Goal: Task Accomplishment & Management: Manage account settings

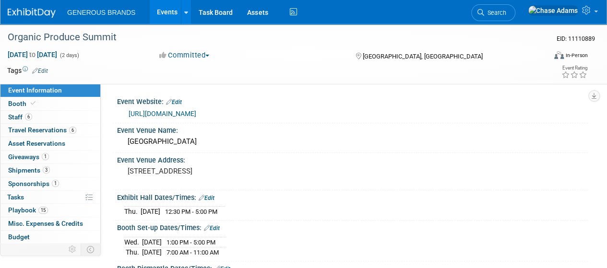
click at [38, 10] on img at bounding box center [32, 13] width 48 height 10
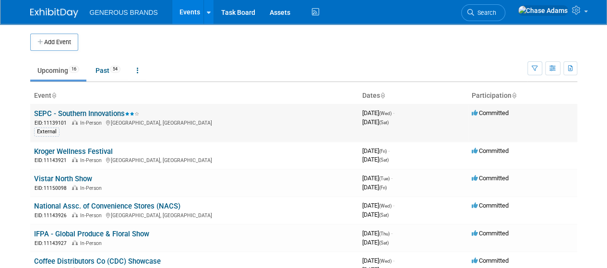
click at [93, 114] on link "SEPC - Southern Innovations" at bounding box center [86, 113] width 105 height 9
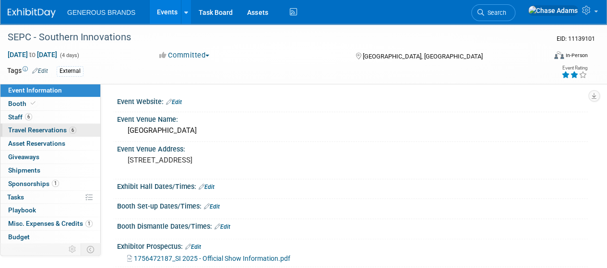
click at [58, 127] on span "Travel Reservations 6" at bounding box center [42, 130] width 68 height 8
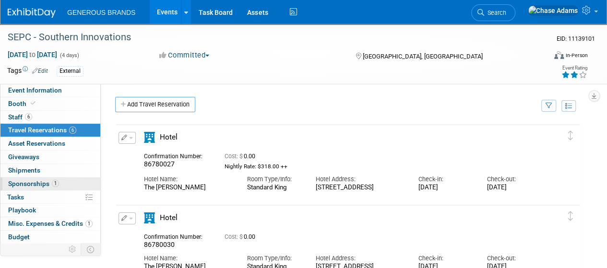
click at [33, 184] on span "Sponsorships 1" at bounding box center [33, 184] width 51 height 8
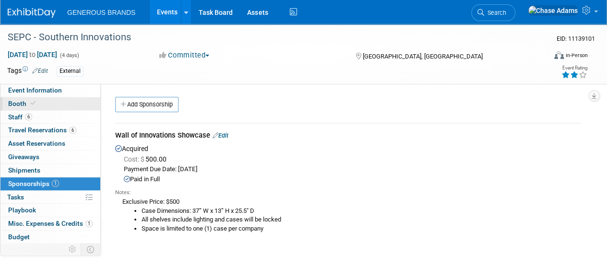
click at [44, 105] on link "Booth" at bounding box center [50, 103] width 100 height 13
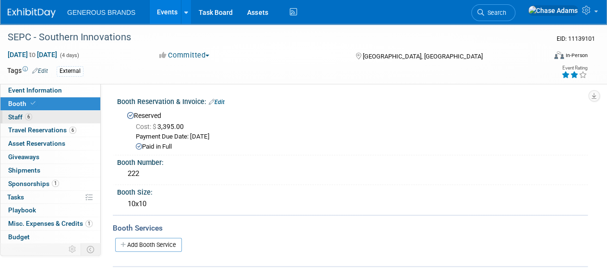
click at [46, 117] on link "6 Staff 6" at bounding box center [50, 117] width 100 height 13
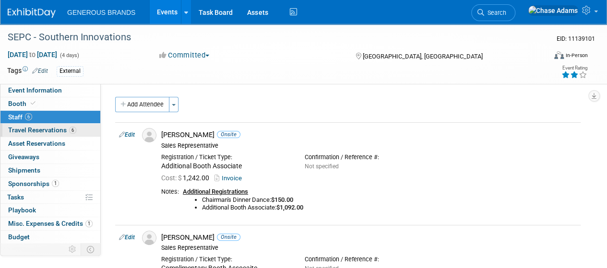
click at [84, 126] on link "6 Travel Reservations 6" at bounding box center [50, 130] width 100 height 13
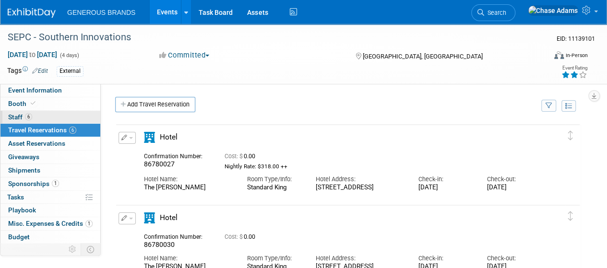
click at [72, 114] on link "6 Staff 6" at bounding box center [50, 117] width 100 height 13
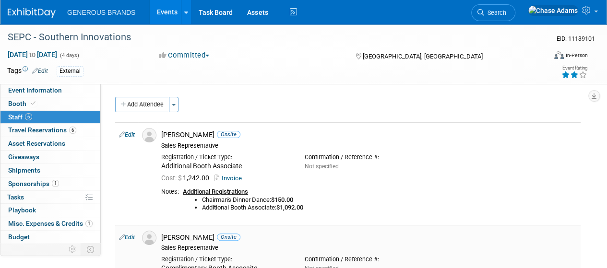
click at [490, 245] on div "Sales Representative" at bounding box center [369, 248] width 416 height 8
click at [27, 165] on link "0 Shipments 0" at bounding box center [50, 170] width 100 height 13
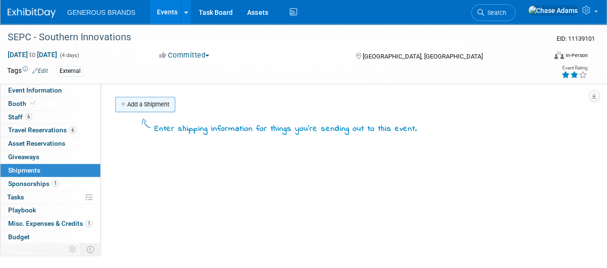
click at [159, 104] on link "Add a Shipment" at bounding box center [145, 104] width 60 height 15
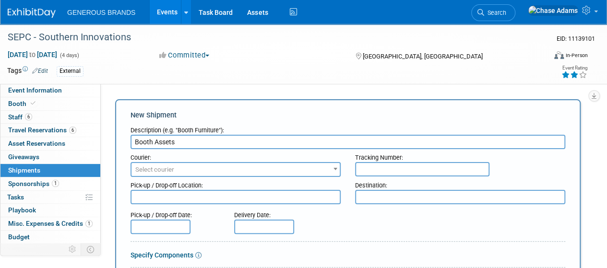
type input "Booth Assets"
click at [209, 171] on span "Select courier" at bounding box center [236, 169] width 208 height 13
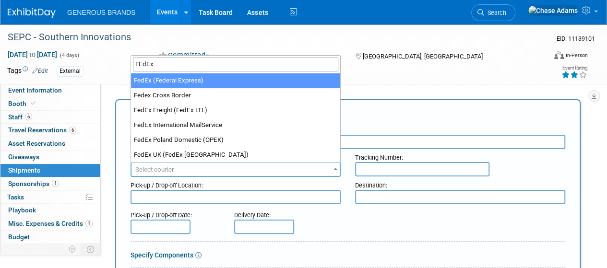
type input "FEdEx"
select select "206"
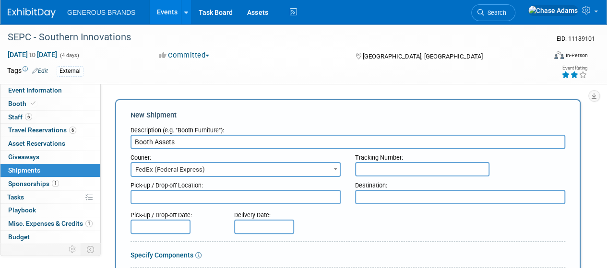
click at [400, 168] on input "text" at bounding box center [422, 169] width 134 height 14
click at [557, 132] on div "Description (e.g. "Booth Furniture"):" at bounding box center [348, 128] width 435 height 13
click at [408, 167] on input "(Master)" at bounding box center [422, 169] width 134 height 14
paste input "884237349897"
drag, startPoint x: 387, startPoint y: 168, endPoint x: 295, endPoint y: 173, distance: 91.8
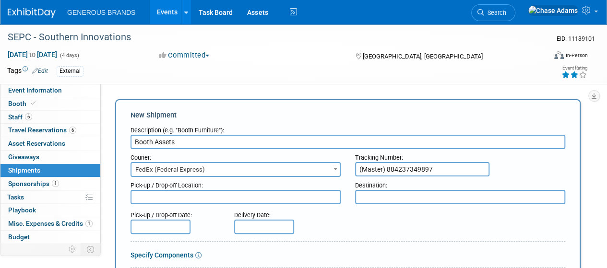
click at [295, 173] on div "Courier: 007EX 17 Post Service (17PostService) 2GO (Negros Navigation) 360 Lion…" at bounding box center [347, 163] width 449 height 28
click at [414, 167] on input "884237349897" at bounding box center [422, 169] width 134 height 14
type input "884237349897 (Master)"
click at [294, 195] on textarea at bounding box center [236, 197] width 210 height 14
type textarea "[GEOGRAPHIC_DATA], [GEOGRAPHIC_DATA]"
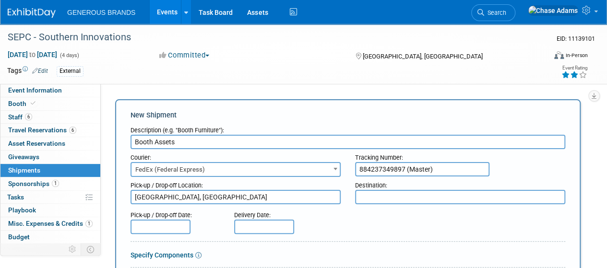
drag, startPoint x: 404, startPoint y: 169, endPoint x: 358, endPoint y: 171, distance: 46.6
click at [358, 171] on input "884237349897 (Master)" at bounding box center [422, 169] width 134 height 14
drag, startPoint x: 380, startPoint y: 200, endPoint x: 373, endPoint y: 196, distance: 7.7
click at [373, 196] on textarea at bounding box center [460, 197] width 210 height 14
paste textarea "[GEOGRAPHIC_DATA], [GEOGRAPHIC_DATA]"
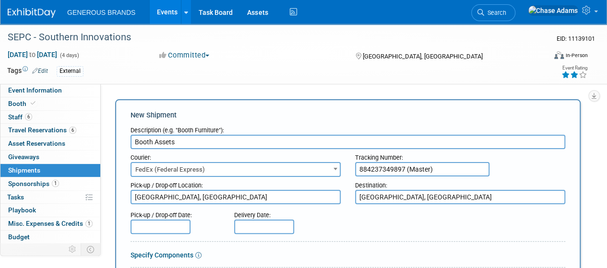
click at [387, 228] on div "Pick-up / Drop-off Date: Delivery Date:" at bounding box center [347, 220] width 449 height 27
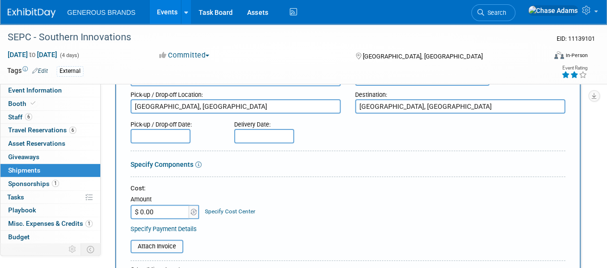
scroll to position [91, 0]
drag, startPoint x: 412, startPoint y: 105, endPoint x: 347, endPoint y: 106, distance: 65.3
click at [347, 106] on div "Pick-up / Drop-off Location: [GEOGRAPHIC_DATA], [GEOGRAPHIC_DATA] Destination: …" at bounding box center [347, 99] width 449 height 27
type textarea "[GEOGRAPHIC_DATA], [GEOGRAPHIC_DATA]"
click at [377, 136] on div "Pick-up / Drop-off Date: Delivery Date:" at bounding box center [347, 129] width 449 height 27
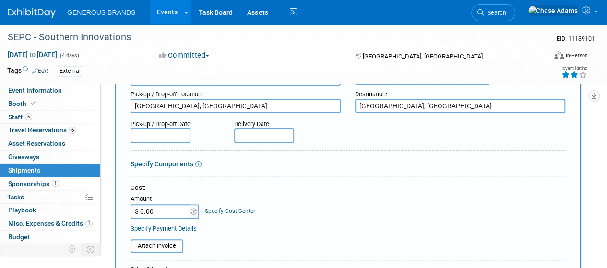
click at [179, 138] on input "text" at bounding box center [161, 136] width 60 height 14
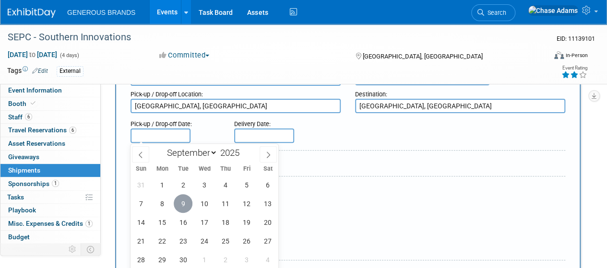
click at [191, 205] on span "9" at bounding box center [183, 203] width 19 height 19
type input "[DATE]"
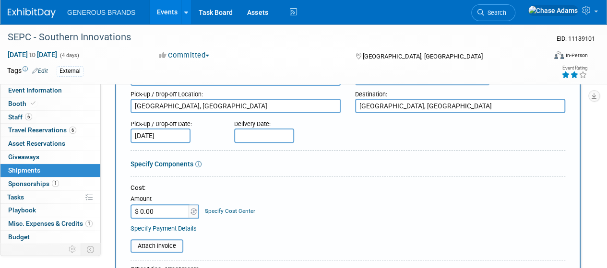
click at [257, 139] on input "text" at bounding box center [264, 136] width 60 height 14
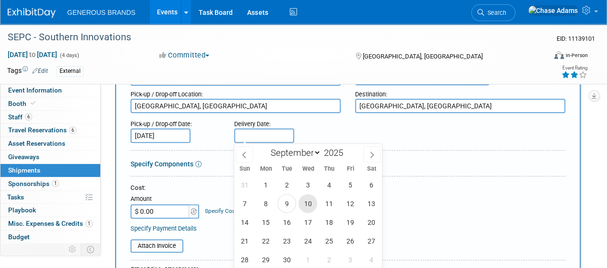
click at [307, 211] on span "10" at bounding box center [308, 203] width 19 height 19
type input "[DATE]"
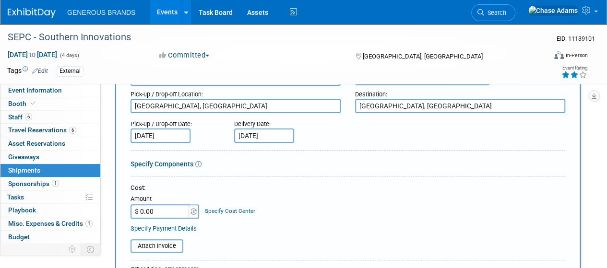
click at [180, 164] on link "Specify Components" at bounding box center [162, 164] width 63 height 8
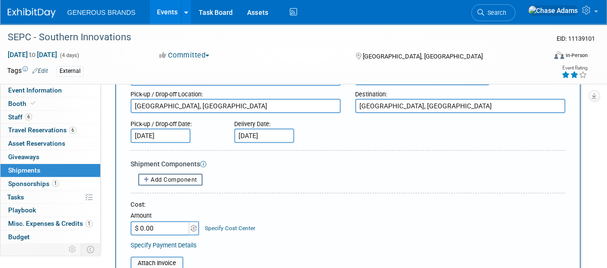
click at [187, 179] on span "Add Component" at bounding box center [174, 180] width 47 height 7
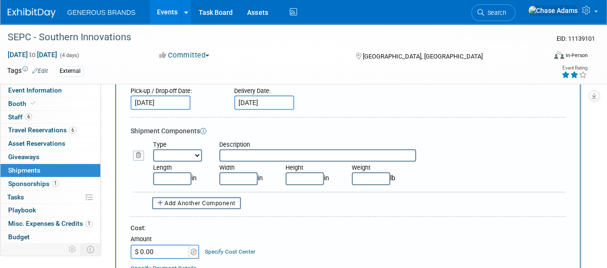
scroll to position [125, 0]
click at [187, 154] on select "Bag Bin Box Bundle Cage Case Container Cooler Crate Drum/Barrel Envelope Machin…" at bounding box center [177, 155] width 49 height 12
select select "5"
click at [153, 149] on select "Bag Bin Box Bundle Cage Case Container Cooler Crate Drum/Barrel Envelope Machin…" at bounding box center [177, 155] width 49 height 12
click at [245, 158] on input "text" at bounding box center [317, 155] width 197 height 12
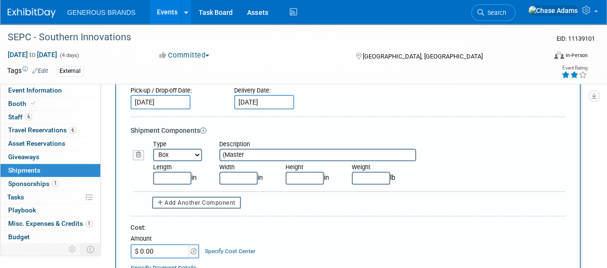
type input "(Master)"
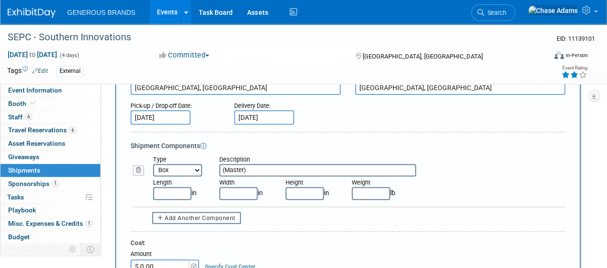
scroll to position [108, 0]
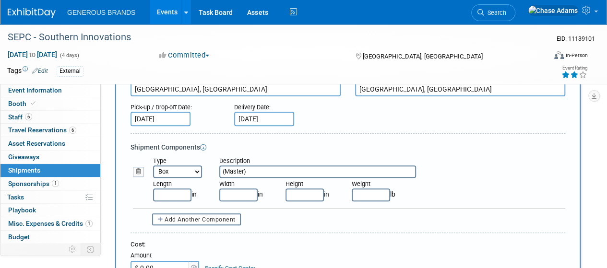
drag, startPoint x: 255, startPoint y: 170, endPoint x: 214, endPoint y: 171, distance: 40.8
click at [214, 171] on div "Description (Master)" at bounding box center [322, 167] width 221 height 21
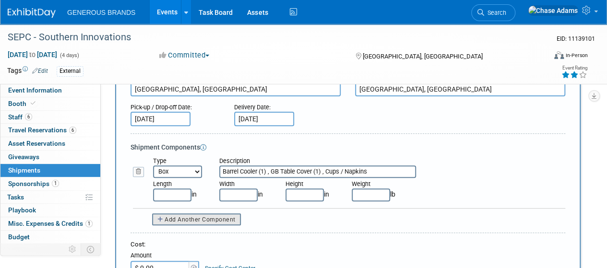
type input "Barrel Cooler (1) , GB Table Cover (1) , Cups / Napkins"
click at [198, 222] on span "Add Another Component" at bounding box center [200, 219] width 71 height 7
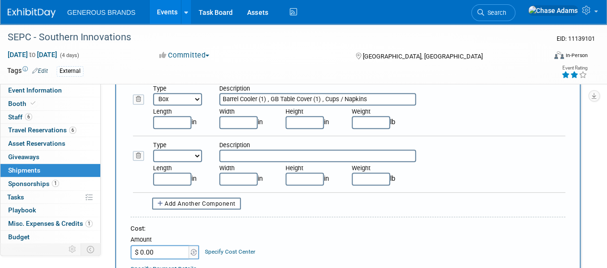
scroll to position [181, 0]
click at [196, 155] on select "Bag Bin Box Bundle Cage Case Container Cooler Crate Drum/Barrel Envelope Machin…" at bounding box center [177, 155] width 49 height 12
select select "5"
click at [153, 149] on select "Bag Bin Box Bundle Cage Case Container Cooler Crate Drum/Barrel Envelope Machin…" at bounding box center [177, 155] width 49 height 12
click at [263, 154] on input "text" at bounding box center [317, 155] width 197 height 12
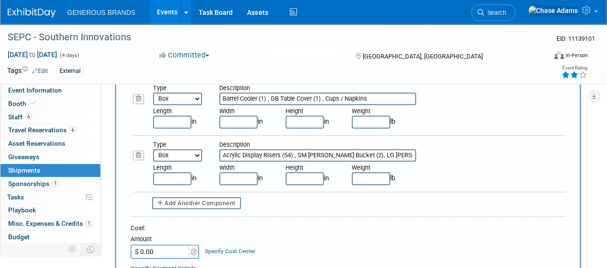
click at [262, 155] on input "Acrylic Display Risers (54) , SM [PERSON_NAME] Bucket (2), LG [PERSON_NAME]" at bounding box center [317, 155] width 197 height 12
click at [383, 156] on input "Acrylic Disp Risers (54) , SM [PERSON_NAME] Bucket (2), LG [PERSON_NAME]" at bounding box center [317, 155] width 197 height 12
click at [244, 155] on input "Acrylic Disp Risers (54) , SM [PERSON_NAME] Bucket (2), LG [PERSON_NAME] Bucket" at bounding box center [317, 155] width 197 height 12
click at [379, 155] on input "Acry Disp Risers (54) , SM [PERSON_NAME] Bucket (2), LG [PERSON_NAME] Bucket" at bounding box center [317, 155] width 197 height 12
click at [378, 155] on input "Acry Disp Risers (54) , SM [PERSON_NAME] Bucket (2), LG [PERSON_NAME] Bucket 1)" at bounding box center [317, 155] width 197 height 12
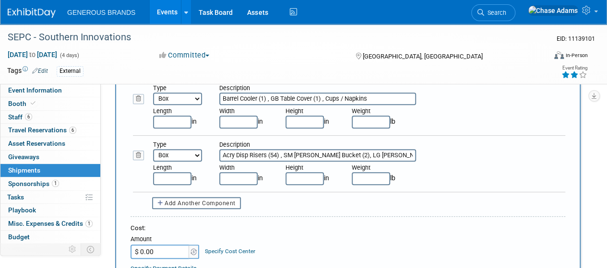
type input "Acry Disp Risers (54) , SM [PERSON_NAME] Bucket (2), LG [PERSON_NAME] Bucket (1)"
click at [454, 164] on div "Length in Width in Height in Weight lb" at bounding box center [359, 173] width 427 height 23
click at [213, 200] on span "Add Another Component" at bounding box center [200, 203] width 71 height 7
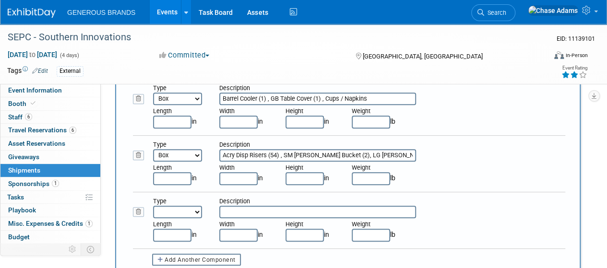
click at [178, 212] on select "Bag Bin Box Bundle Cage Case Container Cooler Crate Drum/Barrel Envelope Machin…" at bounding box center [177, 212] width 49 height 12
select select "5"
click at [153, 206] on select "Bag Bin Box Bundle Cage Case Container Cooler Crate Drum/Barrel Envelope Machin…" at bounding box center [177, 212] width 49 height 12
click at [257, 210] on input "text" at bounding box center [317, 212] width 197 height 12
drag, startPoint x: 279, startPoint y: 154, endPoint x: 215, endPoint y: 153, distance: 64.3
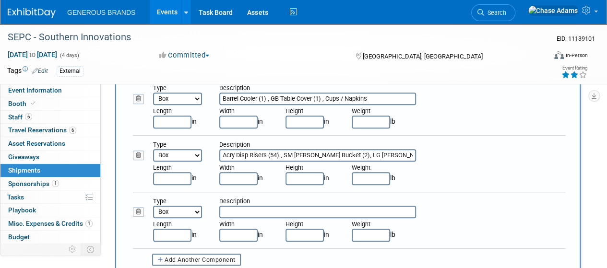
click at [215, 153] on div "Description Acry Disp Risers (54) , SM [PERSON_NAME] Bucket (2), LG [PERSON_NAM…" at bounding box center [322, 151] width 221 height 21
click at [233, 211] on input "text" at bounding box center [317, 212] width 197 height 12
paste input "Acry Disp Risers (54)"
drag, startPoint x: 394, startPoint y: 155, endPoint x: 338, endPoint y: 156, distance: 55.7
click at [338, 156] on input "Acry Disp Risers (54) , SM [PERSON_NAME] Bucket (2), LG [PERSON_NAME] Bucket (1)" at bounding box center [317, 155] width 197 height 12
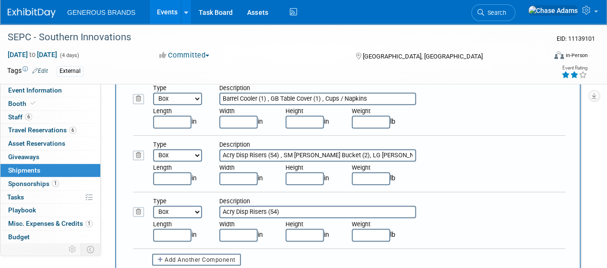
drag, startPoint x: 284, startPoint y: 212, endPoint x: 192, endPoint y: 213, distance: 91.7
click at [192, 213] on div "Type Bag Bin Box Bundle Cage Case Container Cooler Crate Drum/Barrel Envelope M…" at bounding box center [359, 207] width 427 height 21
paste input "LG [PERSON_NAME] Bucket (1"
type input "LG [PERSON_NAME] Bucket (1)"
drag, startPoint x: 392, startPoint y: 154, endPoint x: 338, endPoint y: 154, distance: 53.8
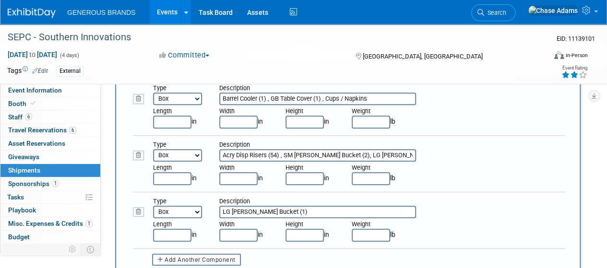
click at [338, 154] on input "Acry Disp Risers (54) , SM [PERSON_NAME] Bucket (2), LG [PERSON_NAME] Bucket (1)" at bounding box center [317, 155] width 197 height 12
type input "Acry Disp Risers (54) , SM [PERSON_NAME] Bucket (2)"
click at [275, 211] on input "LG [PERSON_NAME] Bucket (1)" at bounding box center [317, 212] width 197 height 12
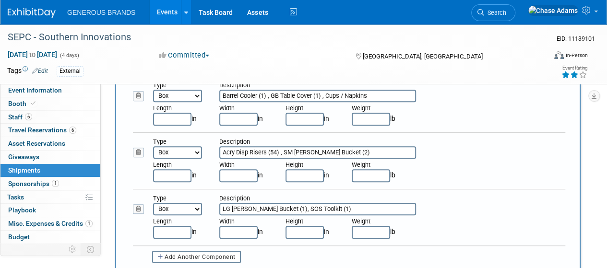
scroll to position [214, 0]
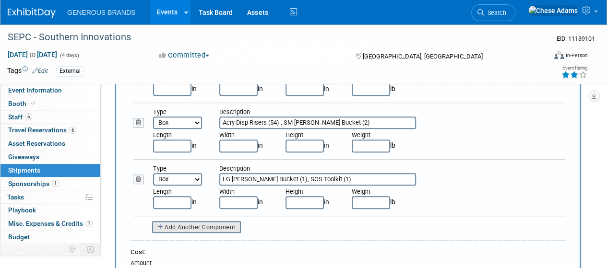
type input "LG [PERSON_NAME] Bucket (1), SOS Toolkit (1)"
click at [213, 226] on span "Add Another Component" at bounding box center [200, 227] width 71 height 7
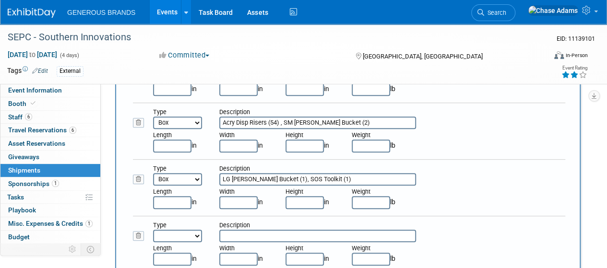
click at [545, 174] on div "Type Bag Bin Box Bundle Cage Case Container Cooler Crate Drum/Barrel Envelope M…" at bounding box center [359, 175] width 427 height 21
click at [245, 237] on input "text" at bounding box center [317, 236] width 197 height 12
click at [232, 236] on input "GB Banners (3)" at bounding box center [317, 236] width 197 height 12
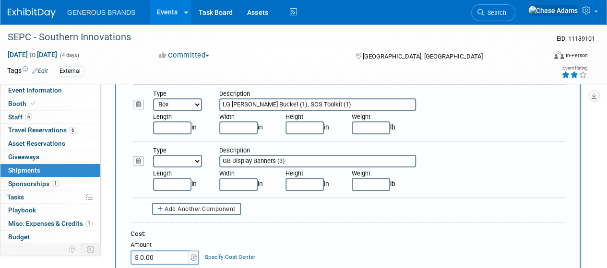
scroll to position [289, 0]
type input "GB Backdrop Banners (3)"
click at [297, 148] on div "Description" at bounding box center [322, 150] width 206 height 9
click at [188, 156] on select "Bag Bin Box Bundle Cage Case Container Cooler Crate Drum/Barrel Envelope Machin…" at bounding box center [177, 161] width 49 height 12
select select "5"
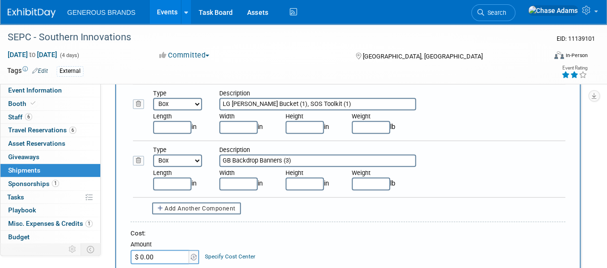
click at [153, 155] on select "Bag Bin Box Bundle Cage Case Container Cooler Crate Drum/Barrel Envelope Machin…" at bounding box center [177, 161] width 49 height 12
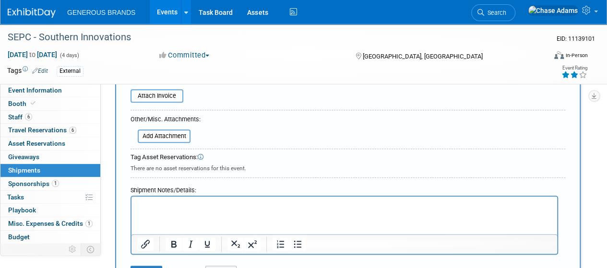
scroll to position [485, 0]
click at [176, 203] on p "Rich Text Area. Press ALT-0 for help." at bounding box center [344, 205] width 415 height 10
paste body "Rich Text Area. Press ALT-0 for help."
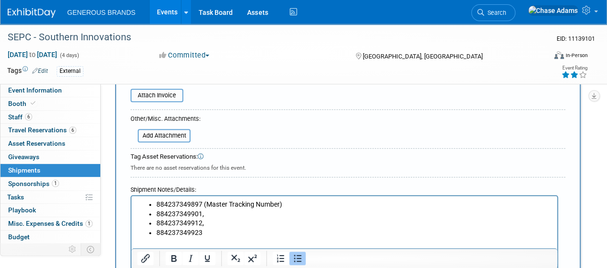
click at [209, 217] on li "884237349901," at bounding box center [353, 215] width 395 height 10
click at [208, 226] on li "884237349912," at bounding box center [353, 224] width 395 height 10
click at [217, 235] on li "884237349923" at bounding box center [353, 233] width 395 height 10
click at [138, 241] on p "*Delivery directly to booth*" at bounding box center [344, 243] width 415 height 10
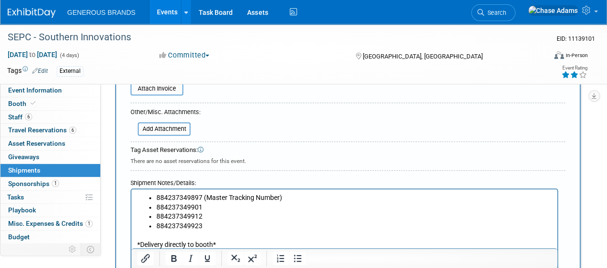
click at [221, 243] on p "*Delivery directly to booth*" at bounding box center [344, 245] width 415 height 10
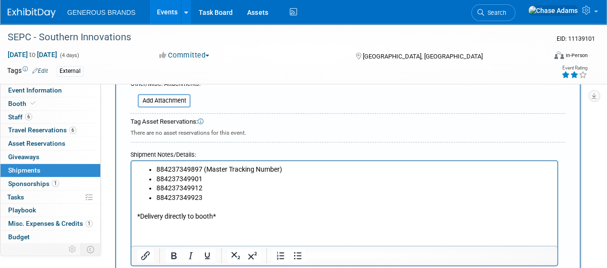
scroll to position [520, 0]
click at [155, 171] on ul "884237349897 (Master Tracking Number) 884237349901 884237349912 884237349923" at bounding box center [344, 184] width 415 height 37
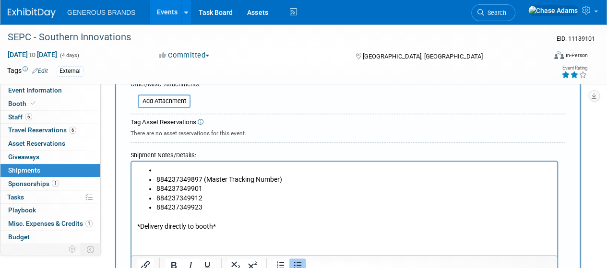
click at [155, 171] on ul "884237349897 (Master Tracking Number) 884237349901 884237349912 884237349923" at bounding box center [344, 189] width 415 height 47
drag, startPoint x: 218, startPoint y: 171, endPoint x: 132, endPoint y: 164, distance: 86.2
click at [132, 164] on html "Full Tracking Numbers: 884237349897 (Master Tracking Number) 884237349901 88423…" at bounding box center [345, 197] width 426 height 70
click at [175, 262] on icon "Bold" at bounding box center [173, 265] width 5 height 7
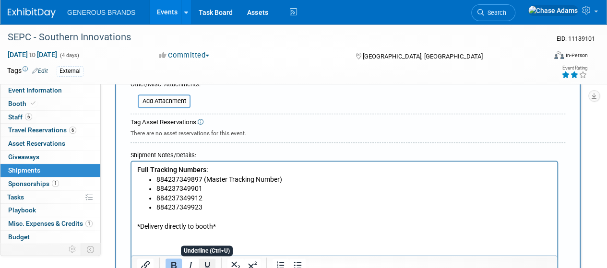
click at [205, 263] on icon "Underline" at bounding box center [207, 265] width 5 height 7
click at [230, 210] on li "884237349923" at bounding box center [353, 208] width 395 height 10
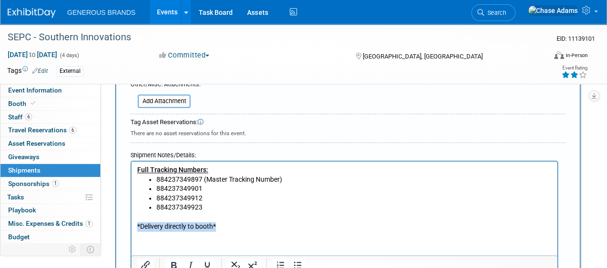
drag, startPoint x: 224, startPoint y: 227, endPoint x: 130, endPoint y: 224, distance: 94.6
click at [132, 224] on html "Full Tracking Numbers: 884237349897 (Master Tracking Number) 884237349901 88423…" at bounding box center [345, 197] width 426 height 70
click at [170, 263] on icon "Bold" at bounding box center [174, 266] width 12 height 12
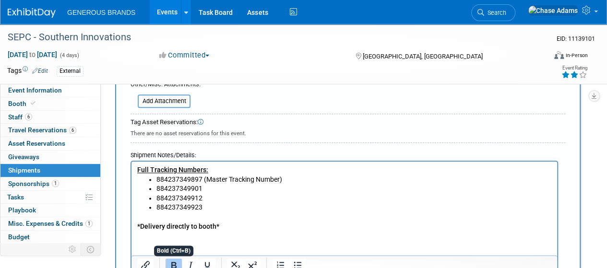
click at [227, 231] on html "Full Tracking Numbers: 884237349897 (Master Tracking Number) 884237349901 88423…" at bounding box center [345, 197] width 426 height 70
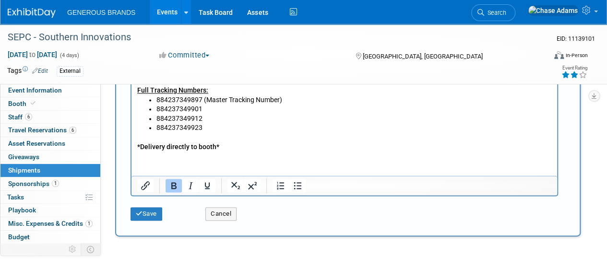
scroll to position [600, 0]
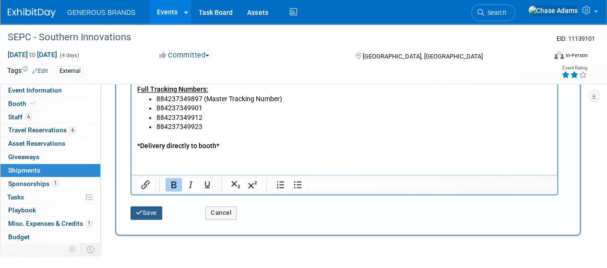
click at [155, 213] on button "Save" at bounding box center [147, 212] width 32 height 13
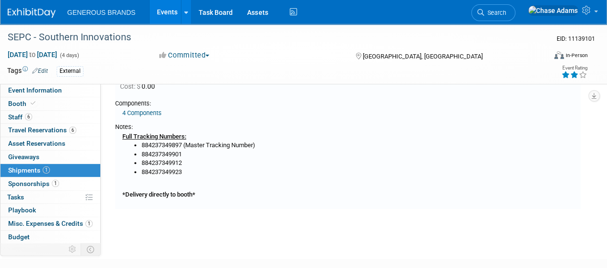
scroll to position [0, 0]
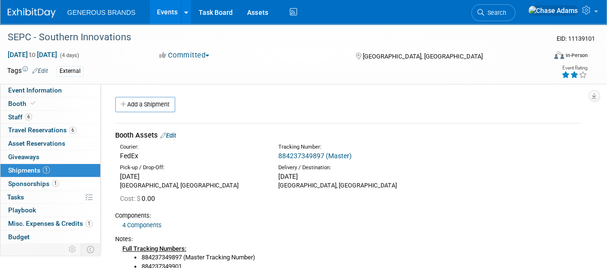
click at [155, 108] on link "Add a Shipment" at bounding box center [145, 104] width 60 height 15
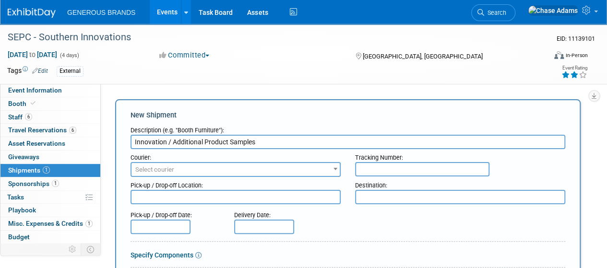
type input "Innovation / Additional Product Samples"
click at [171, 172] on span "Select courier" at bounding box center [154, 169] width 39 height 7
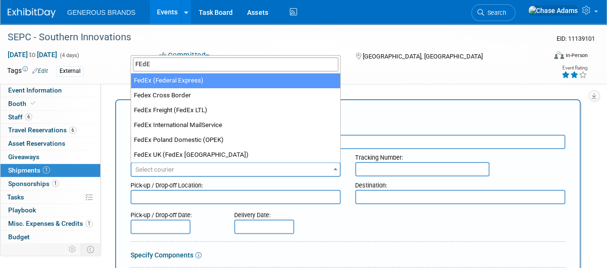
type input "FEdE"
select select "206"
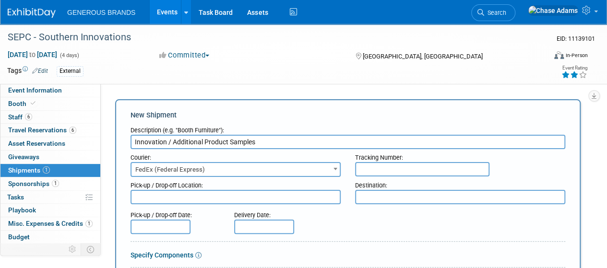
click at [391, 165] on input "text" at bounding box center [422, 169] width 134 height 14
paste input "884209265592"
type input "884209265592"
click at [262, 197] on textarea at bounding box center [236, 197] width 210 height 14
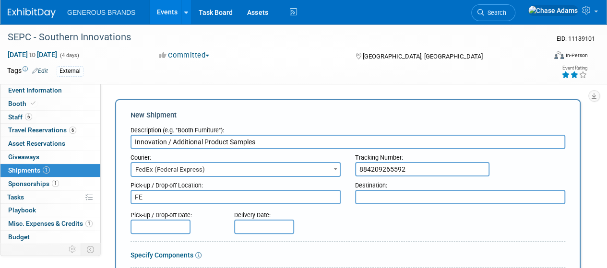
type textarea "F"
type textarea "[GEOGRAPHIC_DATA], [GEOGRAPHIC_DATA]"
click at [367, 204] on div at bounding box center [348, 205] width 435 height 2
click at [383, 199] on textarea at bounding box center [460, 197] width 210 height 14
paste textarea "[PERSON_NAME] Company (Society of St. [PERSON_NAME])"
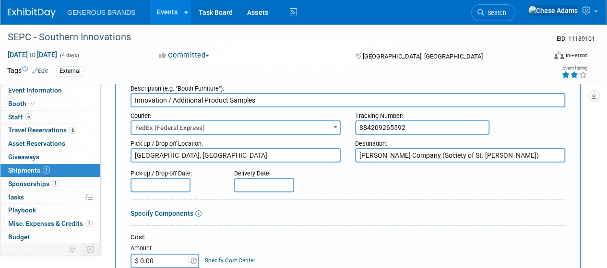
scroll to position [51, 0]
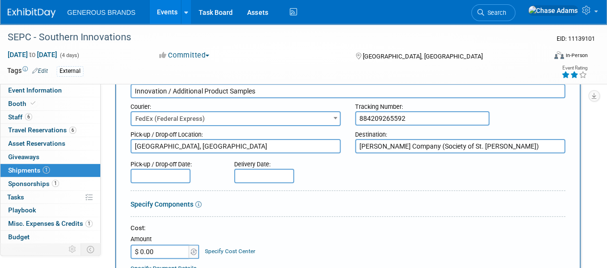
type textarea "[PERSON_NAME] Company (Society of St. [PERSON_NAME])"
click at [157, 169] on input "text" at bounding box center [161, 176] width 60 height 14
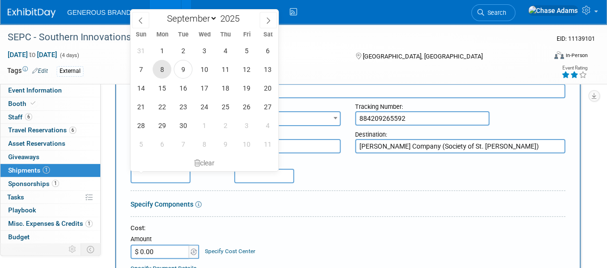
click at [163, 70] on span "8" at bounding box center [162, 69] width 19 height 19
type input "[DATE]"
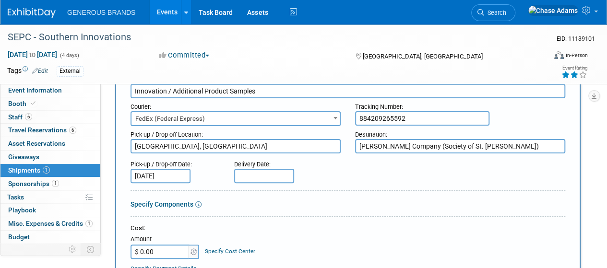
click at [267, 176] on input "text" at bounding box center [264, 176] width 60 height 14
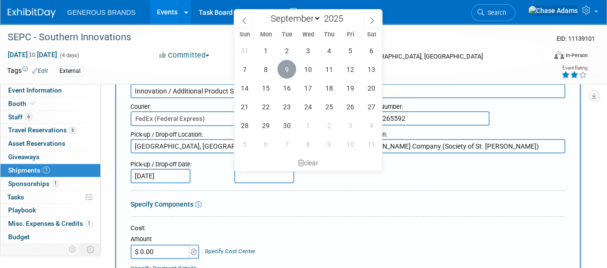
click at [284, 62] on span "9" at bounding box center [286, 69] width 19 height 19
type input "[DATE]"
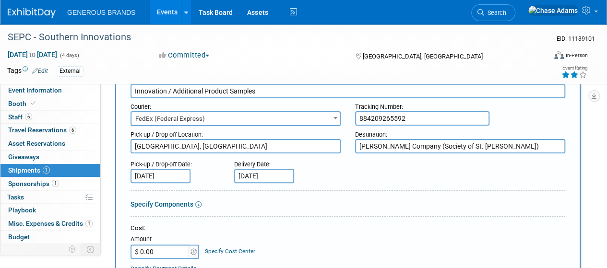
click at [310, 169] on div "Delivery Date: [DATE]" at bounding box center [283, 169] width 112 height 27
drag, startPoint x: 416, startPoint y: 121, endPoint x: 279, endPoint y: 125, distance: 136.8
click at [279, 125] on div "Courier: 007EX 17 Post Service (17PostService) 2GO (Negros Navigation) 360 Lion…" at bounding box center [347, 112] width 449 height 28
click at [340, 172] on div "Pick-up / Drop-off Date: [DATE] Delivery Date: [DATE]" at bounding box center [347, 169] width 449 height 27
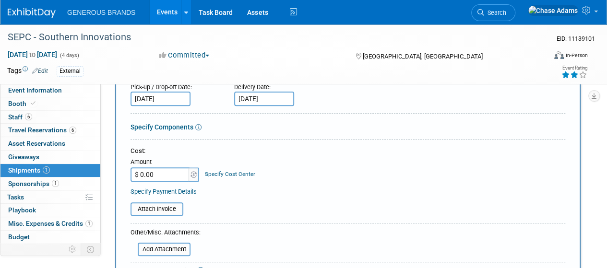
scroll to position [129, 0]
click at [156, 122] on div "Specify Components" at bounding box center [348, 127] width 435 height 10
click at [162, 129] on link "Specify Components" at bounding box center [162, 127] width 63 height 8
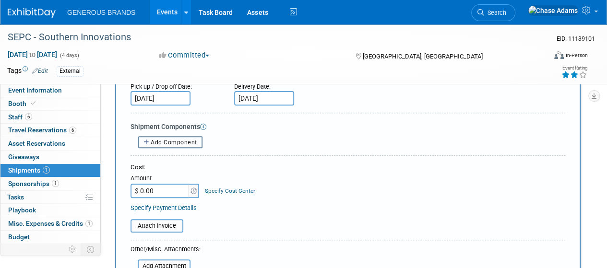
click at [163, 142] on span "Add Component" at bounding box center [174, 142] width 47 height 7
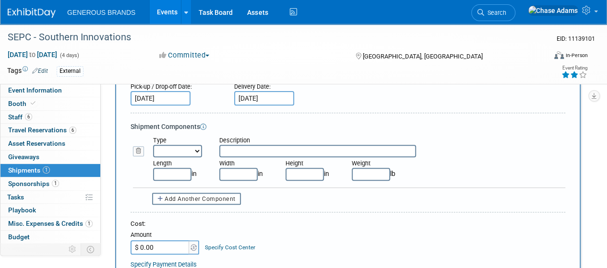
click at [169, 144] on div "Type" at bounding box center [179, 140] width 52 height 9
click at [177, 149] on select "Bag Bin Box Bundle Cage Case Container Cooler Crate Drum/Barrel Envelope Machin…" at bounding box center [177, 151] width 49 height 12
select select "5"
click at [153, 145] on select "Bag Bin Box Bundle Cage Case Container Cooler Crate Drum/Barrel Envelope Machin…" at bounding box center [177, 151] width 49 height 12
click at [165, 173] on input "text" at bounding box center [172, 174] width 38 height 12
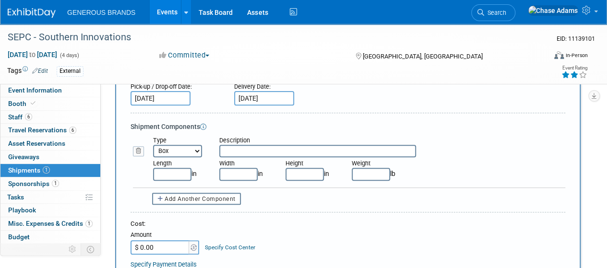
type input "4"
type input "14.00"
click at [246, 149] on input "text" at bounding box center [317, 151] width 197 height 12
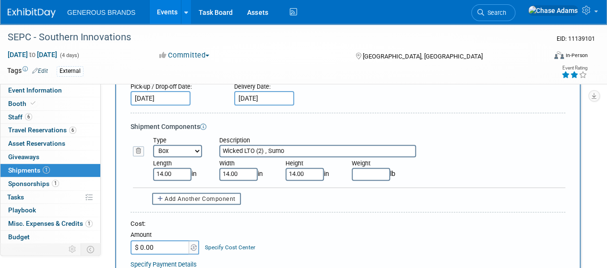
click at [245, 151] on input "Wicked LTO (2) , Sumo" at bounding box center [317, 151] width 197 height 12
click at [311, 153] on input "Wicked 15.2oz LTO (2) , Sumo" at bounding box center [317, 151] width 197 height 12
click at [302, 149] on input "Wicked 15.2oz LTO (2) , Sumo 11oz" at bounding box center [317, 151] width 197 height 12
click at [344, 151] on input "Wicked 15.2oz LTO (2) , Sumo CP 11oz" at bounding box center [317, 151] width 197 height 12
type input "Wicked 15.2oz LTO (2) , Sumo CP 11oz (8)"
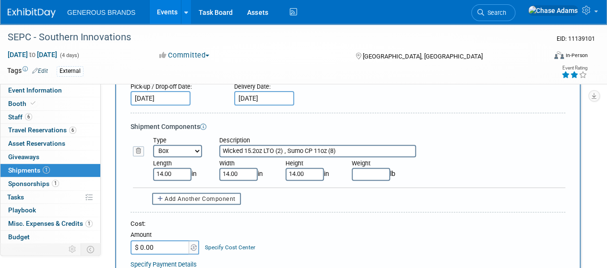
click at [401, 129] on div "Shipment Components" at bounding box center [348, 127] width 435 height 10
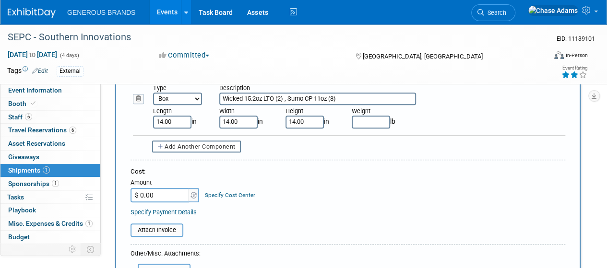
scroll to position [181, 0]
click at [224, 147] on span "Add Another Component" at bounding box center [200, 146] width 71 height 7
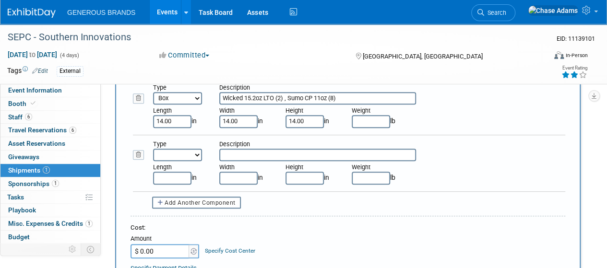
click at [182, 158] on select "Bag Bin Box Bundle Cage Case Container Cooler Crate Drum/Barrel Envelope Machin…" at bounding box center [177, 155] width 49 height 12
select select "5"
click at [153, 149] on select "Bag Bin Box Bundle Cage Case Container Cooler Crate Drum/Barrel Envelope Machin…" at bounding box center [177, 155] width 49 height 12
click at [173, 172] on input "text" at bounding box center [172, 178] width 38 height 12
type input "14.00"
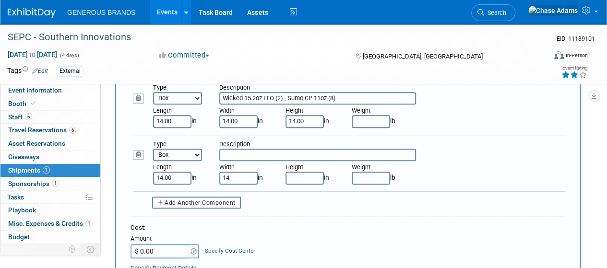
type input "14.00"
click at [270, 192] on div "Shipment Components Type Bag Bin Box Bundle Cage Case Container Cooler Crate Dr…" at bounding box center [348, 139] width 435 height 140
click at [247, 159] on input "text" at bounding box center [317, 155] width 197 height 12
type input "SBZ Single Serve OG, BH Super Smoothies"
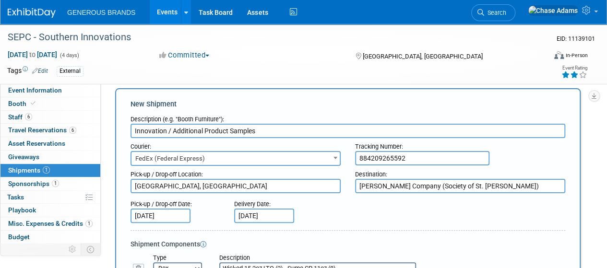
scroll to position [11, 0]
click at [426, 155] on input "884209265592" at bounding box center [422, 159] width 134 height 14
click at [415, 161] on input "884209265592 (master)" at bounding box center [422, 159] width 134 height 14
type input "884209265592 (Master)"
click at [514, 166] on div "Tracking Number: 884209265592 (Master)" at bounding box center [460, 152] width 225 height 27
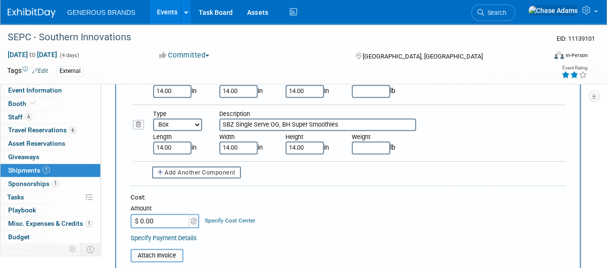
scroll to position [212, 0]
click at [356, 124] on input "SBZ Single Serve OG, BH Super Smoothies" at bounding box center [317, 124] width 197 height 12
click at [221, 175] on span "Add Another Component" at bounding box center [200, 172] width 71 height 7
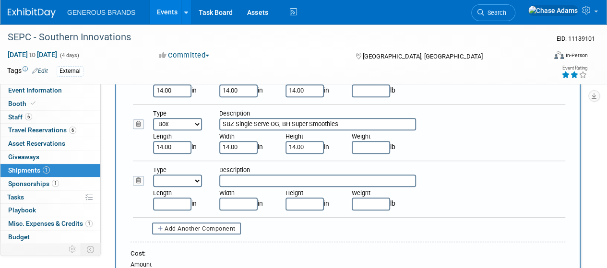
click at [170, 184] on select "Bag Bin Box Bundle Cage Case Container Cooler Crate Drum/Barrel Envelope Machin…" at bounding box center [177, 181] width 49 height 12
select select "5"
click at [153, 175] on select "Bag Bin Box Bundle Cage Case Container Cooler Crate Drum/Barrel Envelope Machin…" at bounding box center [177, 181] width 49 height 12
click at [182, 204] on input "text" at bounding box center [172, 204] width 38 height 12
type input "14.00"
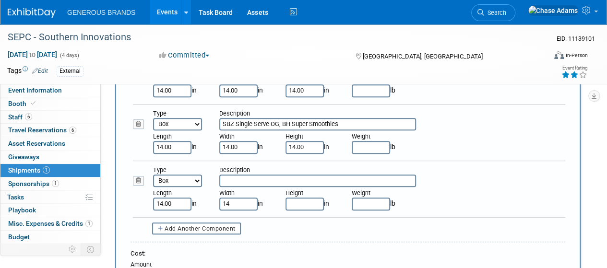
type input "14.00"
drag, startPoint x: 354, startPoint y: 125, endPoint x: 199, endPoint y: 127, distance: 155.5
click at [199, 127] on div "Type Bag Bin Box Bundle Cage Case Container Cooler Crate Drum/Barrel Envelope M…" at bounding box center [359, 119] width 427 height 21
click at [238, 178] on input "text" at bounding box center [317, 181] width 197 height 12
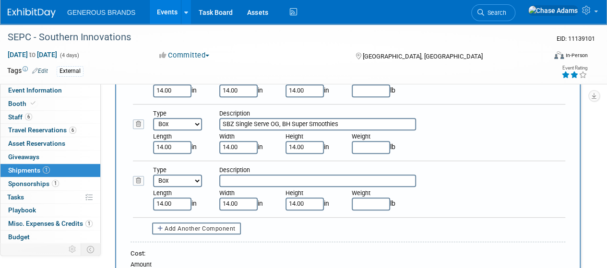
paste input "SBZ Single Serve OG, BH Super Smoothies"
click at [278, 180] on input "SBZ Single Serve OG, BH Super Smoothies" at bounding box center [317, 181] width 197 height 12
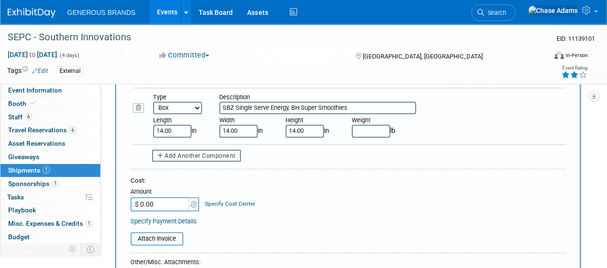
scroll to position [287, 0]
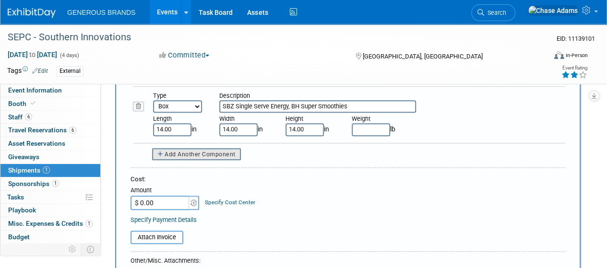
type input "SBZ Single Serve Energy, BH Super Smoothies"
click at [224, 155] on span "Add Another Component" at bounding box center [200, 154] width 71 height 7
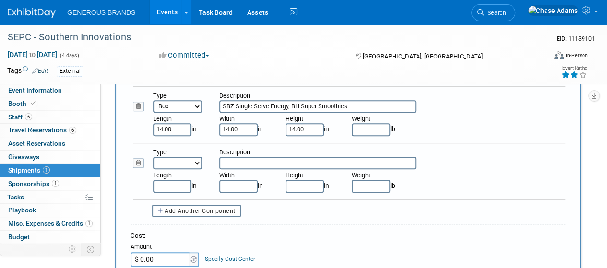
click at [185, 166] on select "Bag Bin Box Bundle Cage Case Container Cooler Crate Drum/Barrel Envelope Machin…" at bounding box center [177, 163] width 49 height 12
select select "5"
click at [153, 157] on select "Bag Bin Box Bundle Cage Case Container Cooler Crate Drum/Barrel Envelope Machin…" at bounding box center [177, 163] width 49 height 12
drag, startPoint x: 356, startPoint y: 107, endPoint x: 204, endPoint y: 107, distance: 152.1
click at [204, 107] on div "Type Bag Bin Box Bundle Cage Case Container Cooler Crate Drum/Barrel Envelope M…" at bounding box center [359, 102] width 427 height 21
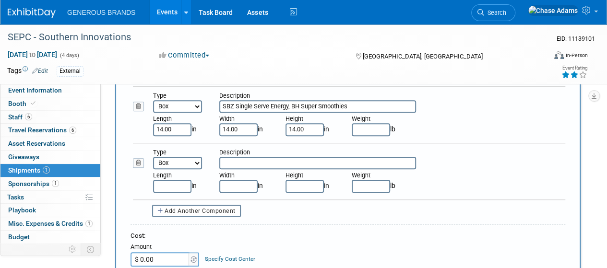
click at [261, 160] on input "text" at bounding box center [317, 163] width 197 height 12
paste input "SBZ Single Serve Energy, BH Super Smoothies"
click at [289, 163] on input "SBZ Single Serve Energy, BH Super Smoothies" at bounding box center [317, 163] width 197 height 12
drag, startPoint x: 376, startPoint y: 158, endPoint x: 292, endPoint y: 160, distance: 84.0
click at [292, 160] on input "SBZ Single Serve Energy, BH Super Smoothies" at bounding box center [317, 163] width 197 height 12
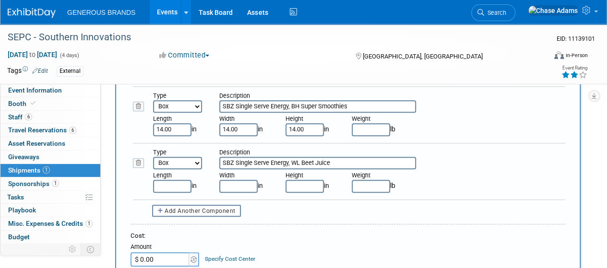
type input "SBZ Single Serve Energy, WL Beet Juice"
click at [175, 181] on input "text" at bounding box center [172, 186] width 38 height 12
type input "14.00"
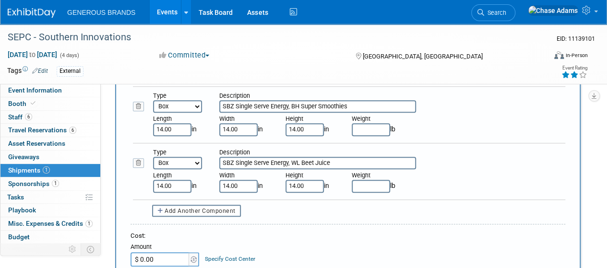
click at [391, 198] on div "Type Bag Bin Box Bundle Cage Case Container Cooler Crate Drum/Barrel Envelope M…" at bounding box center [349, 174] width 432 height 52
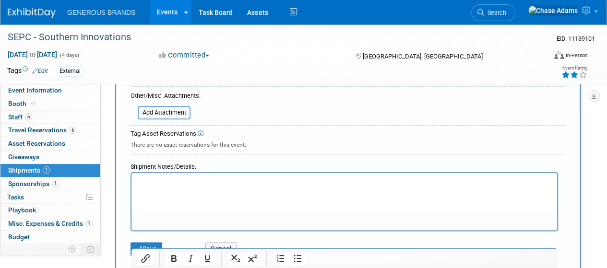
scroll to position [519, 0]
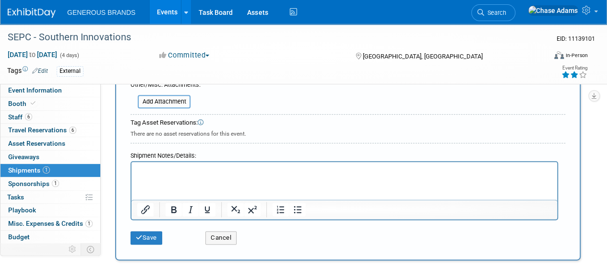
click at [198, 176] on html at bounding box center [345, 168] width 426 height 13
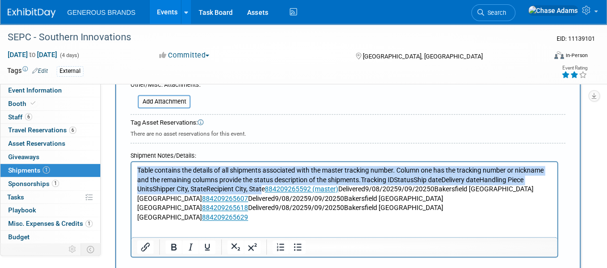
drag, startPoint x: 264, startPoint y: 190, endPoint x: 115, endPoint y: 160, distance: 151.7
click at [132, 162] on html "Table contains the details of all shipments associated with the master tracking…" at bounding box center [345, 192] width 426 height 60
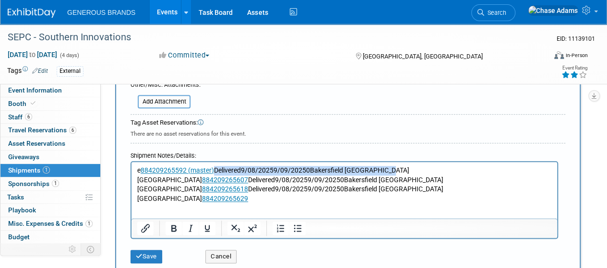
drag, startPoint x: 406, startPoint y: 173, endPoint x: 214, endPoint y: 171, distance: 192.9
click at [214, 171] on p "e 884209265592 (master) Delivered9/08/20259/09/20250Bakersfield [GEOGRAPHIC_DAT…" at bounding box center [344, 184] width 415 height 37
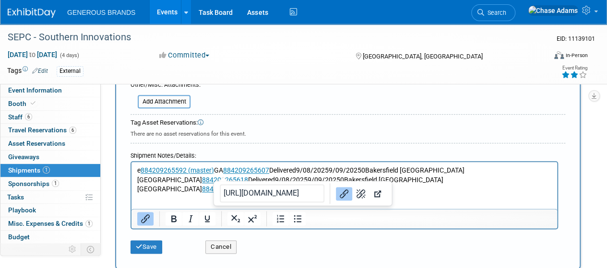
click at [223, 167] on p "e 884209265592 (master) GA 884209265607 Delivered9/08/20259/09/20250Bakersfield…" at bounding box center [344, 180] width 415 height 28
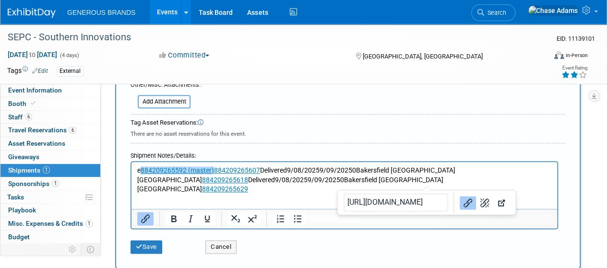
click at [420, 194] on html "e 884209265592 (master)﻿ 884209265607 Delivered9/08/20259/09/20250Bakersfield […" at bounding box center [345, 178] width 426 height 32
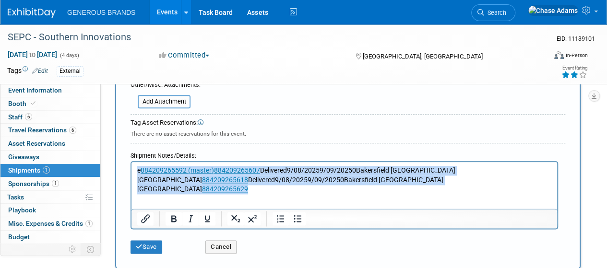
drag, startPoint x: 455, startPoint y: 183, endPoint x: 102, endPoint y: 161, distance: 353.9
click at [132, 162] on html "e 884209265592 (master) 884209265607 Delivered9/08/20259/09/20250Bakersfield [G…" at bounding box center [345, 178] width 426 height 32
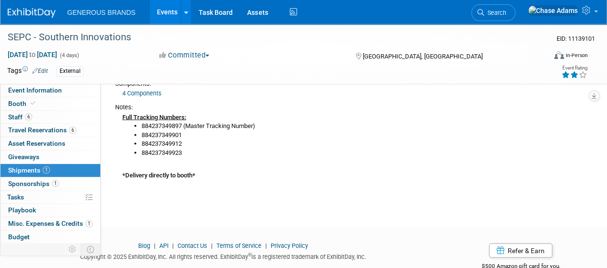
scroll to position [798, 0]
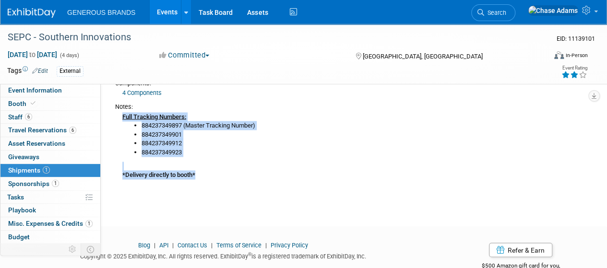
drag, startPoint x: 214, startPoint y: 177, endPoint x: 122, endPoint y: 110, distance: 113.7
click at [122, 111] on div "Full Tracking Numbers: 884237349897 (Master Tracking Number) 884237349901 88423…" at bounding box center [348, 145] width 466 height 68
copy div "Full Tracking Numbers: 884237349897 (Master Tracking Number) 884237349901 88423…"
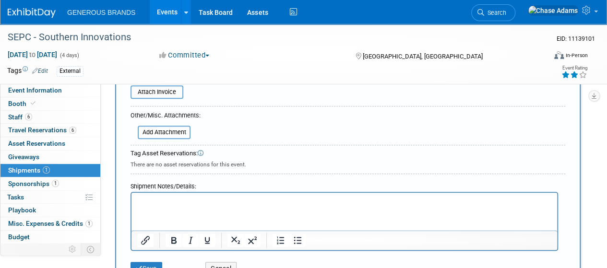
click at [163, 200] on p "Rich Text Area. Press ALT-0 for help." at bounding box center [344, 202] width 415 height 10
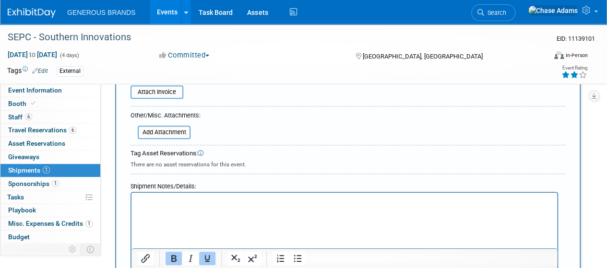
scroll to position [501, 0]
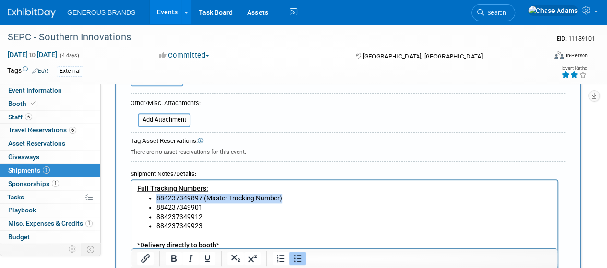
drag, startPoint x: 287, startPoint y: 197, endPoint x: 155, endPoint y: 198, distance: 131.5
click at [155, 198] on ul "884237349897 (Master Tracking Number) 884237349901 884237349912 884237349923" at bounding box center [344, 212] width 415 height 37
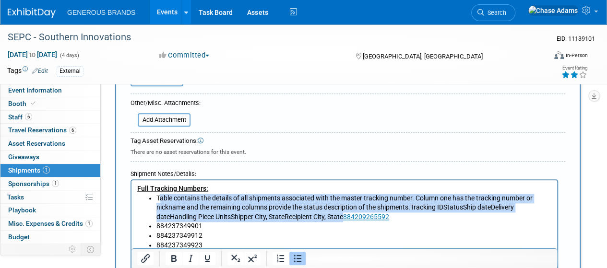
drag, startPoint x: 344, startPoint y: 219, endPoint x: 160, endPoint y: 200, distance: 184.8
click at [160, 200] on li "Table contains the details of all shipments associated with the master tracking…" at bounding box center [353, 208] width 395 height 28
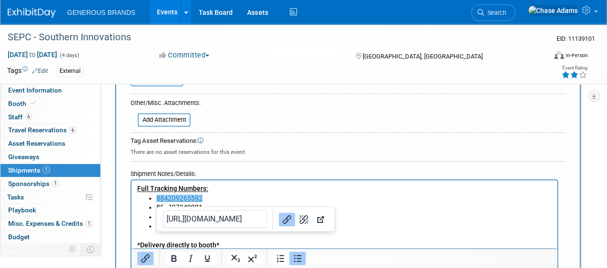
click at [281, 223] on icon "Link" at bounding box center [287, 220] width 12 height 12
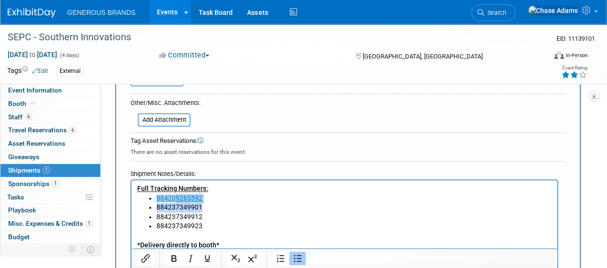
drag, startPoint x: 210, startPoint y: 203, endPoint x: 176, endPoint y: 195, distance: 35.5
click at [176, 195] on ul "884209265592 884237349901 884237349912 884237349923" at bounding box center [344, 212] width 415 height 37
click at [220, 206] on li "884237349901" at bounding box center [353, 208] width 395 height 10
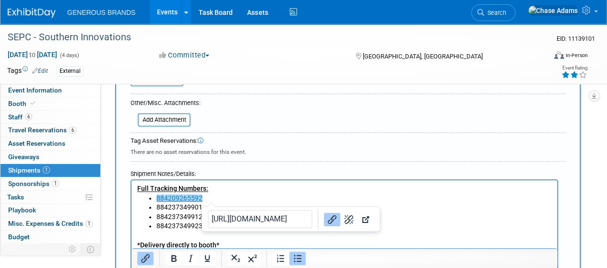
drag, startPoint x: 207, startPoint y: 197, endPoint x: 157, endPoint y: 202, distance: 50.1
click at [157, 202] on li "884209265592﻿" at bounding box center [353, 199] width 395 height 10
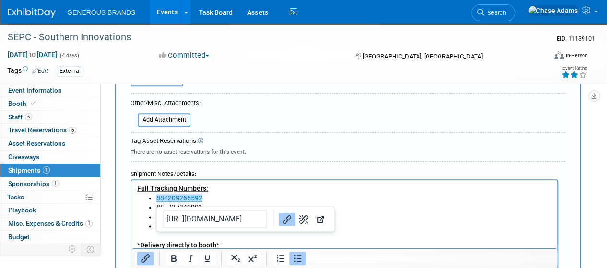
click at [142, 258] on icon "Insert/edit link" at bounding box center [146, 259] width 12 height 12
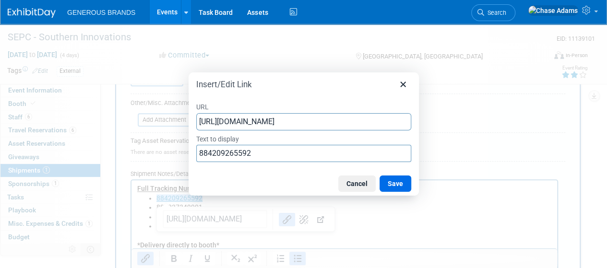
scroll to position [0, 0]
drag, startPoint x: 409, startPoint y: 119, endPoint x: 176, endPoint y: 120, distance: 233.2
click at [176, 120] on div "Insert/Edit Link URL [URL][DOMAIN_NAME] Text to display 884209265592 Cancel Save" at bounding box center [303, 134] width 607 height 268
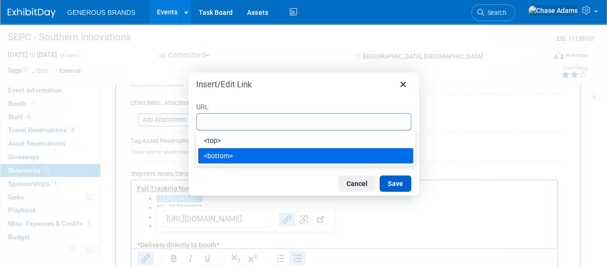
click at [397, 187] on button "Save" at bounding box center [396, 184] width 32 height 16
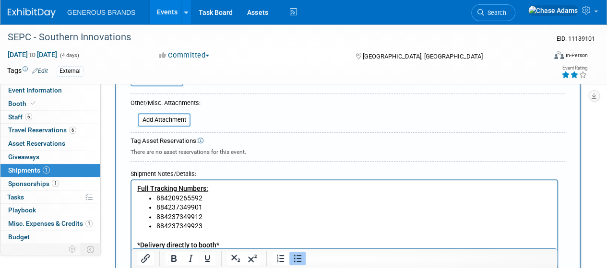
click at [212, 203] on li "884237349901" at bounding box center [353, 208] width 395 height 10
click at [208, 200] on li "884209265592﻿" at bounding box center [353, 199] width 395 height 10
drag, startPoint x: 208, startPoint y: 207, endPoint x: 146, endPoint y: 207, distance: 61.4
click at [146, 207] on ul "884209265592﻿ (Master Tracking Number) 884237349901 884237349912 884237349923" at bounding box center [344, 212] width 415 height 37
drag, startPoint x: 207, startPoint y: 217, endPoint x: 156, endPoint y: 218, distance: 51.4
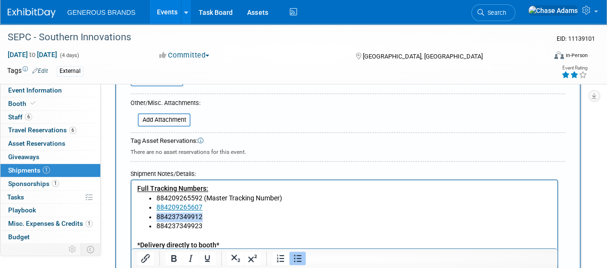
click at [156, 218] on ul "884209265592 (Master Tracking Number) 884209265607 884237349912 884237349923" at bounding box center [344, 212] width 415 height 37
drag, startPoint x: 212, startPoint y: 226, endPoint x: 157, endPoint y: 227, distance: 54.2
click at [157, 227] on li "884237349923" at bounding box center [353, 227] width 395 height 10
drag, startPoint x: 200, startPoint y: 227, endPoint x: 152, endPoint y: 210, distance: 50.8
click at [152, 210] on ul "884209265592 (Master Tracking Number) 884209265607 884209265618 884209265629﻿" at bounding box center [344, 212] width 415 height 37
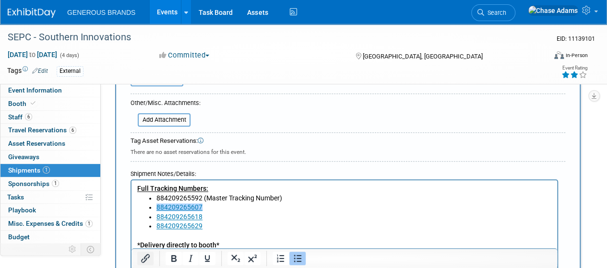
click at [149, 257] on icon "Insert/edit link" at bounding box center [145, 258] width 9 height 9
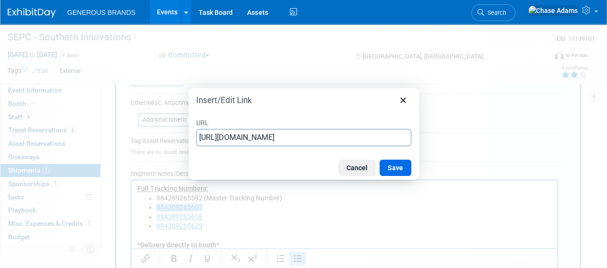
drag, startPoint x: 406, startPoint y: 141, endPoint x: 160, endPoint y: 142, distance: 245.7
click at [160, 142] on div "Insert/Edit Link URL [URL][DOMAIN_NAME] Cancel Save" at bounding box center [303, 134] width 607 height 268
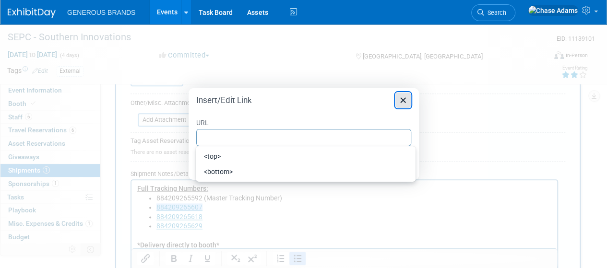
click at [399, 105] on icon "Close" at bounding box center [403, 101] width 12 height 12
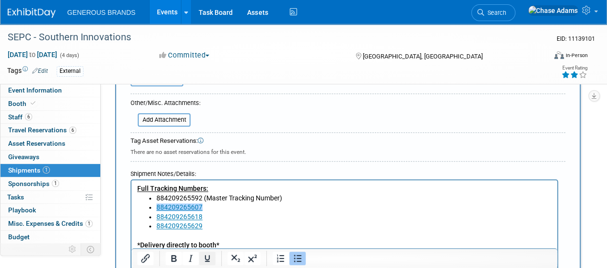
click at [207, 257] on icon "Underline" at bounding box center [208, 259] width 12 height 12
click at [180, 258] on button "Bold" at bounding box center [174, 258] width 16 height 13
click at [205, 256] on icon "Underline" at bounding box center [207, 258] width 5 height 7
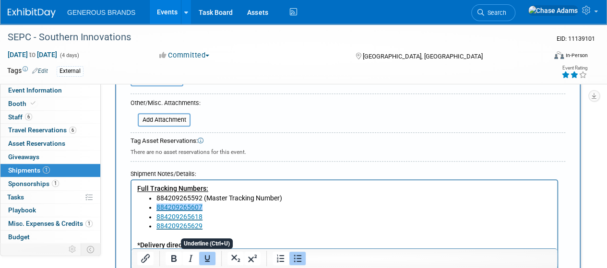
click at [205, 256] on icon "Underline" at bounding box center [207, 258] width 5 height 7
click at [220, 213] on li "884209265618" at bounding box center [353, 218] width 395 height 10
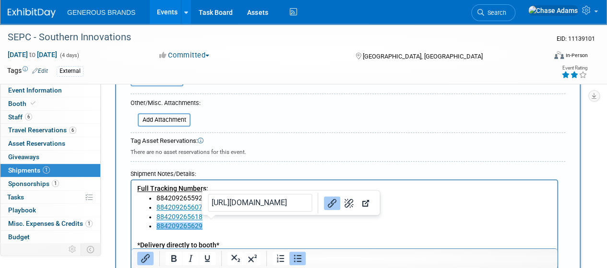
drag, startPoint x: 210, startPoint y: 223, endPoint x: 154, endPoint y: 228, distance: 56.8
click at [154, 228] on ul "884209265592 (Master Tracking Number) 884209265607 884209265618 884209265629﻿" at bounding box center [344, 212] width 415 height 37
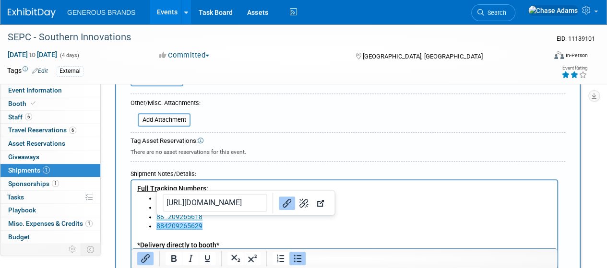
click at [281, 200] on icon "Link" at bounding box center [287, 203] width 12 height 12
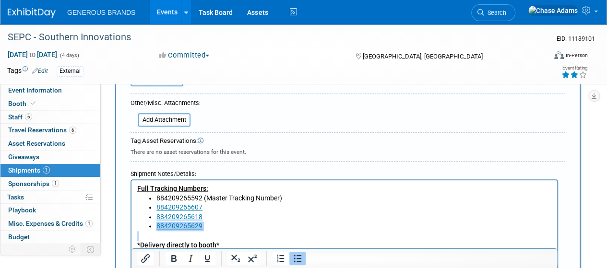
drag, startPoint x: 206, startPoint y: 233, endPoint x: 151, endPoint y: 223, distance: 56.6
click at [151, 223] on body "Full Tracking Numbers: 884209265592 (Master Tracking Number) 884209265607 88420…" at bounding box center [345, 217] width 416 height 66
click at [141, 258] on icon "Insert/edit link" at bounding box center [146, 259] width 12 height 12
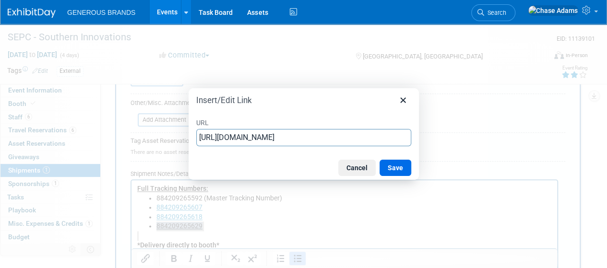
drag, startPoint x: 409, startPoint y: 137, endPoint x: 159, endPoint y: 126, distance: 250.3
click at [159, 126] on div "Insert/Edit Link URL [URL][DOMAIN_NAME] Cancel Save" at bounding box center [303, 134] width 607 height 268
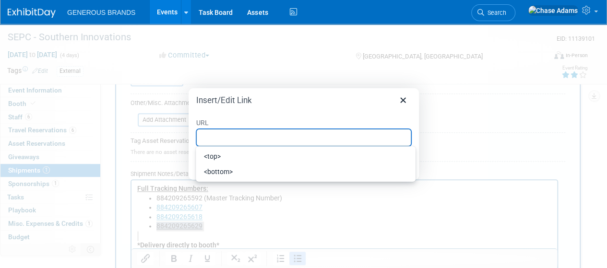
click at [307, 117] on label "URL" at bounding box center [303, 122] width 215 height 12
click at [307, 129] on input "URL" at bounding box center [303, 137] width 215 height 17
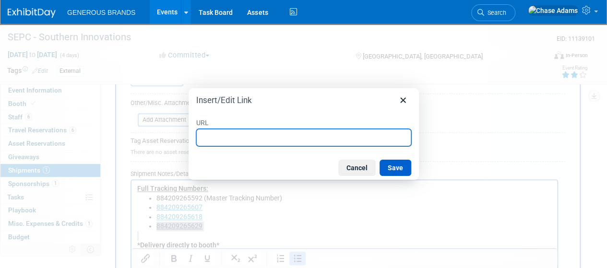
click at [391, 169] on button "Save" at bounding box center [396, 168] width 32 height 16
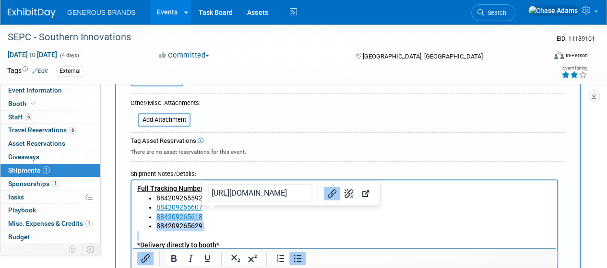
drag, startPoint x: 209, startPoint y: 217, endPoint x: 154, endPoint y: 221, distance: 55.4
click at [154, 221] on ul "884209265592 (Master Tracking Number) 884209265607 884209265618﻿ 884209265629﻿" at bounding box center [344, 212] width 415 height 37
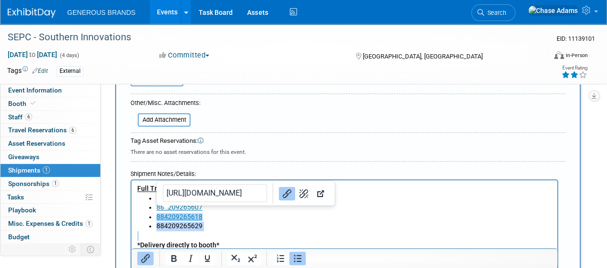
click at [143, 258] on icon "Insert/edit link" at bounding box center [146, 259] width 12 height 12
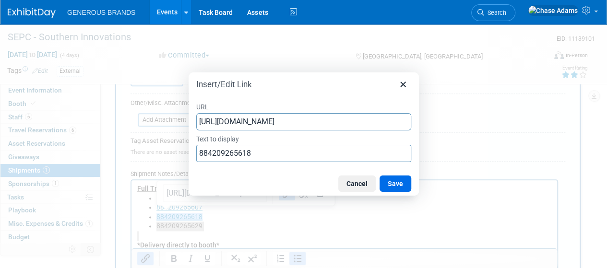
drag, startPoint x: 401, startPoint y: 120, endPoint x: 125, endPoint y: 124, distance: 276.0
click at [125, 124] on div "Insert/Edit Link URL [URL][DOMAIN_NAME] Text to display 884209265618 Cancel Save" at bounding box center [303, 134] width 607 height 268
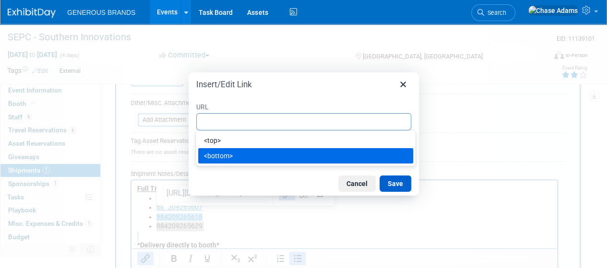
click at [402, 185] on button "Save" at bounding box center [396, 184] width 32 height 16
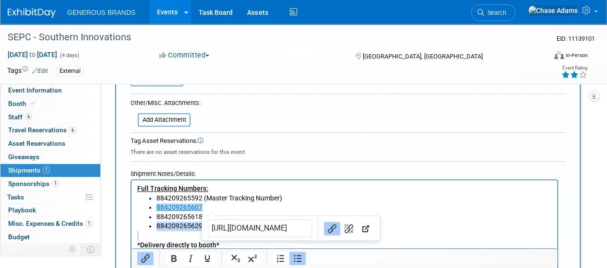
drag, startPoint x: 205, startPoint y: 207, endPoint x: 155, endPoint y: 209, distance: 49.5
click at [155, 209] on ul "884209265592 (Master Tracking Number) 884209265607﻿ 884209265618﻿ 884209265629﻿" at bounding box center [344, 212] width 415 height 37
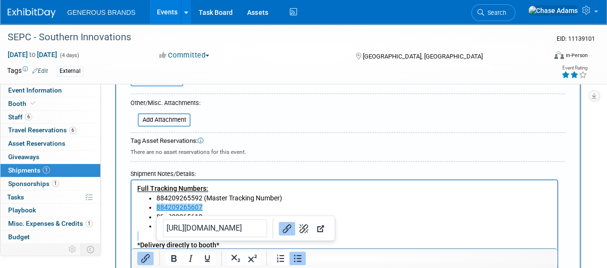
click at [147, 259] on icon "Insert/edit link" at bounding box center [146, 259] width 12 height 12
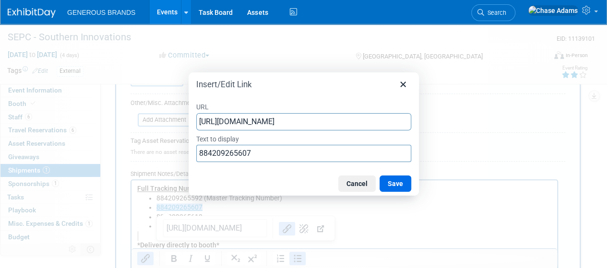
drag, startPoint x: 407, startPoint y: 121, endPoint x: 159, endPoint y: 116, distance: 247.7
click at [159, 116] on div "Insert/Edit Link URL [URL][DOMAIN_NAME] Text to display 884209265607 Cancel Save" at bounding box center [303, 134] width 607 height 268
click at [390, 183] on button "Save" at bounding box center [396, 184] width 32 height 16
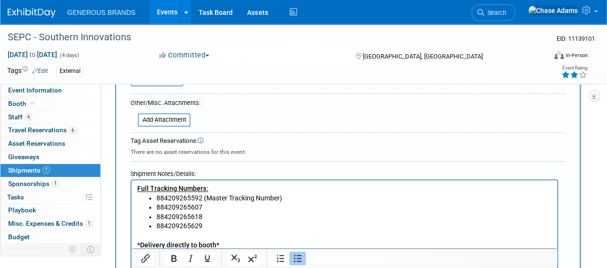
click at [260, 207] on li "884209265607﻿" at bounding box center [353, 208] width 395 height 10
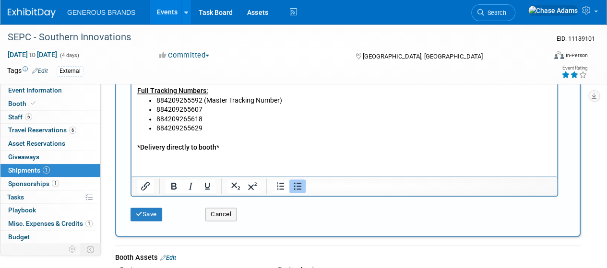
scroll to position [606, 0]
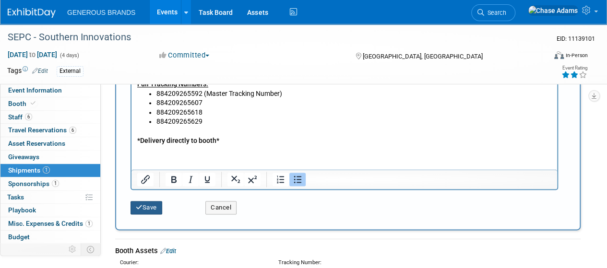
click at [137, 209] on button "Save" at bounding box center [147, 207] width 32 height 13
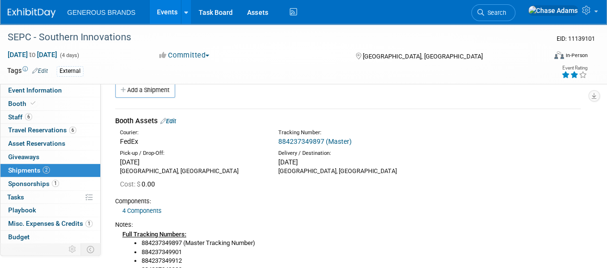
scroll to position [0, 0]
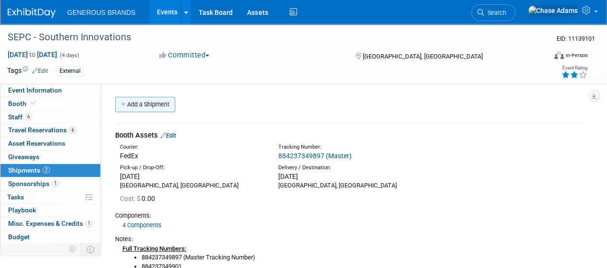
click at [164, 106] on link "Add a Shipment" at bounding box center [145, 104] width 60 height 15
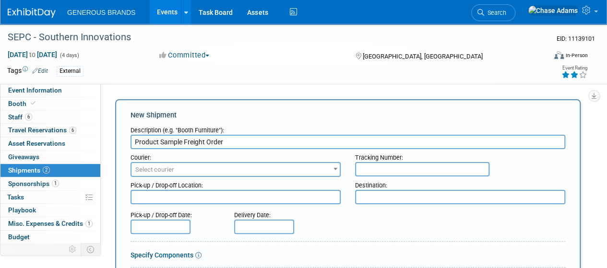
type input "Product Sample Freight Order"
click at [221, 196] on textarea at bounding box center [236, 197] width 210 height 14
click at [254, 230] on input "text" at bounding box center [264, 227] width 60 height 14
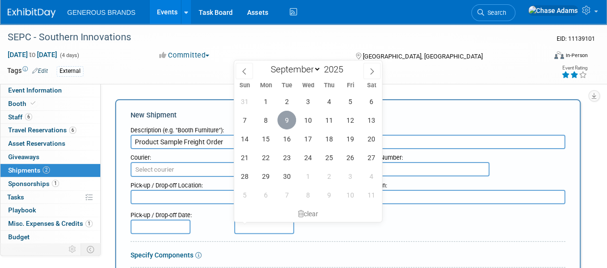
click at [287, 117] on span "9" at bounding box center [286, 120] width 19 height 19
type input "[DATE]"
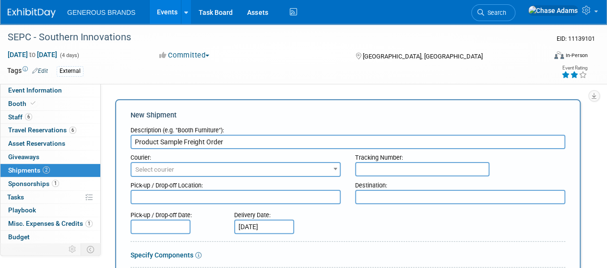
click at [167, 233] on input "text" at bounding box center [161, 227] width 60 height 14
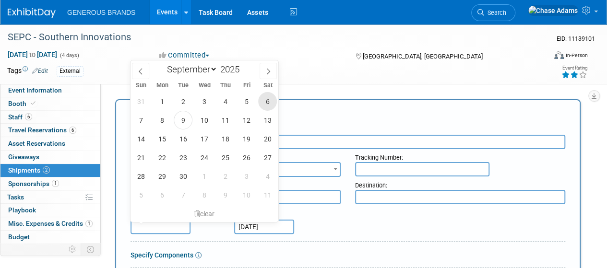
click at [264, 103] on span "6" at bounding box center [267, 101] width 19 height 19
type input "[DATE]"
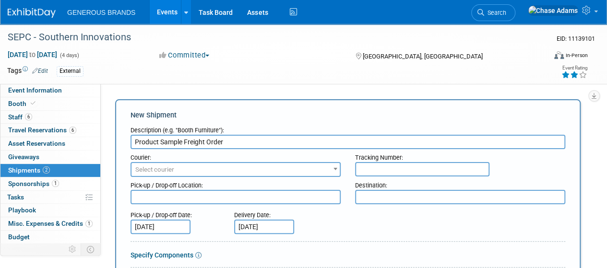
click at [373, 202] on textarea at bounding box center [460, 197] width 210 height 14
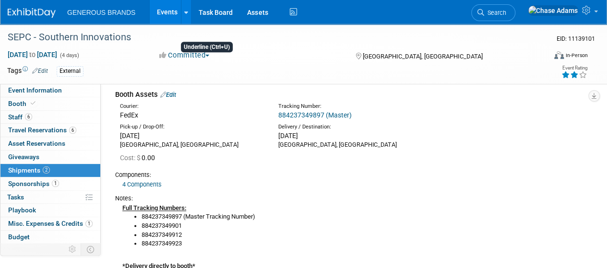
scroll to position [465, 0]
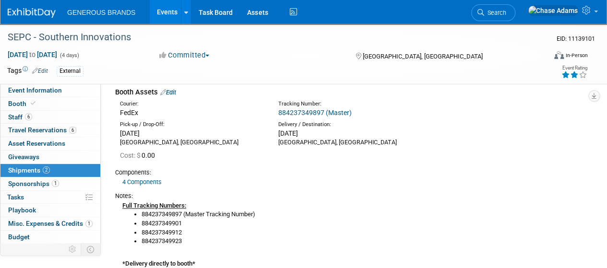
drag, startPoint x: 207, startPoint y: 94, endPoint x: 251, endPoint y: 192, distance: 107.4
click at [251, 192] on td "Booth Assets Edit Courier: FedEx Tracking Number: 884237349897 (Master) Cost: $…" at bounding box center [348, 179] width 466 height 198
click at [251, 192] on div "Notes:" at bounding box center [348, 196] width 466 height 9
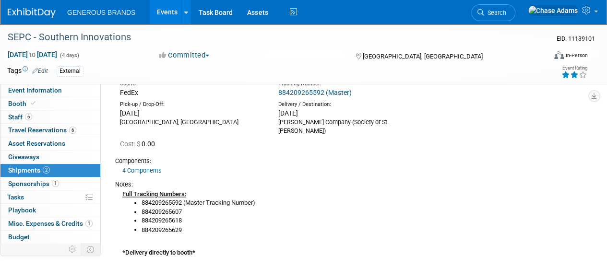
scroll to position [685, 0]
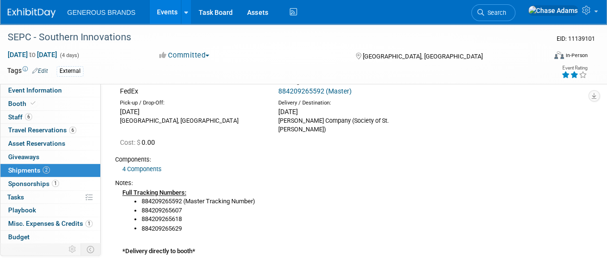
drag, startPoint x: 411, startPoint y: 118, endPoint x: 277, endPoint y: 118, distance: 133.4
click at [277, 118] on div "Delivery / Destination: [DATE] [PERSON_NAME] Company (Society of St. [PERSON_NA…" at bounding box center [350, 116] width 158 height 35
copy div "[PERSON_NAME] Company (Society of St. [PERSON_NAME])"
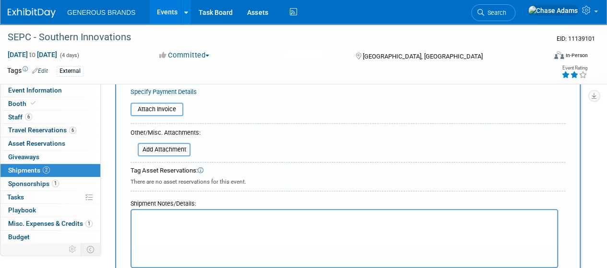
scroll to position [94, 0]
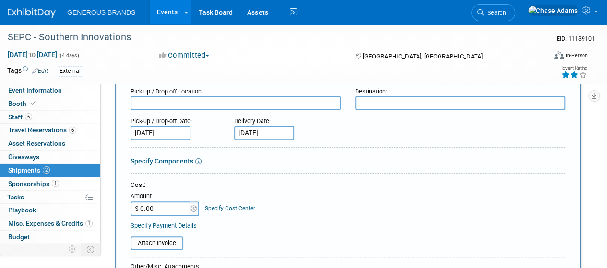
click at [383, 108] on textarea at bounding box center [460, 103] width 210 height 14
paste textarea "[PERSON_NAME] Company (Society of St. [PERSON_NAME])"
type textarea "[PERSON_NAME] Company (Society of St. [PERSON_NAME])"
click at [348, 124] on div "Pick-up / Drop-off Date: [DATE] Delivery Date: [DATE]" at bounding box center [347, 126] width 449 height 27
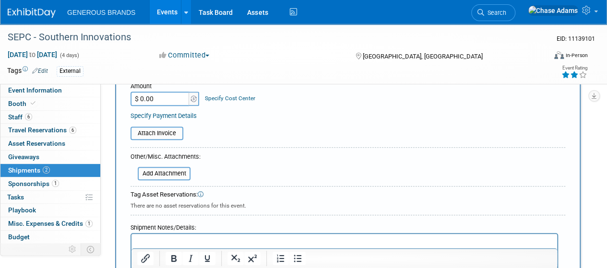
scroll to position [205, 0]
click at [177, 174] on input "file" at bounding box center [132, 173] width 114 height 12
click at [358, 167] on form "Description (e.g. "Booth Furniture"): Product Sample Freight Order Courier: 007…" at bounding box center [348, 118] width 435 height 404
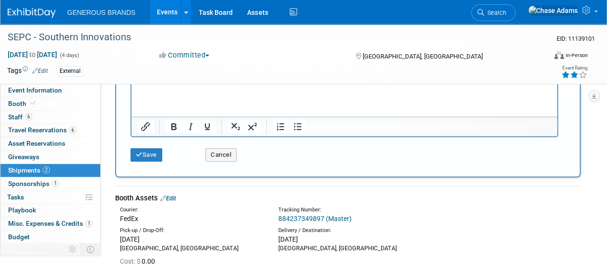
scroll to position [368, 0]
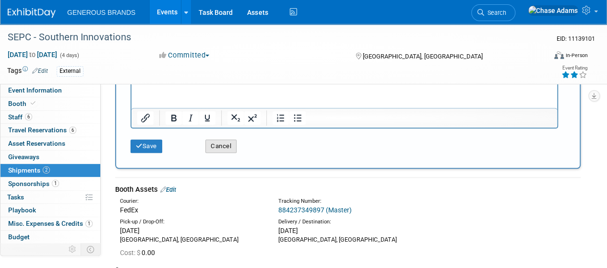
click at [210, 145] on button "Cancel" at bounding box center [220, 146] width 31 height 13
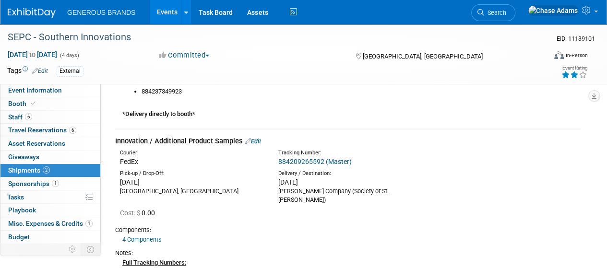
scroll to position [0, 0]
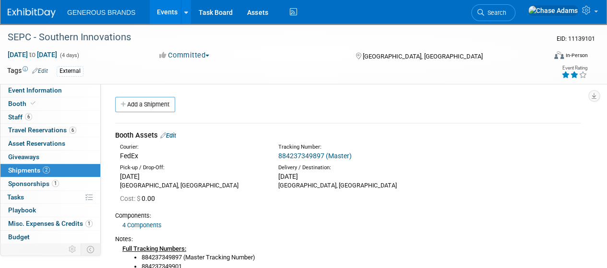
click at [157, 95] on div "Event Website: Edit Event Venue Name: [GEOGRAPHIC_DATA] Event Venue Address: [S…" at bounding box center [344, 209] width 487 height 251
click at [157, 103] on link "Add a Shipment" at bounding box center [145, 104] width 60 height 15
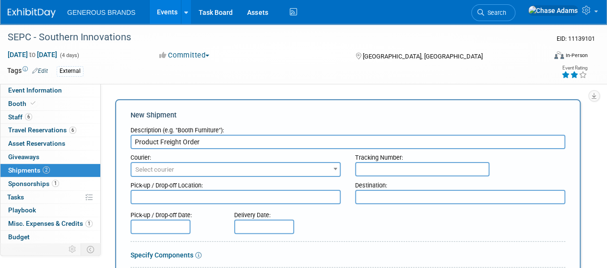
type input "Product Freight Order"
click at [178, 167] on span "Select courier" at bounding box center [236, 169] width 208 height 13
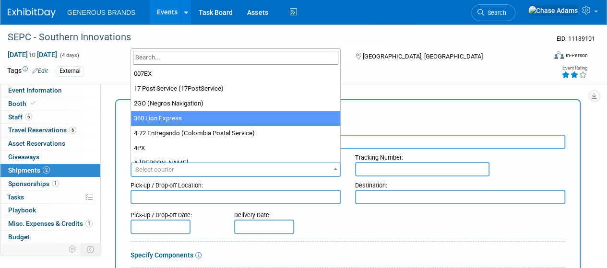
click at [383, 200] on textarea at bounding box center [460, 197] width 210 height 14
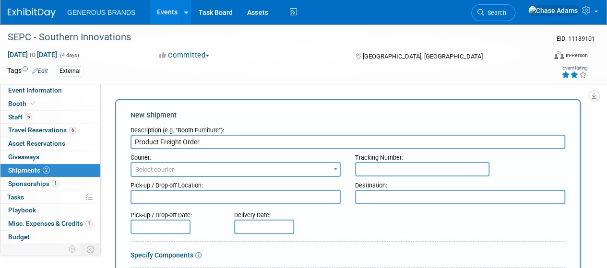
click at [382, 171] on input "text" at bounding box center [422, 169] width 134 height 14
type input "Order #24642426"
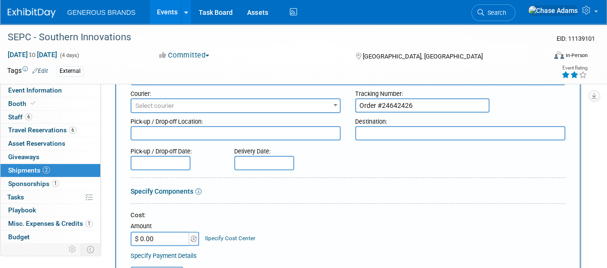
scroll to position [74, 0]
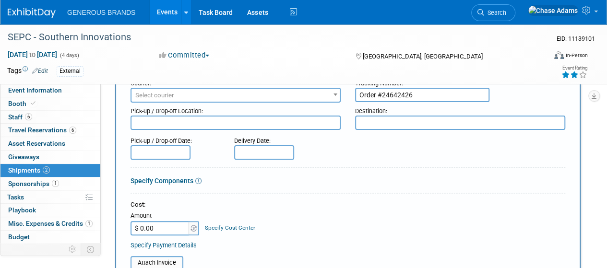
click at [259, 147] on input "text" at bounding box center [264, 152] width 60 height 14
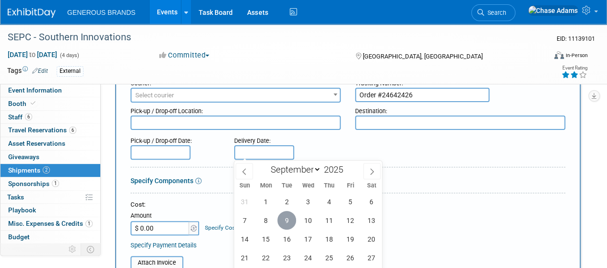
click at [292, 218] on span "9" at bounding box center [286, 220] width 19 height 19
type input "[DATE]"
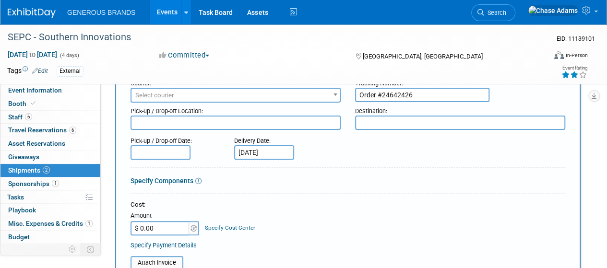
click at [179, 153] on input "text" at bounding box center [161, 152] width 60 height 14
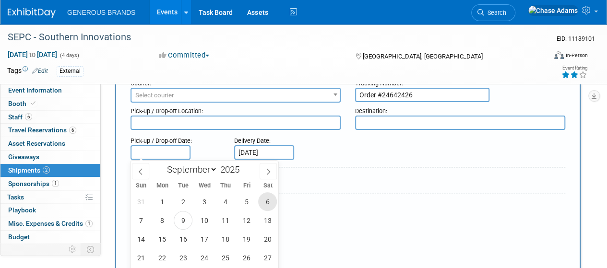
click at [271, 202] on span "6" at bounding box center [267, 201] width 19 height 19
type input "[DATE]"
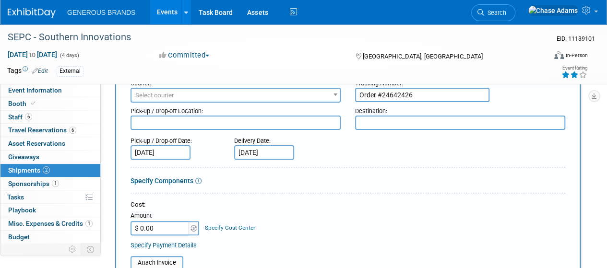
click at [236, 182] on div "Specify Components" at bounding box center [348, 181] width 435 height 10
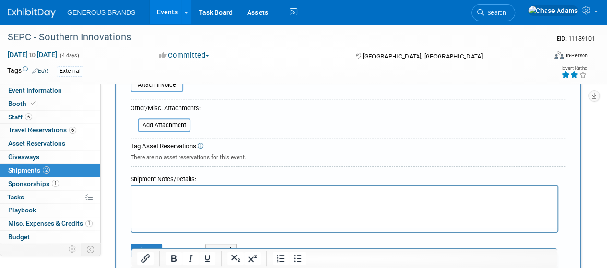
scroll to position [259, 0]
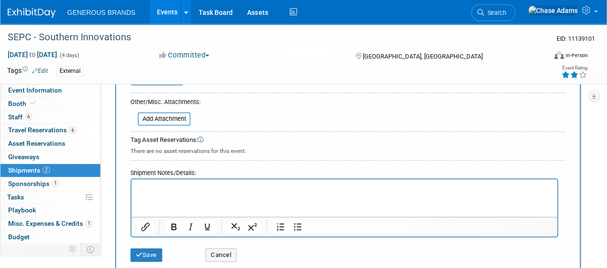
click at [200, 188] on p "Rich Text Area. Press ALT-0 for help." at bounding box center [344, 188] width 415 height 10
click at [279, 166] on div "Shipment Notes/Details:" at bounding box center [345, 172] width 428 height 14
click at [149, 255] on button "Save" at bounding box center [147, 255] width 32 height 13
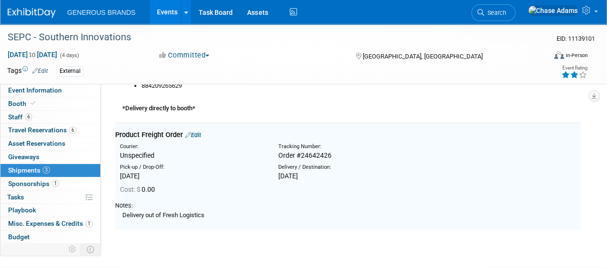
scroll to position [418, 0]
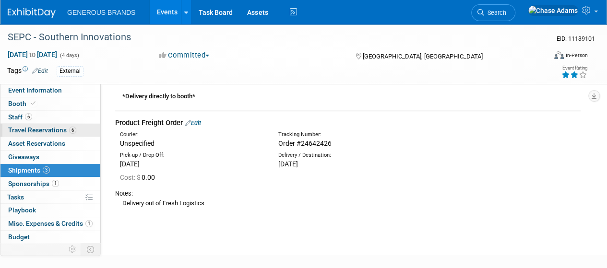
click at [44, 133] on span "Travel Reservations 6" at bounding box center [42, 130] width 68 height 8
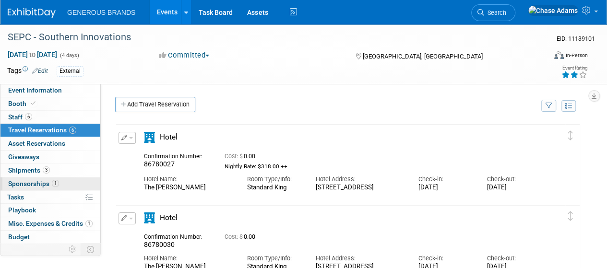
click at [40, 184] on span "Sponsorships 1" at bounding box center [33, 184] width 51 height 8
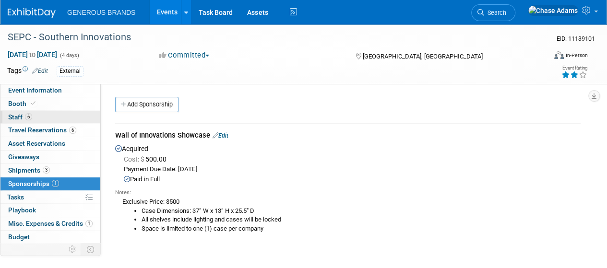
click at [58, 112] on link "6 Staff 6" at bounding box center [50, 117] width 100 height 13
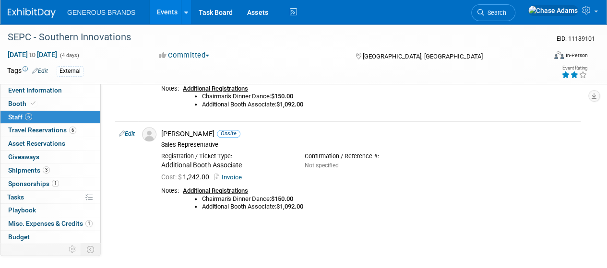
scroll to position [596, 0]
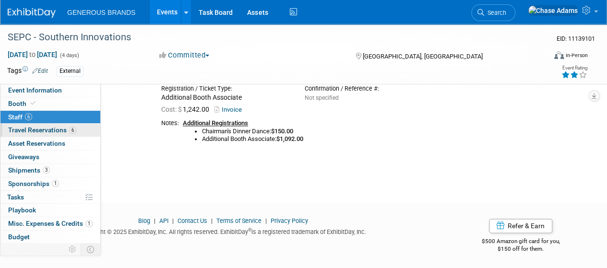
click at [77, 129] on link "6 Travel Reservations 6" at bounding box center [50, 130] width 100 height 13
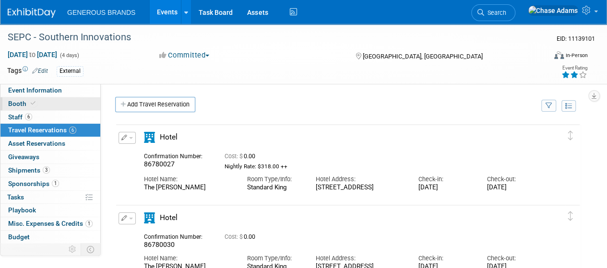
click at [58, 103] on link "Booth" at bounding box center [50, 103] width 100 height 13
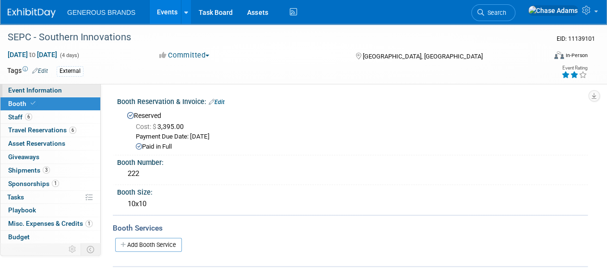
click at [62, 92] on link "Event Information" at bounding box center [50, 90] width 100 height 13
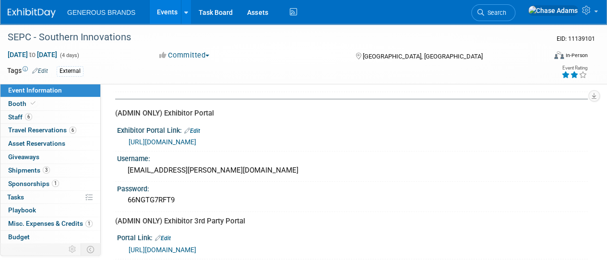
scroll to position [253, 0]
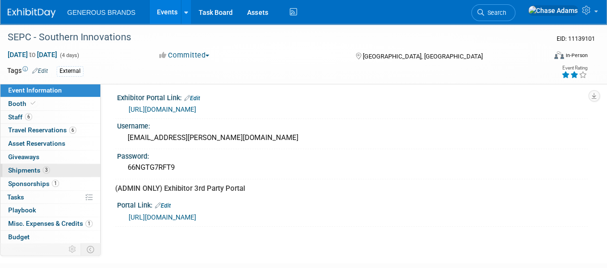
click at [22, 173] on span "Shipments 3" at bounding box center [29, 171] width 42 height 8
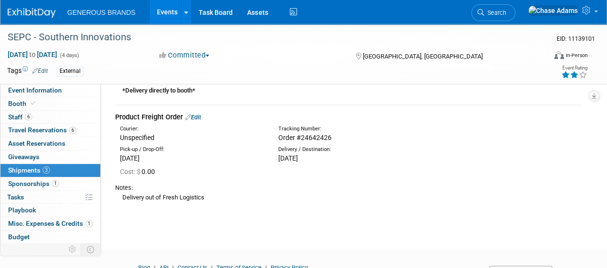
scroll to position [335, 0]
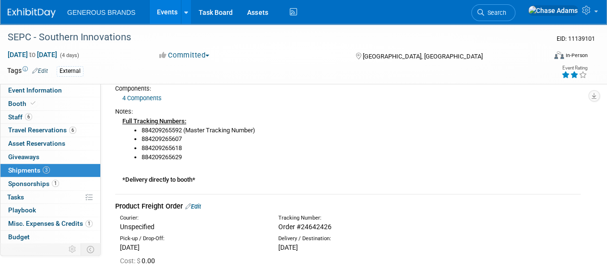
click at [199, 203] on link "Edit" at bounding box center [193, 206] width 16 height 7
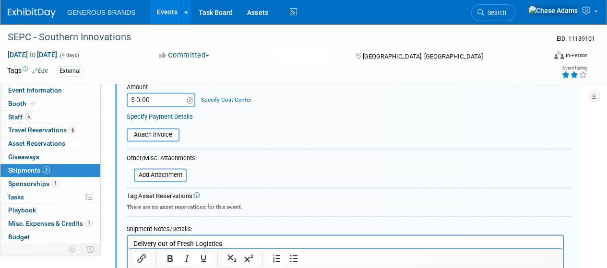
scroll to position [620, 0]
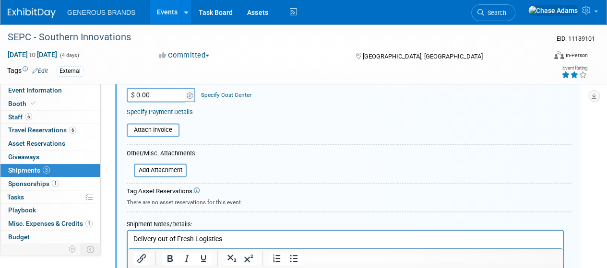
click at [236, 239] on p "Delivery out of Fresh Logistics" at bounding box center [345, 239] width 424 height 10
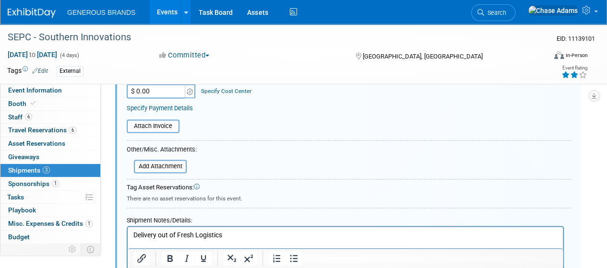
paste body "Rich Text Area. Press ALT-0 for help."
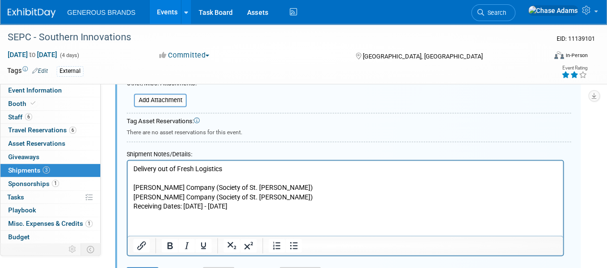
scroll to position [697, 0]
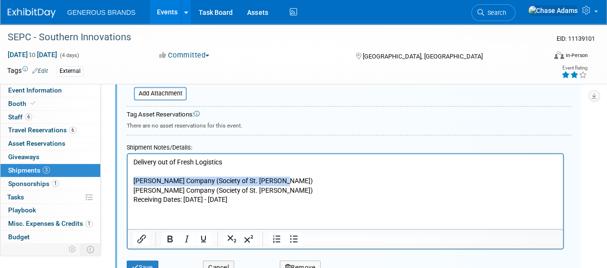
drag, startPoint x: 282, startPoint y: 182, endPoint x: 111, endPoint y: 179, distance: 170.4
click at [128, 179] on html "Delivery out of Fresh Logistics [PERSON_NAME] Company (Society of St. [PERSON_N…" at bounding box center [345, 179] width 435 height 51
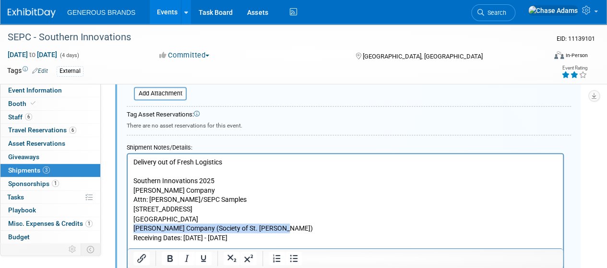
drag, startPoint x: 288, startPoint y: 224, endPoint x: 128, endPoint y: 230, distance: 160.4
click at [128, 230] on html "Delivery out of Fresh Logistics Southern Innovations 2025 [PERSON_NAME] Company…" at bounding box center [345, 198] width 435 height 88
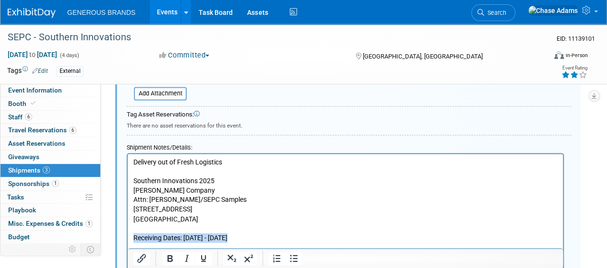
drag, startPoint x: 240, startPoint y: 238, endPoint x: 127, endPoint y: 235, distance: 113.8
click at [128, 235] on html "Delivery out of Fresh Logistics Southern Innovations 2025 [PERSON_NAME] Company…" at bounding box center [345, 198] width 435 height 88
click at [167, 263] on icon "Bold" at bounding box center [170, 259] width 12 height 12
click at [232, 242] on html "Delivery out of Fresh Logistics Southern Innovations 2025 [PERSON_NAME] Company…" at bounding box center [345, 198] width 435 height 88
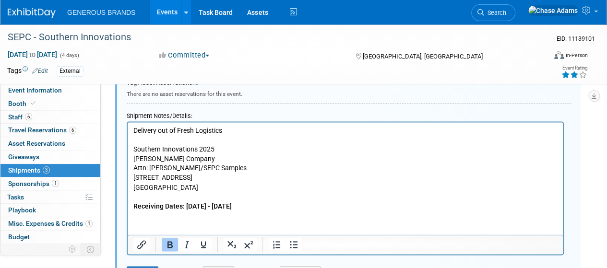
scroll to position [729, 0]
click at [147, 266] on button "Save" at bounding box center [143, 272] width 32 height 13
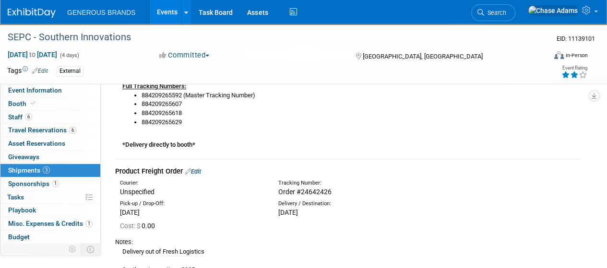
scroll to position [369, 0]
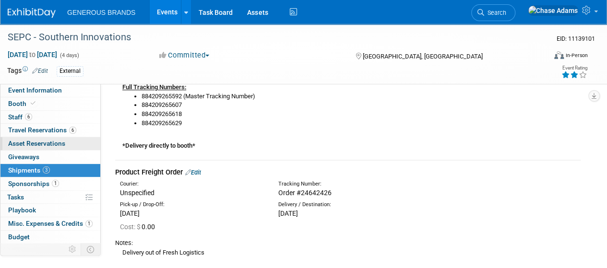
click at [64, 145] on span "Asset Reservations 0" at bounding box center [36, 144] width 57 height 8
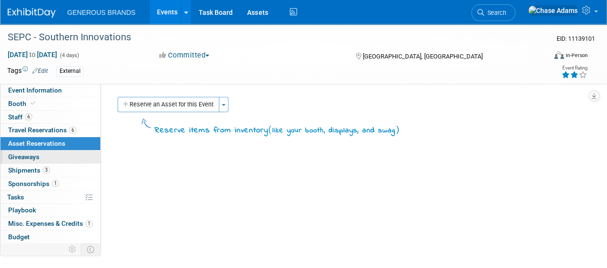
click at [60, 159] on link "0 Giveaways 0" at bounding box center [50, 157] width 100 height 13
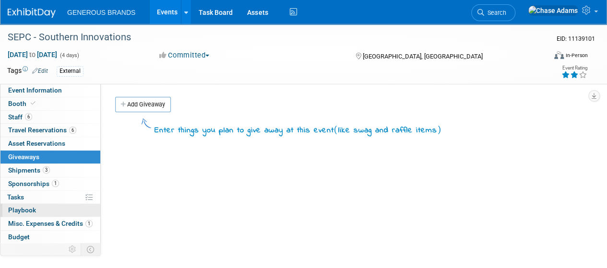
click at [41, 213] on link "0 Playbook 0" at bounding box center [50, 210] width 100 height 13
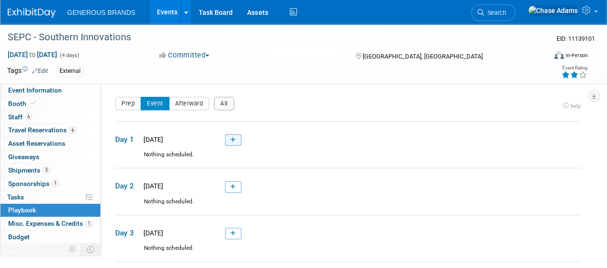
click at [240, 142] on link at bounding box center [233, 140] width 16 height 12
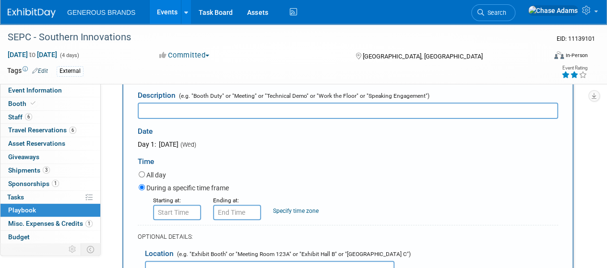
scroll to position [85, 0]
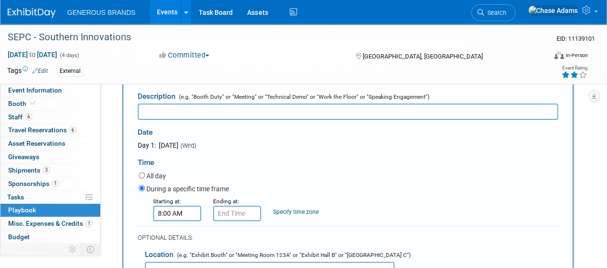
click at [177, 214] on input "8:00 AM" at bounding box center [177, 213] width 48 height 15
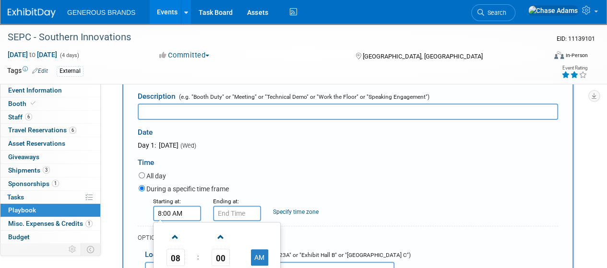
click at [166, 214] on input "8:00 AM" at bounding box center [177, 213] width 48 height 15
type input "8:30 AM"
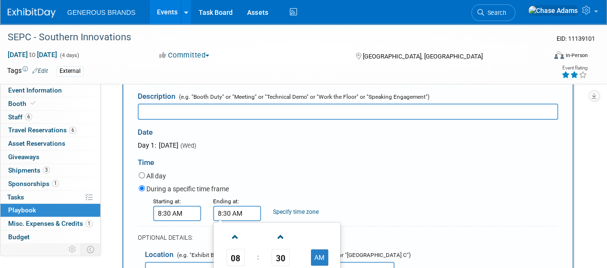
click at [228, 211] on input "8:30 AM" at bounding box center [237, 213] width 48 height 15
drag, startPoint x: 248, startPoint y: 212, endPoint x: 179, endPoint y: 209, distance: 69.2
click at [179, 209] on div "Starting at: 8:30 AM Ending at: 8:30 AM 08 : 30 AM 12 01 02 03 04 05 06 07 08 0…" at bounding box center [349, 208] width 434 height 25
type input "12:30 PM"
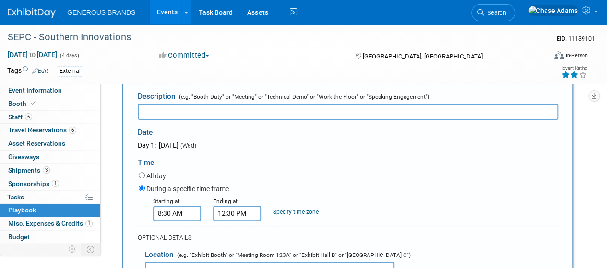
click at [261, 185] on div "During a specific time frame" at bounding box center [348, 189] width 419 height 13
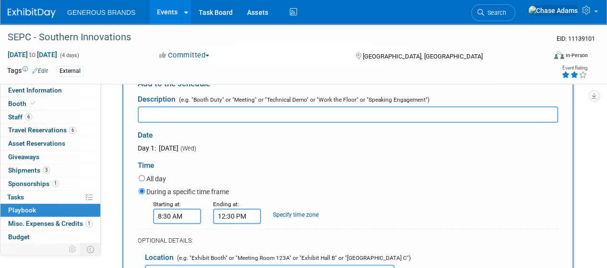
click at [201, 113] on input "text" at bounding box center [348, 115] width 420 height 16
paste input "The Cool Cucumber Classic Pickleball Tournament"
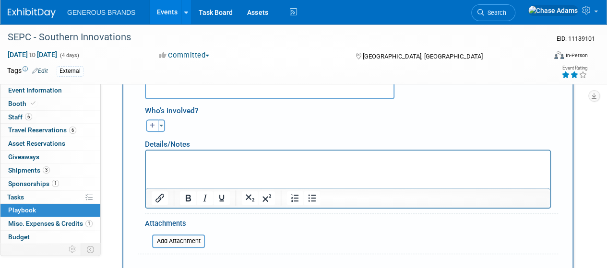
scroll to position [312, 0]
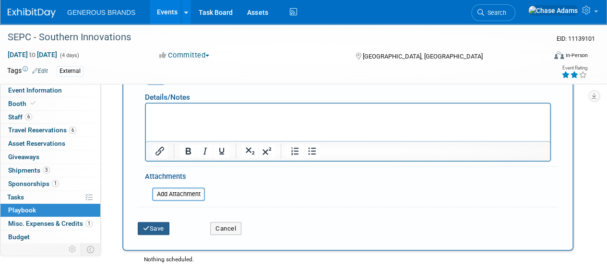
type input "The Cool Cucumber Classic Pickleball Tournament"
click at [158, 228] on button "Save" at bounding box center [154, 228] width 32 height 13
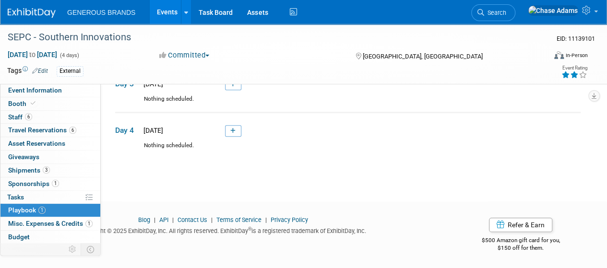
scroll to position [30, 0]
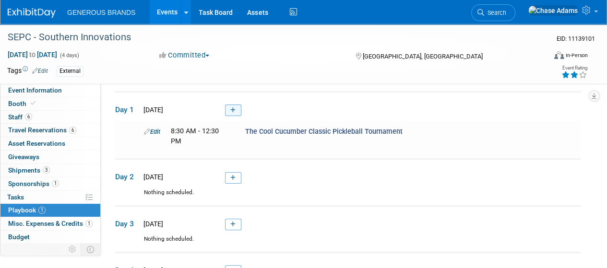
click at [239, 113] on link at bounding box center [233, 111] width 16 height 12
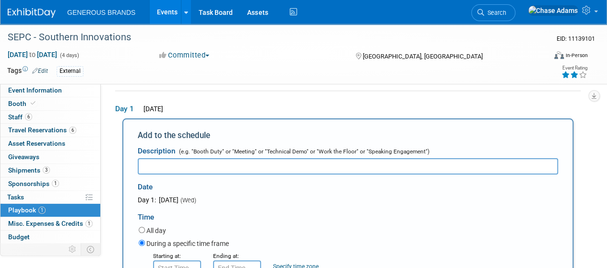
scroll to position [147, 0]
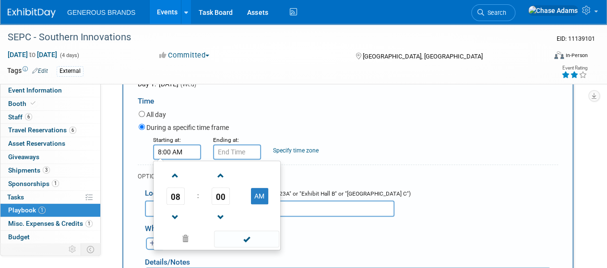
click at [190, 157] on input "8:00 AM" at bounding box center [177, 151] width 48 height 15
drag, startPoint x: 155, startPoint y: 157, endPoint x: 113, endPoint y: 157, distance: 41.3
click at [113, 157] on div "Event Website: Edit Event Venue Name: [GEOGRAPHIC_DATA] Edit" at bounding box center [344, 62] width 487 height 251
type input "3:00 PM"
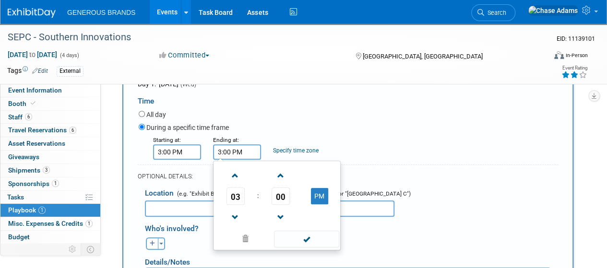
drag, startPoint x: 249, startPoint y: 150, endPoint x: 188, endPoint y: 150, distance: 60.5
click at [188, 150] on div "Starting at: 3:00 PM Ending at: 3:00 PM 03 : 00 PM 12 01 02 03 04 05 06 07 08 0…" at bounding box center [349, 147] width 434 height 25
type input "8:00 PM"
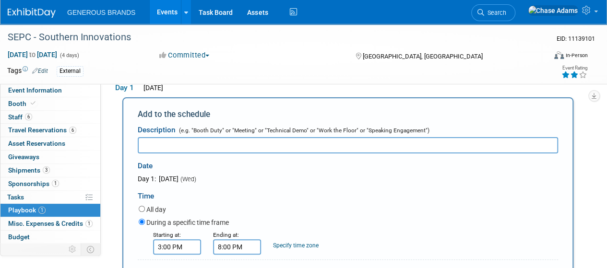
scroll to position [37, 0]
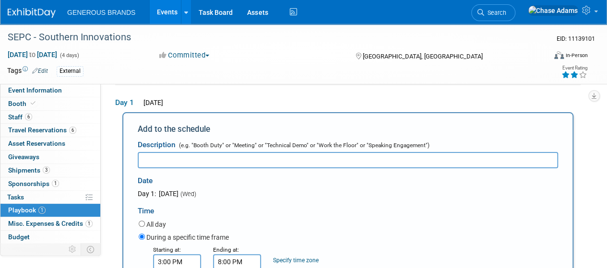
click at [212, 152] on input "text" at bounding box center [348, 160] width 420 height 16
paste input "Attendee Check-In & Badge Pickup"
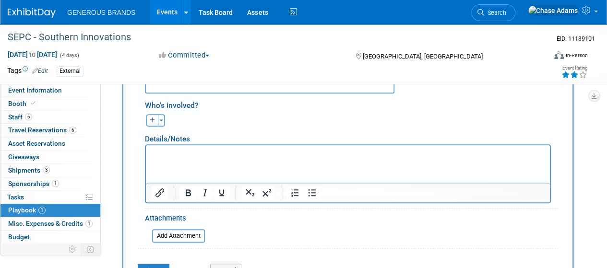
scroll to position [271, 0]
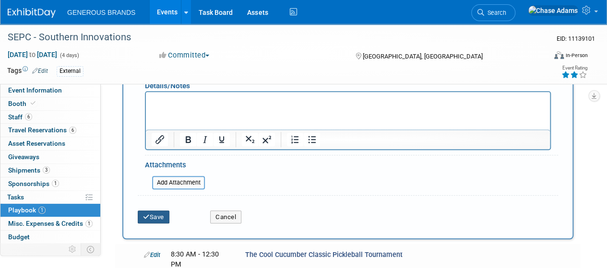
type input "Attendee Check-In & Badge Pickup"
click at [158, 216] on button "Save" at bounding box center [154, 217] width 32 height 13
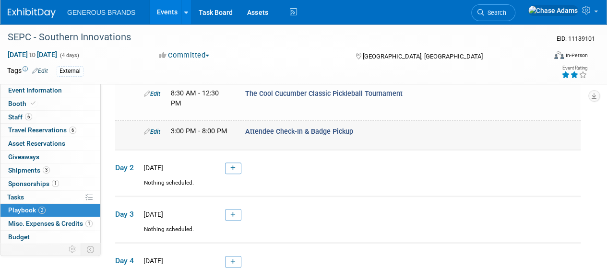
scroll to position [0, 0]
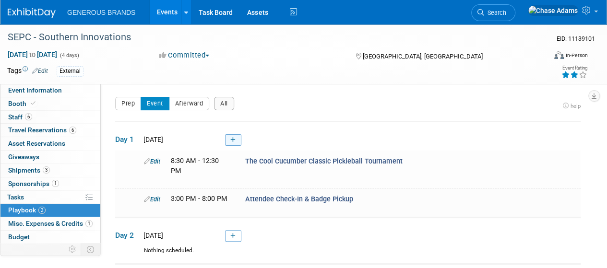
click at [231, 144] on link at bounding box center [233, 140] width 16 height 12
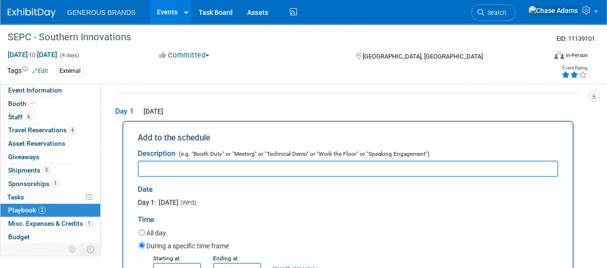
scroll to position [31, 0]
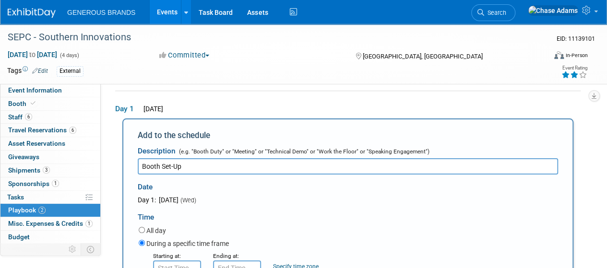
click at [143, 166] on input "Booth Set-Up" at bounding box center [348, 166] width 420 height 16
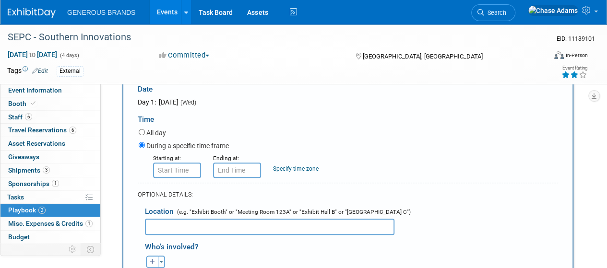
scroll to position [140, 0]
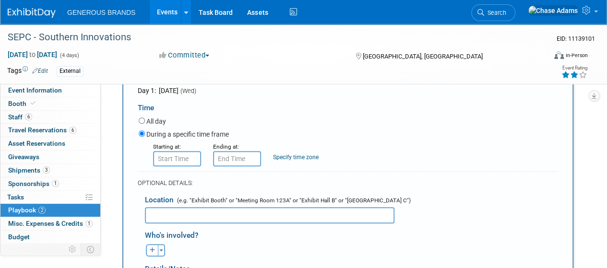
type input "Exhibitor Booth Set-Up"
click at [189, 155] on input "8:00 AM" at bounding box center [177, 158] width 48 height 15
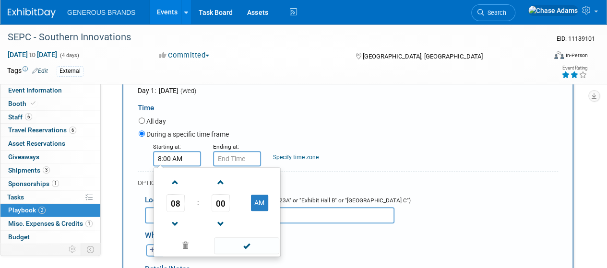
drag, startPoint x: 189, startPoint y: 155, endPoint x: 112, endPoint y: 158, distance: 76.8
click at [112, 158] on div "Event Website: Edit Event Venue Name: [GEOGRAPHIC_DATA] Edit" at bounding box center [344, 69] width 487 height 251
type input "3:00 PM"
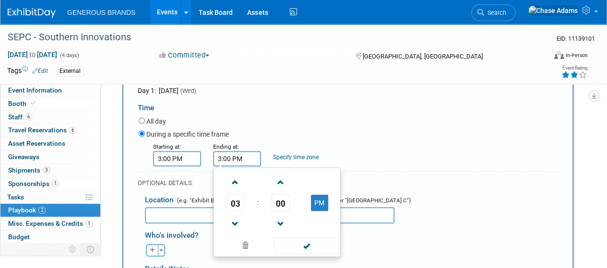
click at [220, 162] on input "3:00 PM" at bounding box center [237, 158] width 48 height 15
type input "6:00 PM"
click at [266, 135] on div "During a specific time frame" at bounding box center [348, 135] width 419 height 13
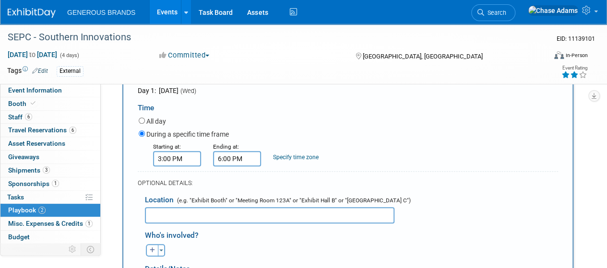
click at [184, 219] on input "text" at bounding box center [270, 215] width 250 height 16
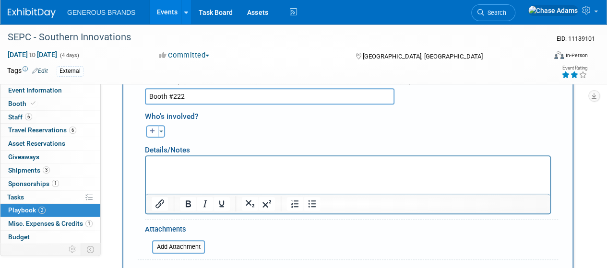
scroll to position [261, 0]
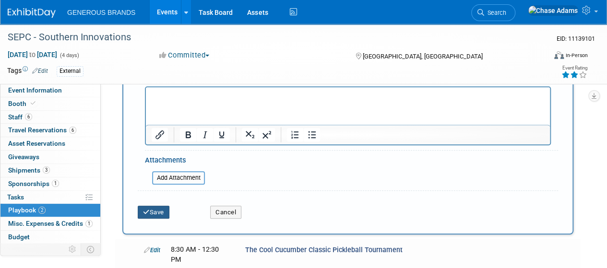
type input "Booth #222"
click at [160, 214] on button "Save" at bounding box center [154, 212] width 32 height 13
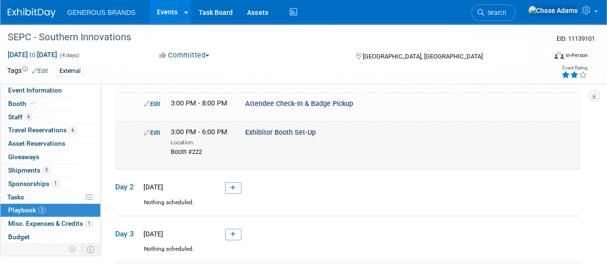
scroll to position [20, 0]
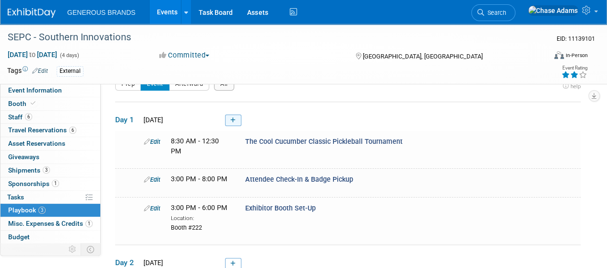
click at [235, 121] on icon at bounding box center [232, 121] width 5 height 6
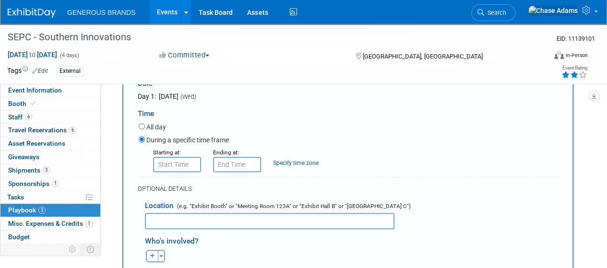
scroll to position [138, 0]
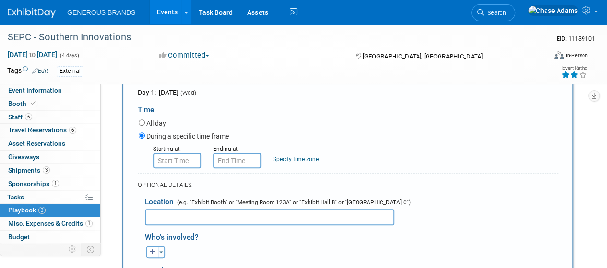
type input "Welcome Reception"
click at [183, 163] on input "8:00 AM" at bounding box center [177, 160] width 48 height 15
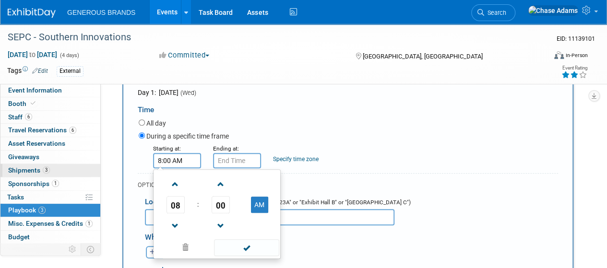
drag, startPoint x: 188, startPoint y: 161, endPoint x: 91, endPoint y: 164, distance: 97.5
type input "8:00 AM"
drag, startPoint x: 191, startPoint y: 159, endPoint x: 97, endPoint y: 157, distance: 94.1
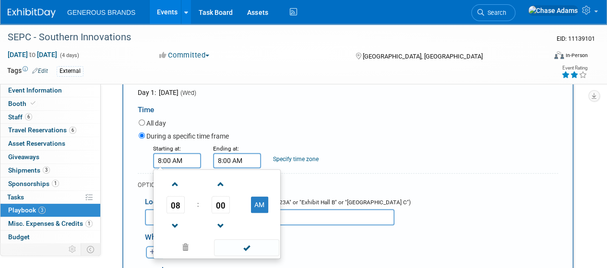
drag, startPoint x: 192, startPoint y: 163, endPoint x: 177, endPoint y: 159, distance: 16.0
click at [177, 159] on input "8:00 AM" at bounding box center [177, 160] width 48 height 15
click at [258, 201] on button "AM" at bounding box center [259, 205] width 17 height 16
click at [175, 224] on span at bounding box center [175, 226] width 17 height 17
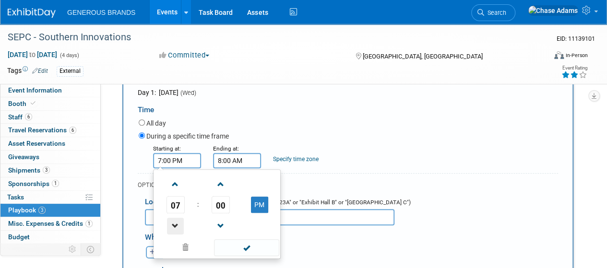
click at [175, 224] on span at bounding box center [175, 226] width 17 height 17
click at [217, 201] on span "00" at bounding box center [221, 204] width 18 height 17
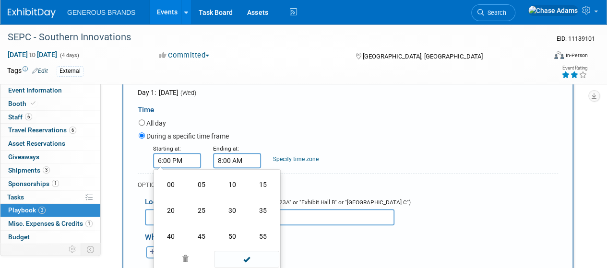
click at [217, 201] on td "30" at bounding box center [232, 211] width 31 height 26
type input "6:30 PM"
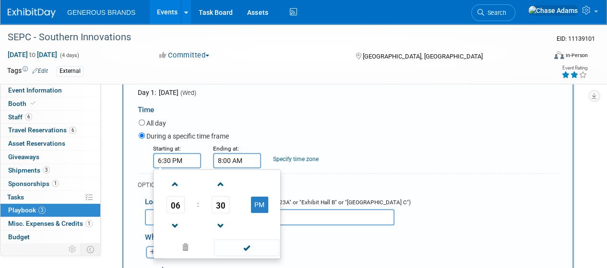
click at [236, 159] on input "8:00 AM" at bounding box center [237, 160] width 48 height 15
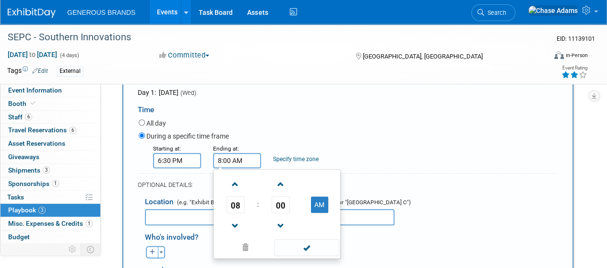
drag, startPoint x: 246, startPoint y: 157, endPoint x: 186, endPoint y: 164, distance: 60.4
click at [186, 164] on div "Starting at: 6:30 PM Ending at: 8:00 AM 08 : 00 AM 12 01 02 03 04 05 06 07 08 0…" at bounding box center [349, 155] width 434 height 25
type input "9:00 PM"
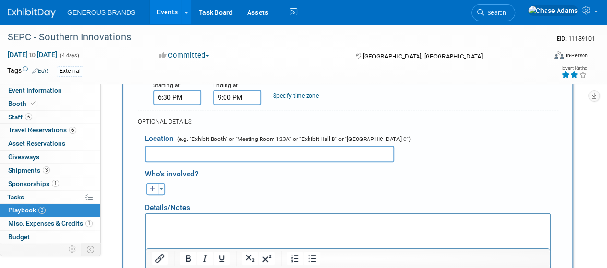
scroll to position [181, 0]
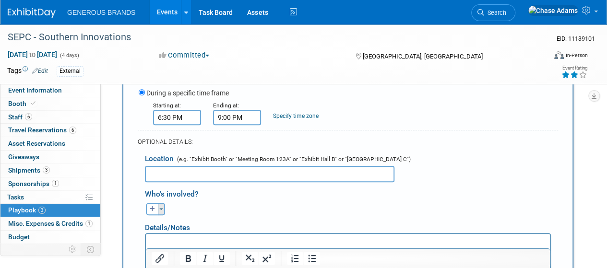
click at [158, 211] on button "Toggle Dropdown" at bounding box center [161, 209] width 7 height 12
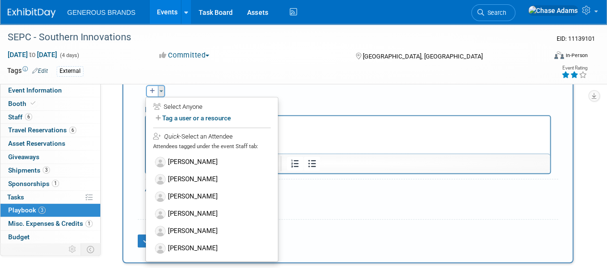
scroll to position [320, 0]
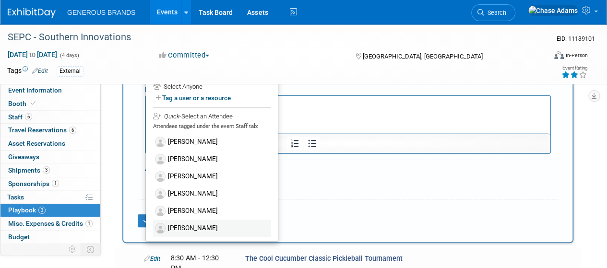
click at [200, 225] on label "[PERSON_NAME]" at bounding box center [212, 228] width 119 height 17
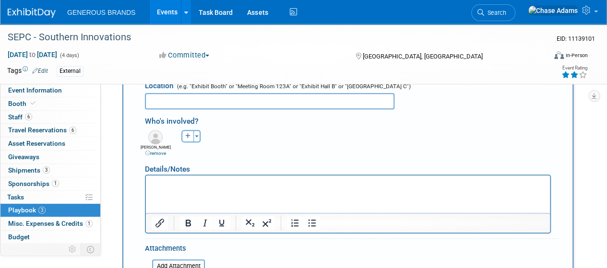
scroll to position [253, 0]
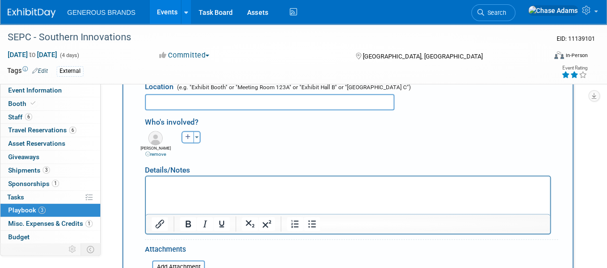
click at [188, 138] on icon "button" at bounding box center [188, 137] width 6 height 6
select select
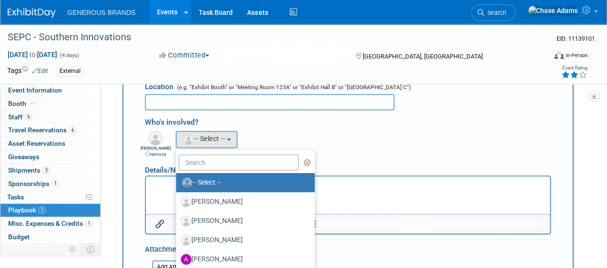
click at [238, 122] on div "Who's involved?" at bounding box center [351, 121] width 413 height 16
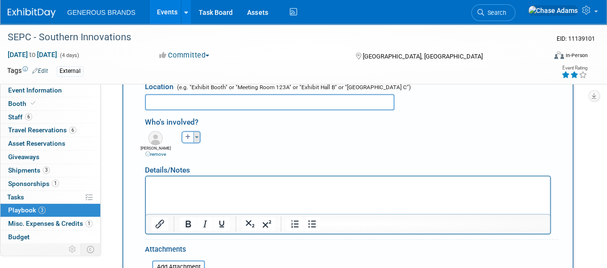
click at [199, 135] on button "Toggle Dropdown" at bounding box center [196, 137] width 7 height 12
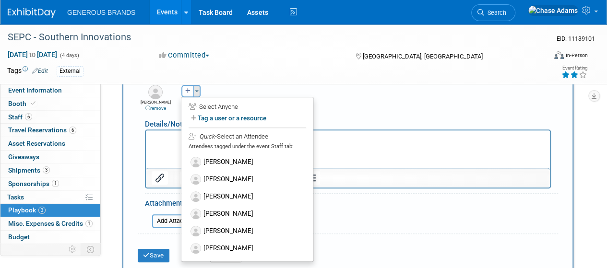
scroll to position [313, 0]
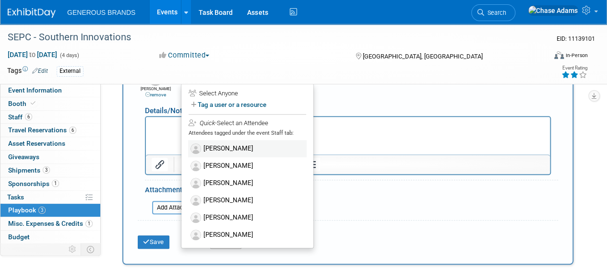
click at [216, 147] on label "[PERSON_NAME]" at bounding box center [247, 148] width 119 height 17
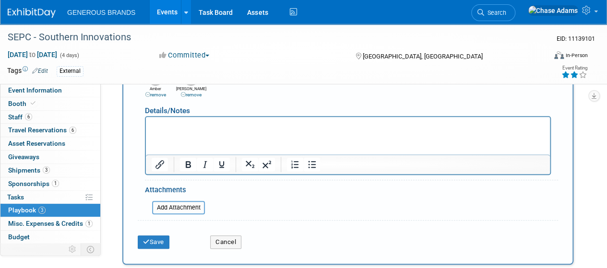
scroll to position [253, 0]
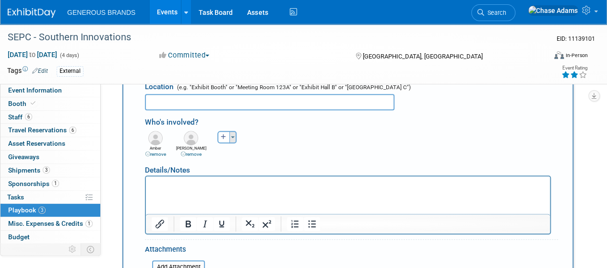
click at [232, 140] on button "Toggle Dropdown" at bounding box center [232, 137] width 7 height 12
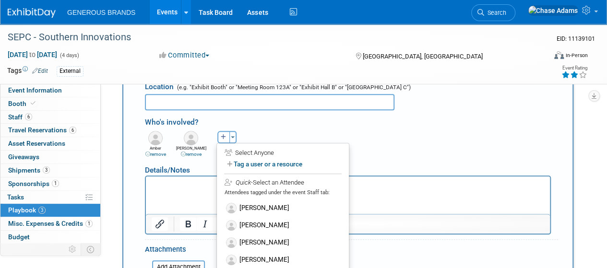
click at [196, 156] on link "remove" at bounding box center [191, 154] width 21 height 5
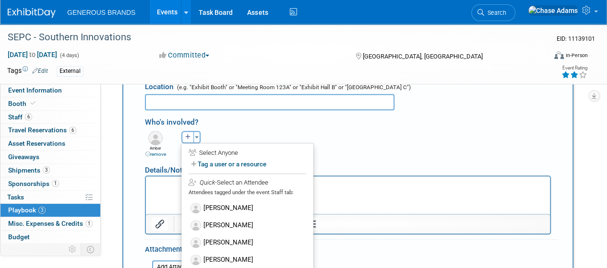
click at [157, 154] on link "remove" at bounding box center [155, 154] width 21 height 5
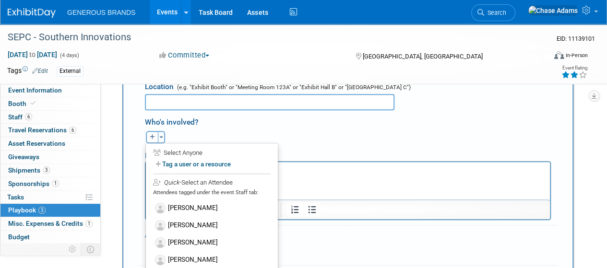
click at [194, 127] on div "Who's involved?" at bounding box center [351, 121] width 413 height 16
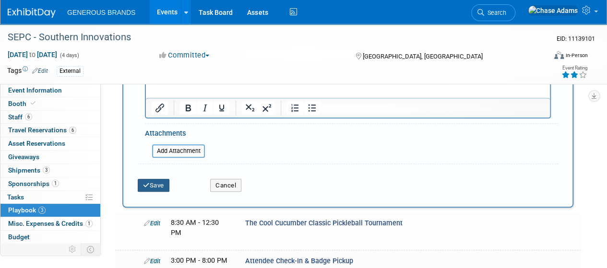
click at [143, 187] on icon "submit" at bounding box center [146, 185] width 7 height 6
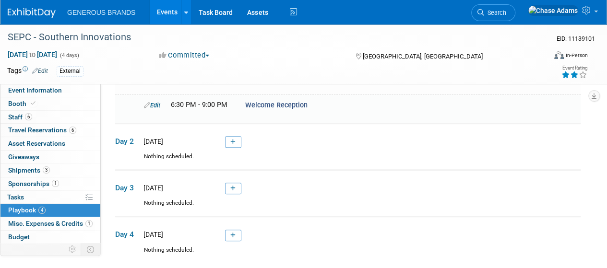
scroll to position [143, 0]
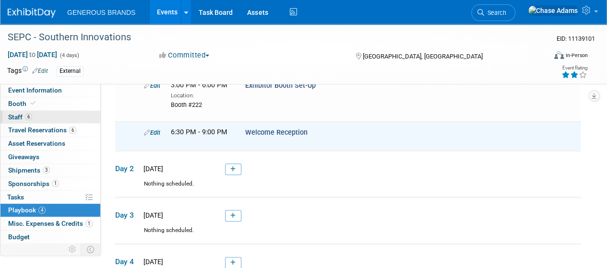
click at [43, 120] on link "6 Staff 6" at bounding box center [50, 117] width 100 height 13
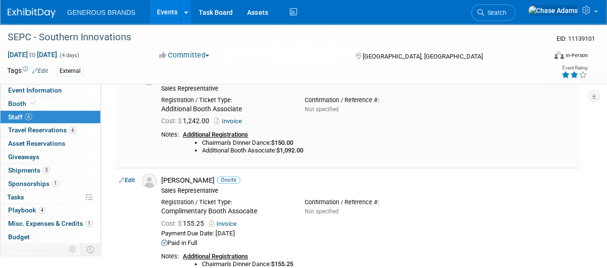
scroll to position [0, 0]
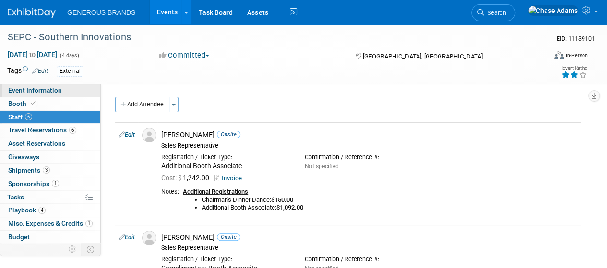
click at [63, 96] on link "Event Information" at bounding box center [50, 90] width 100 height 13
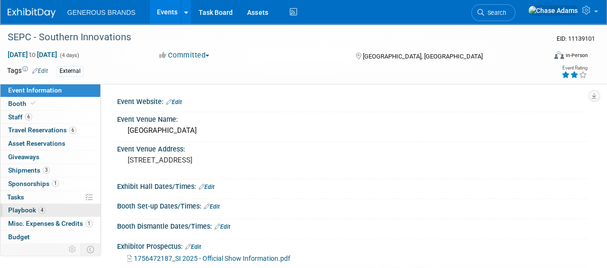
click at [47, 207] on link "4 Playbook 4" at bounding box center [50, 210] width 100 height 13
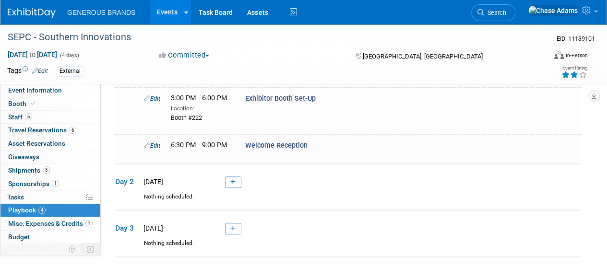
scroll to position [133, 0]
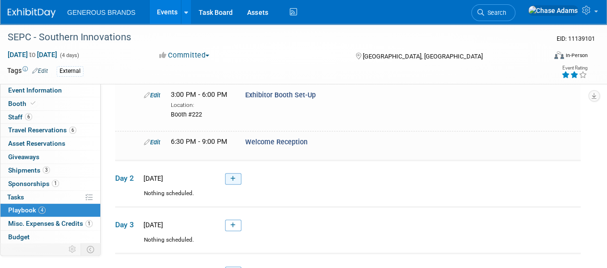
click at [232, 178] on icon at bounding box center [232, 179] width 5 height 6
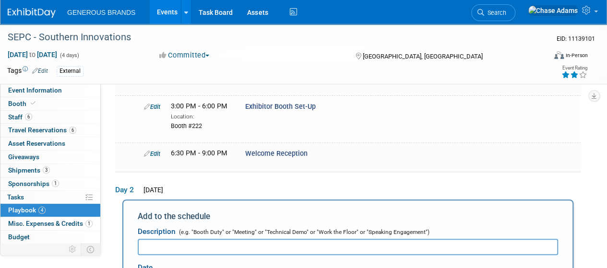
scroll to position [97, 0]
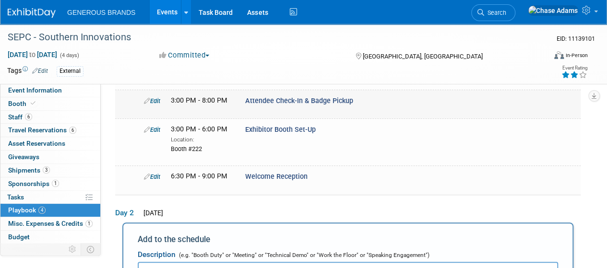
drag, startPoint x: 366, startPoint y: 101, endPoint x: 232, endPoint y: 112, distance: 134.3
click at [232, 112] on td "Edit 3:00 PM - 8:00 PM Attendee Check-In & Badge Pickup" at bounding box center [348, 104] width 466 height 28
copy div "Attendee Check-In & Badge Pickup"
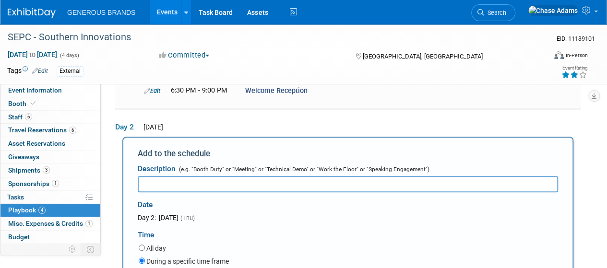
scroll to position [208, 0]
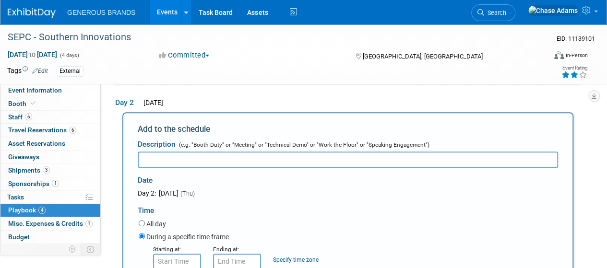
click at [201, 155] on input "text" at bounding box center [348, 160] width 420 height 16
paste input "Attendee Check-In & Badge Pickup"
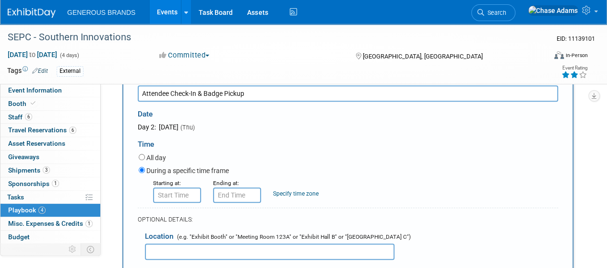
scroll to position [284, 0]
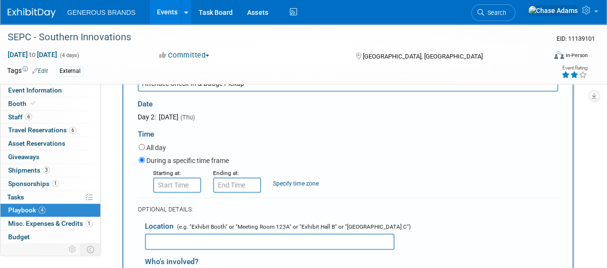
type input "Attendee Check-In & Badge Pickup"
click at [181, 185] on input "8:00 AM" at bounding box center [177, 185] width 48 height 15
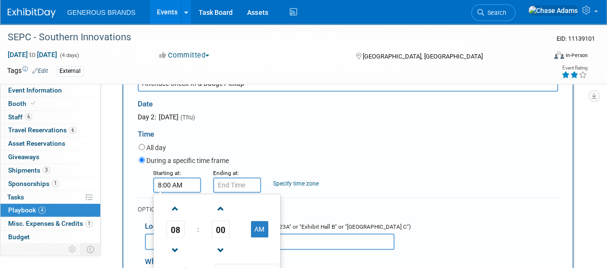
drag, startPoint x: 169, startPoint y: 181, endPoint x: 148, endPoint y: 182, distance: 21.1
click at [148, 182] on div "Starting at: 8:00 AM 08 : 00 AM 12 01 02 03 04 05 06 07 08 09 10 11 00 05 10 15…" at bounding box center [176, 180] width 60 height 25
type input "8:00 AM"
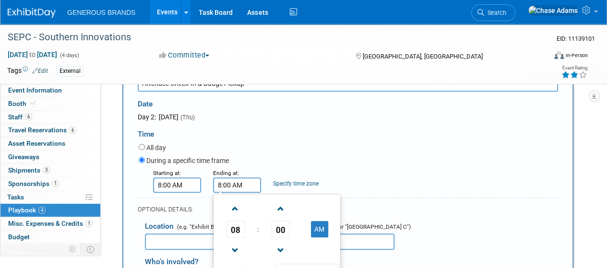
click at [248, 187] on input "8:00 AM" at bounding box center [237, 185] width 48 height 15
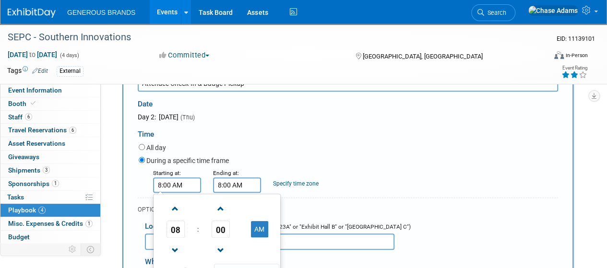
drag, startPoint x: 191, startPoint y: 189, endPoint x: 138, endPoint y: 189, distance: 53.3
click at [138, 189] on div "Starting at: 8:00 AM 08 : 00 AM 12 01 02 03 04 05 06 07 08 09 10 11 00 05 10 15…" at bounding box center [349, 180] width 434 height 25
type input "7:30 AM"
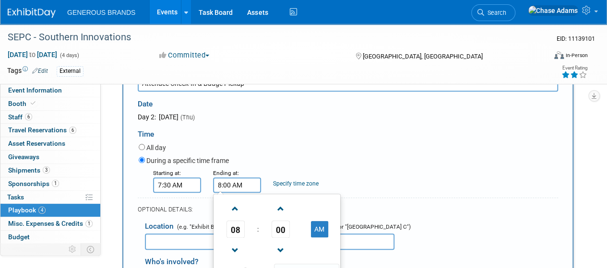
click at [237, 187] on input "8:00 AM" at bounding box center [237, 185] width 48 height 15
type input "8:00 PM"
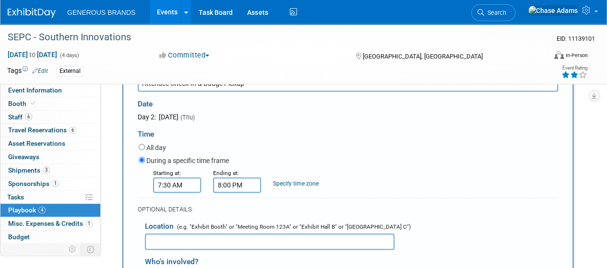
click at [284, 156] on div "During a specific time frame" at bounding box center [348, 161] width 419 height 13
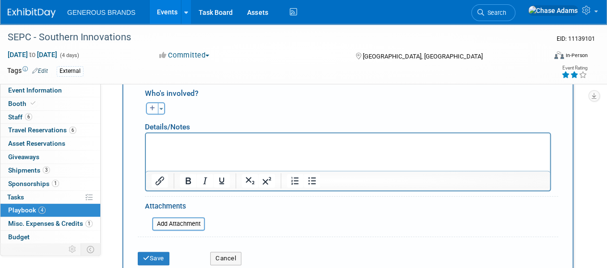
scroll to position [455, 0]
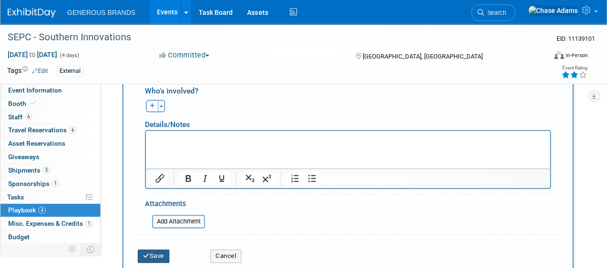
click at [153, 253] on button "Save" at bounding box center [154, 256] width 32 height 13
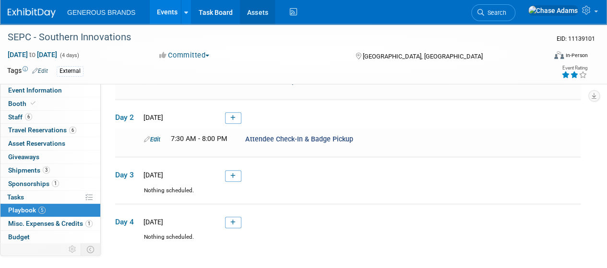
scroll to position [200, 0]
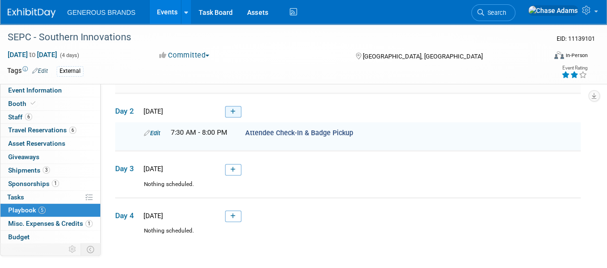
click at [234, 109] on icon at bounding box center [232, 112] width 5 height 6
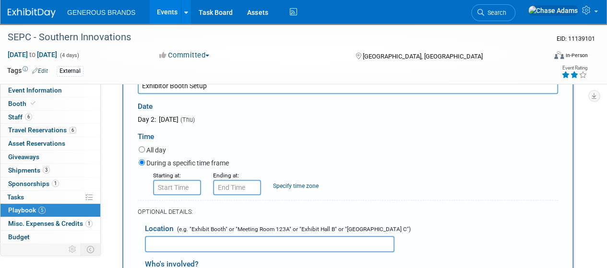
scroll to position [284, 0]
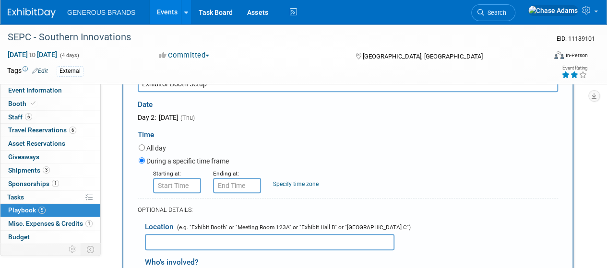
type input "Exhibitor Booth Setup"
click at [194, 186] on input "8:00 AM" at bounding box center [177, 185] width 48 height 15
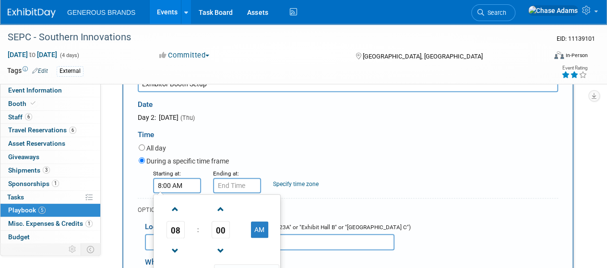
click at [167, 184] on input "8:00 AM" at bounding box center [177, 185] width 48 height 15
type input "7:30 AM"
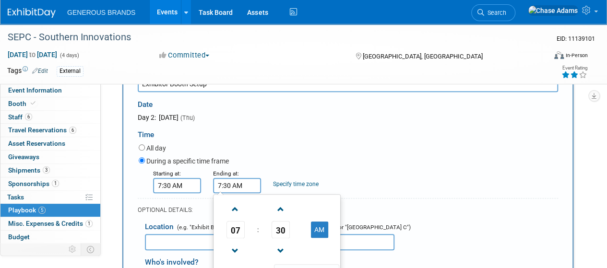
click at [239, 179] on input "7:30 AM" at bounding box center [237, 185] width 48 height 15
drag, startPoint x: 251, startPoint y: 183, endPoint x: 197, endPoint y: 175, distance: 54.4
click at [197, 175] on div "Starting at: 7:30 AM Ending at: 7:30 AM 07 : 30 AM 12 01 02 03 04 05 06 07 08 0…" at bounding box center [349, 180] width 434 height 25
type input "5:00 PM"
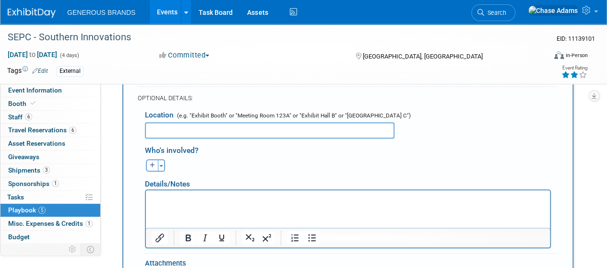
scroll to position [408, 0]
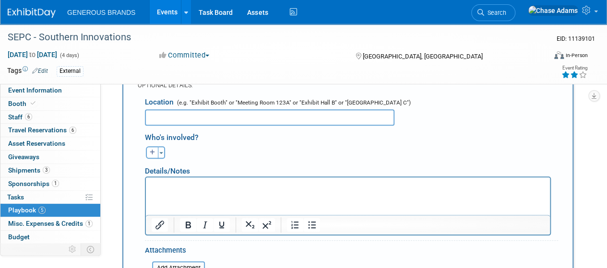
click at [212, 126] on div "Who's involved? Ali remove [PERSON_NAME] remove Amber remove" at bounding box center [351, 142] width 413 height 33
click at [213, 120] on input "text" at bounding box center [270, 117] width 250 height 16
type input "Booth #222"
click at [211, 146] on div "[PERSON_NAME] remove [PERSON_NAME] remove Amber remove (me)" at bounding box center [352, 151] width 428 height 15
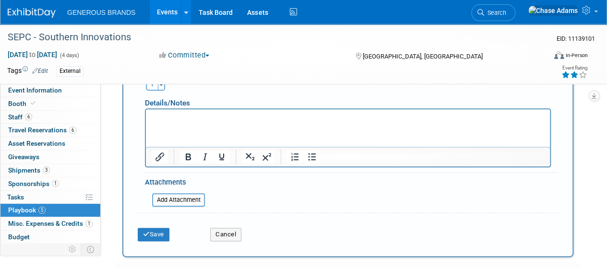
scroll to position [477, 0]
click at [158, 232] on button "Save" at bounding box center [154, 233] width 32 height 13
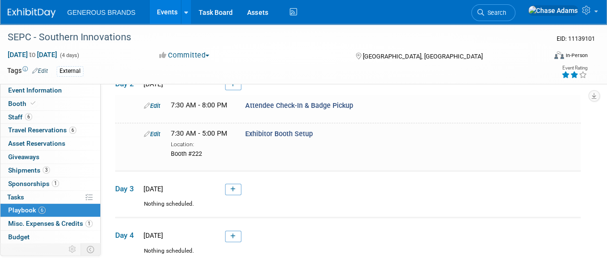
scroll to position [155, 0]
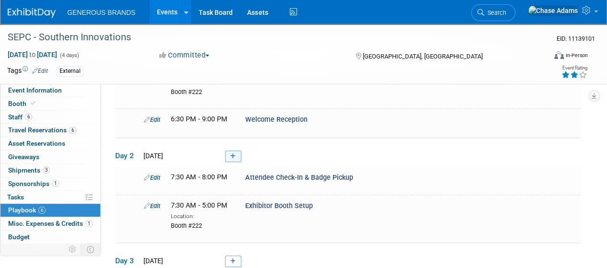
click at [232, 154] on icon at bounding box center [232, 157] width 5 height 6
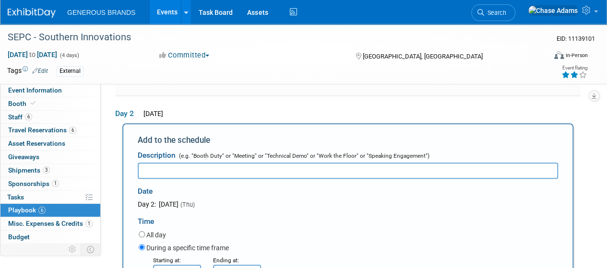
scroll to position [201, 0]
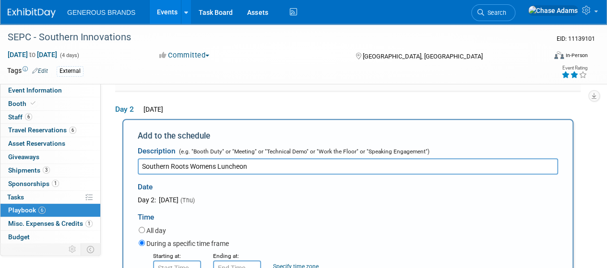
click at [213, 164] on input "Southern Roots Womens Luncheon" at bounding box center [348, 166] width 420 height 16
type input "Southern Roots Women's Luncheon"
click at [277, 201] on div "Day 2: [DATE] (Thu)" at bounding box center [221, 200] width 167 height 10
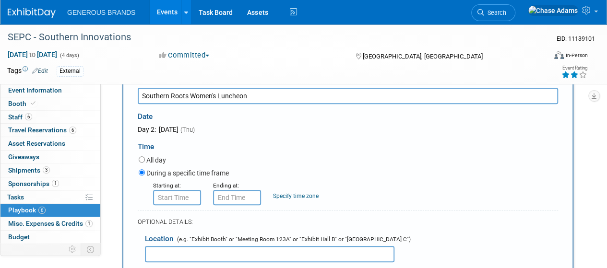
scroll to position [279, 0]
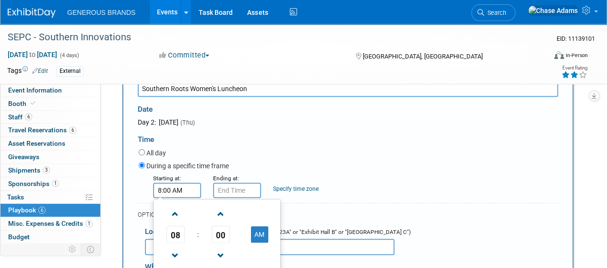
click at [192, 191] on input "8:00 AM" at bounding box center [177, 190] width 48 height 15
drag, startPoint x: 192, startPoint y: 191, endPoint x: 109, endPoint y: 191, distance: 82.5
click at [109, 191] on div "Event Information Event Info Booth Booth 6 Staff 6 Staff 6 Travel Reservations …" at bounding box center [303, 181] width 607 height 872
type input "11:30 AM"
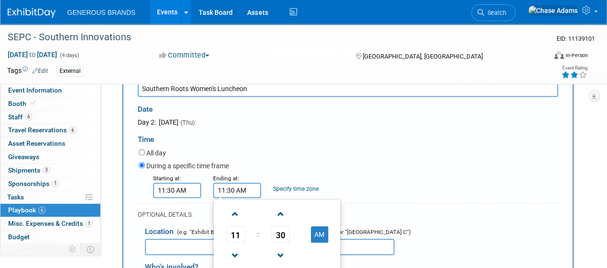
click at [226, 191] on input "11:30 AM" at bounding box center [237, 190] width 48 height 15
click at [233, 188] on input "1:30 AM" at bounding box center [237, 190] width 48 height 15
click at [235, 190] on input "1:30AM" at bounding box center [237, 190] width 48 height 15
type input "1:30 PM"
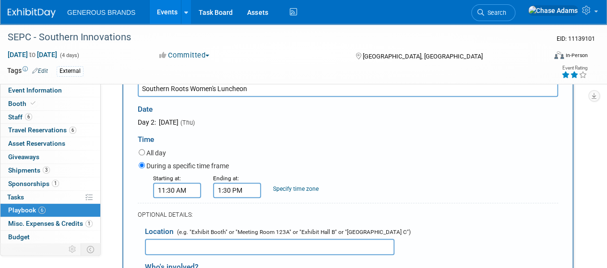
click at [285, 150] on div "All day" at bounding box center [348, 153] width 419 height 13
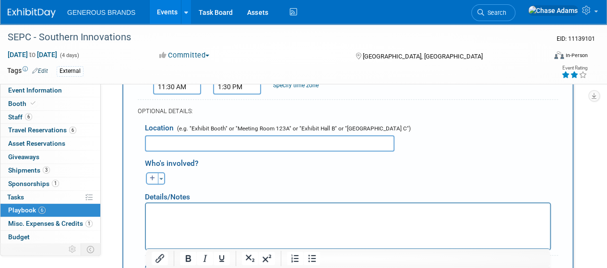
scroll to position [384, 0]
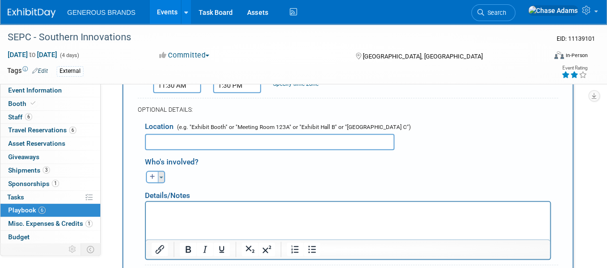
click at [164, 174] on button "Toggle Dropdown" at bounding box center [161, 177] width 7 height 12
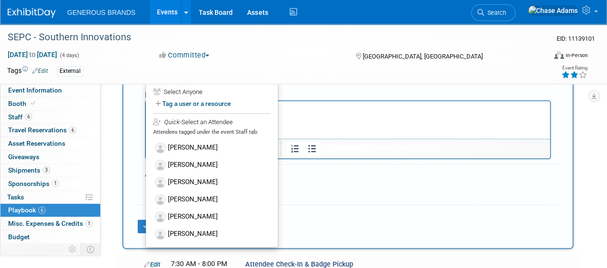
scroll to position [486, 0]
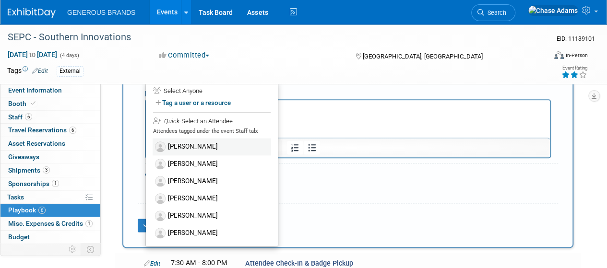
click at [197, 139] on label "[PERSON_NAME]" at bounding box center [212, 146] width 119 height 17
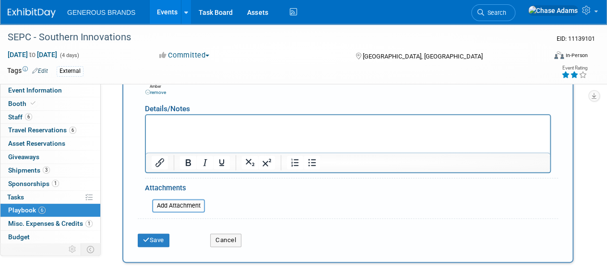
scroll to position [421, 0]
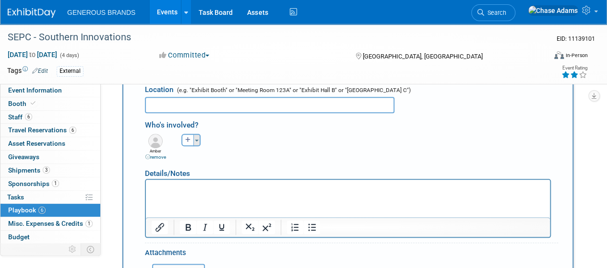
click at [198, 141] on button "Toggle Dropdown" at bounding box center [196, 140] width 7 height 12
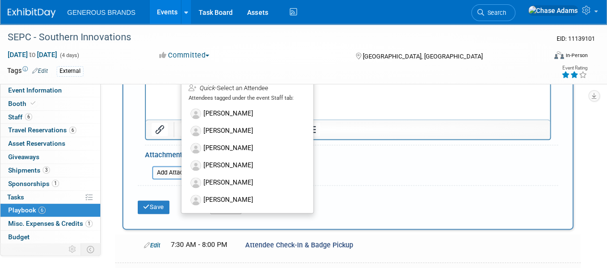
scroll to position [519, 0]
click at [229, 163] on label "[PERSON_NAME]" at bounding box center [247, 164] width 119 height 17
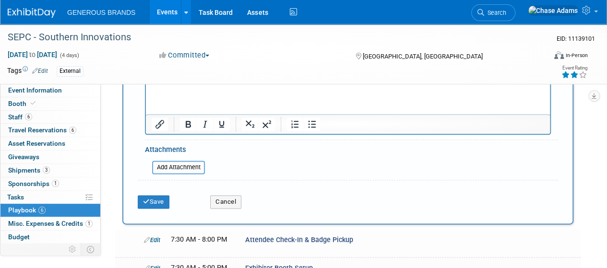
scroll to position [530, 0]
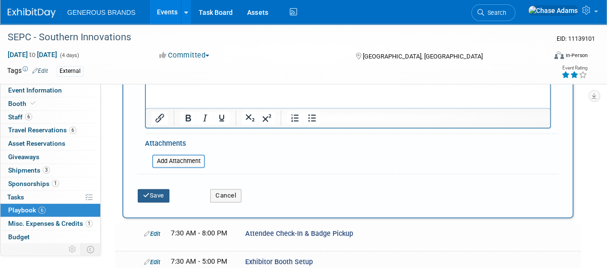
click at [155, 197] on button "Save" at bounding box center [154, 195] width 32 height 13
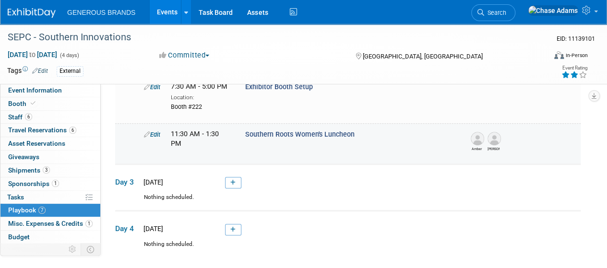
scroll to position [275, 0]
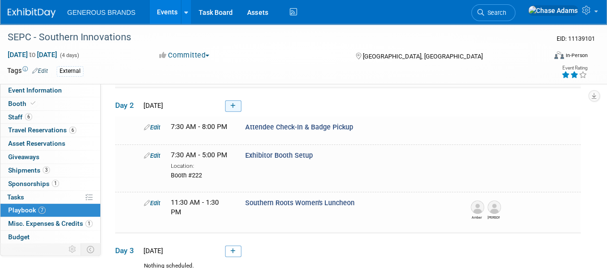
click at [230, 101] on link at bounding box center [233, 106] width 16 height 12
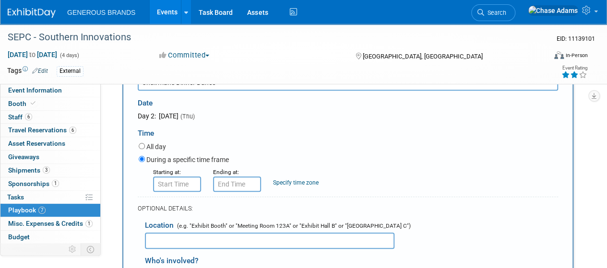
scroll to position [333, 0]
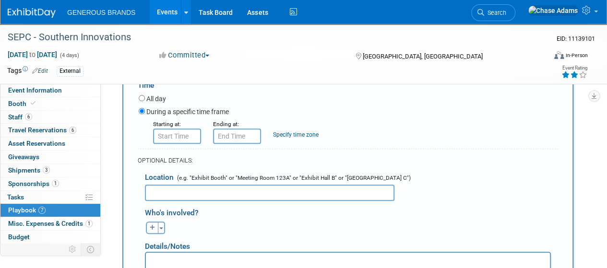
type input "Chairman's Dinner Dance"
click at [183, 139] on input "8:00 AM" at bounding box center [177, 136] width 48 height 15
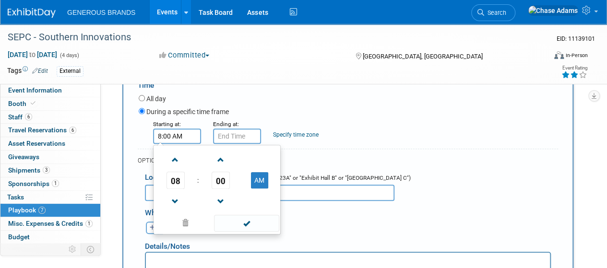
drag, startPoint x: 188, startPoint y: 130, endPoint x: 138, endPoint y: 130, distance: 49.9
click at [141, 130] on div "Starting at: 8:00 AM 08 : 00 AM 12 01 02 03 04 05 06 07 08 09 10 11 00 05 10 15…" at bounding box center [349, 131] width 434 height 25
type input "7:30 PM"
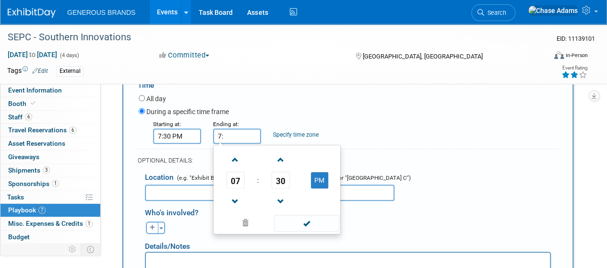
type input "7"
type input "10:00 PM"
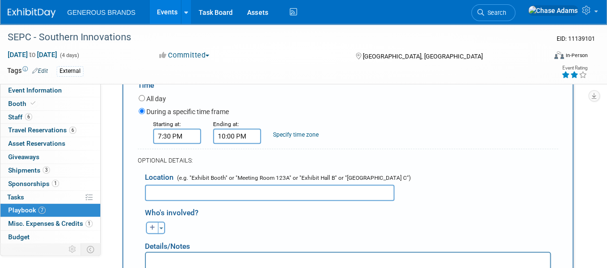
click at [161, 133] on input "7:30 PM" at bounding box center [177, 136] width 48 height 15
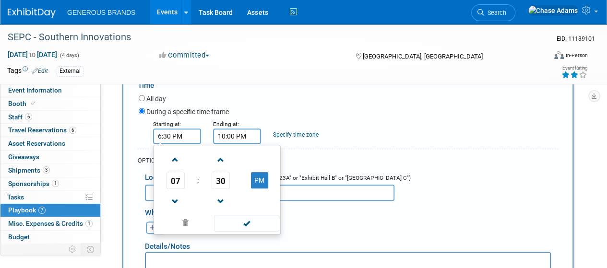
type input "6:30 PM"
click at [277, 110] on div "During a specific time frame" at bounding box center [348, 112] width 419 height 13
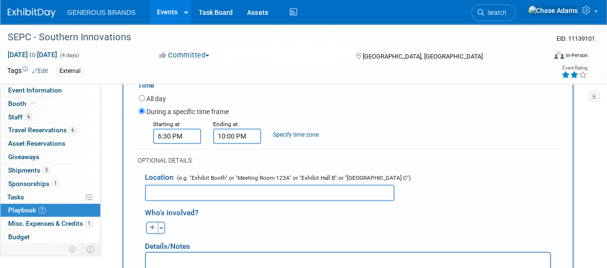
click at [203, 186] on input "text" at bounding box center [270, 193] width 250 height 16
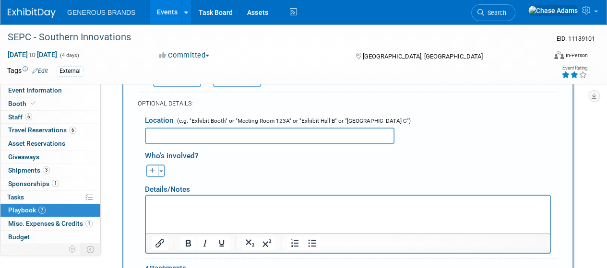
scroll to position [397, 0]
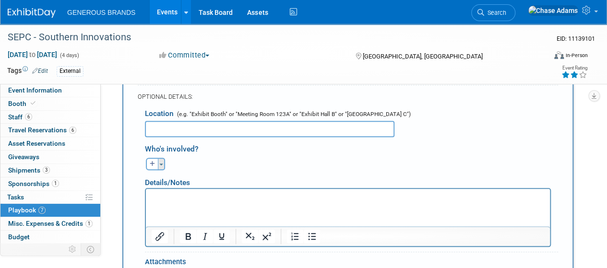
click at [162, 166] on button "Toggle Dropdown" at bounding box center [161, 164] width 7 height 12
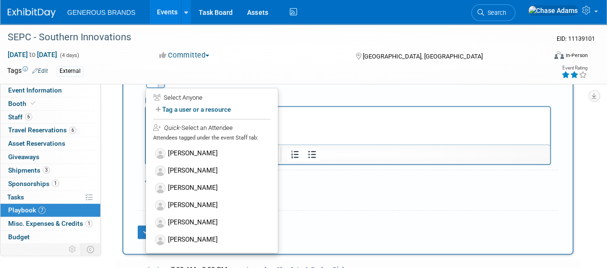
scroll to position [496, 0]
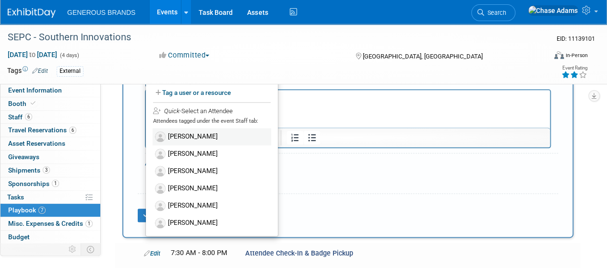
click at [189, 132] on label "[PERSON_NAME]" at bounding box center [212, 136] width 119 height 17
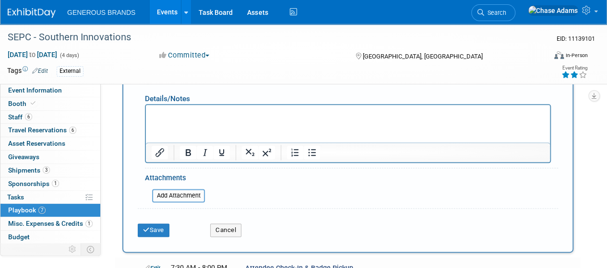
scroll to position [445, 0]
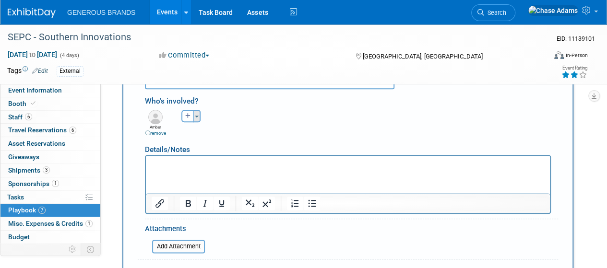
click at [197, 116] on button "Toggle Dropdown" at bounding box center [196, 116] width 7 height 12
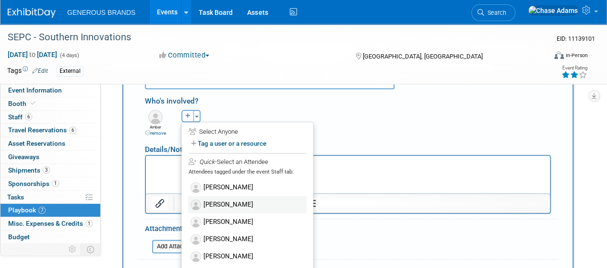
click at [222, 208] on label "[PERSON_NAME]" at bounding box center [247, 204] width 119 height 17
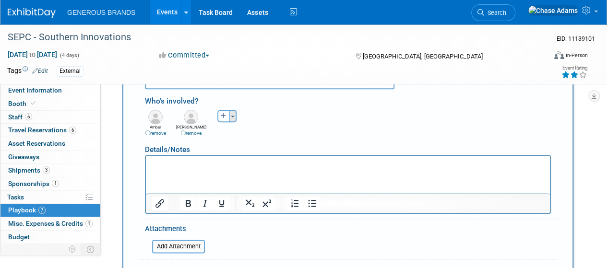
click at [233, 117] on button "Toggle Dropdown" at bounding box center [232, 116] width 7 height 12
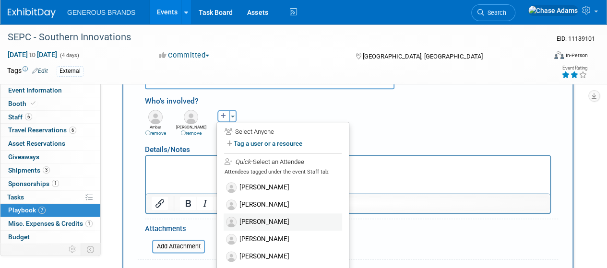
click at [263, 227] on label "[PERSON_NAME]" at bounding box center [283, 222] width 119 height 17
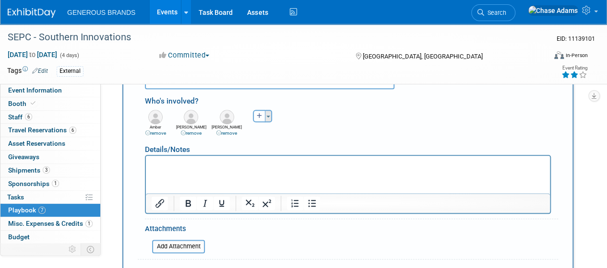
click at [268, 118] on button "Toggle Dropdown" at bounding box center [268, 116] width 7 height 12
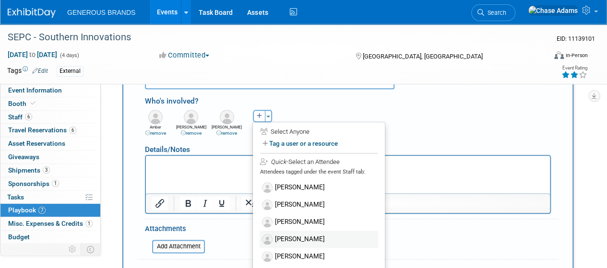
click at [300, 231] on label "[PERSON_NAME]" at bounding box center [319, 239] width 119 height 17
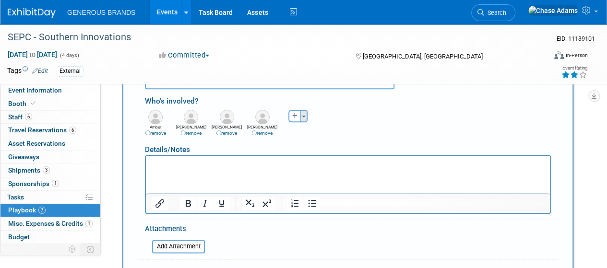
click at [307, 114] on button "Toggle Dropdown" at bounding box center [303, 116] width 7 height 12
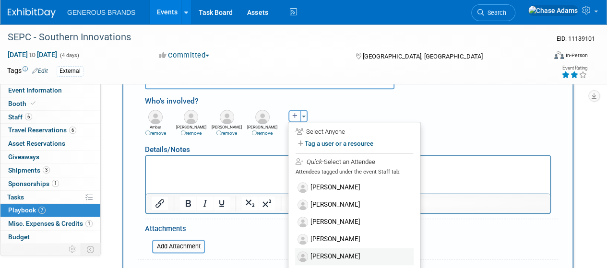
click at [342, 252] on label "[PERSON_NAME]" at bounding box center [354, 256] width 119 height 17
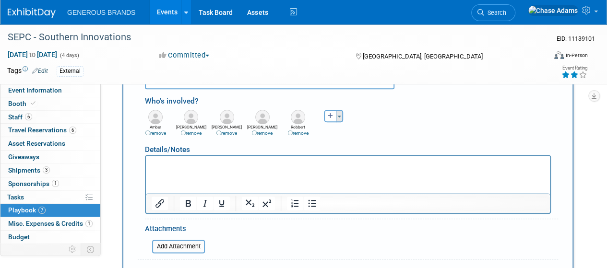
click at [342, 118] on button "Toggle Dropdown" at bounding box center [339, 116] width 7 height 12
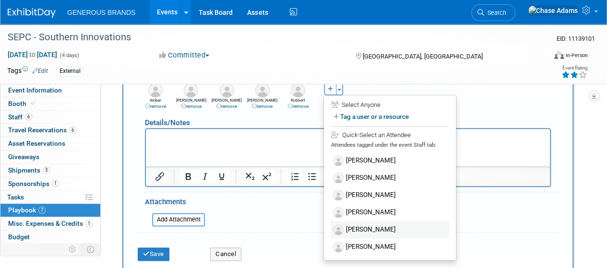
scroll to position [472, 0]
click at [364, 244] on label "[PERSON_NAME]" at bounding box center [390, 246] width 119 height 17
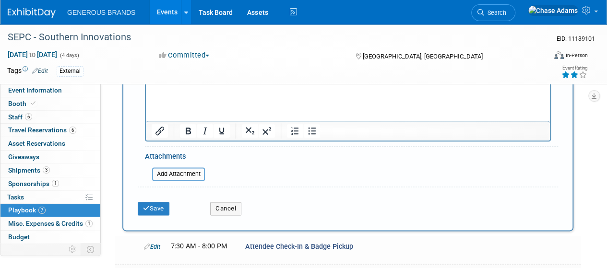
scroll to position [521, 0]
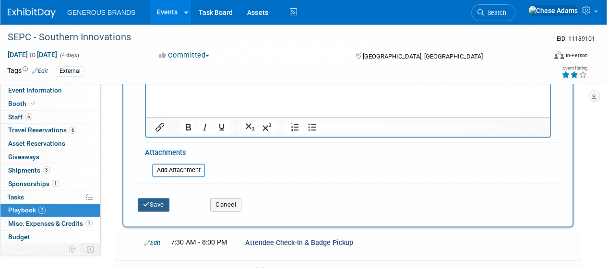
click at [144, 198] on button "Save" at bounding box center [154, 204] width 32 height 13
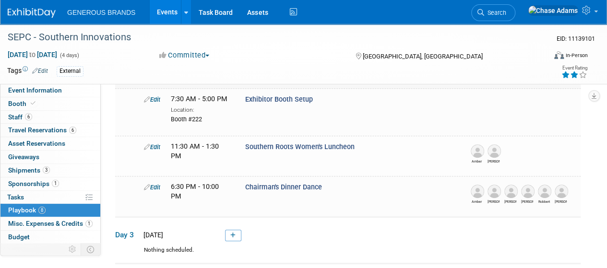
scroll to position [273, 0]
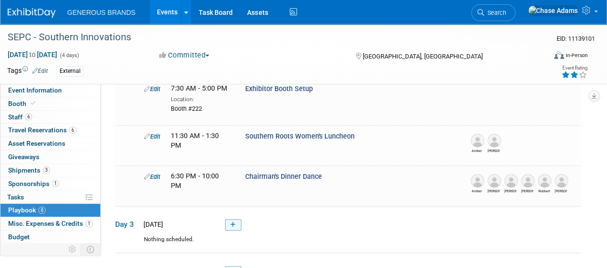
click at [230, 223] on icon at bounding box center [232, 225] width 5 height 6
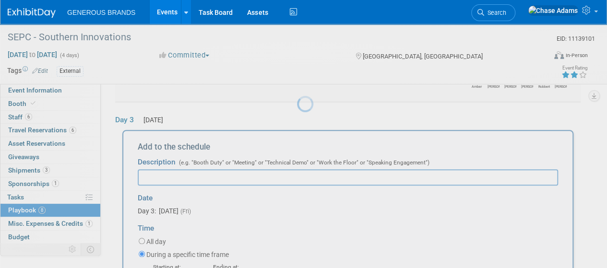
scroll to position [386, 0]
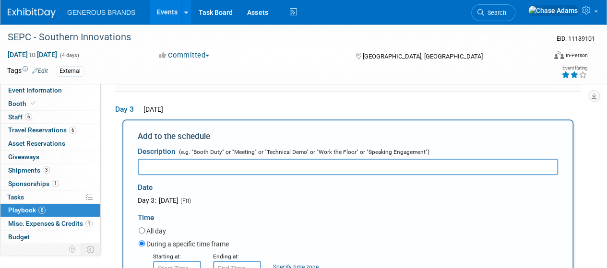
click at [191, 160] on input "text" at bounding box center [348, 167] width 420 height 16
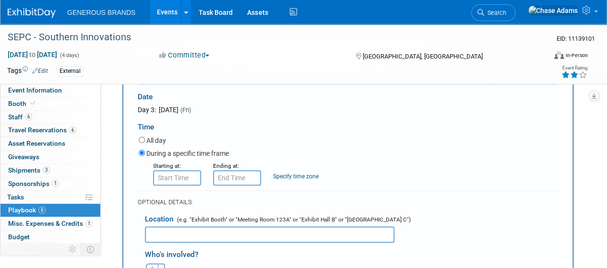
type input "Exhibitor Booth Setup"
click at [179, 176] on input "8:00 AM" at bounding box center [177, 177] width 48 height 15
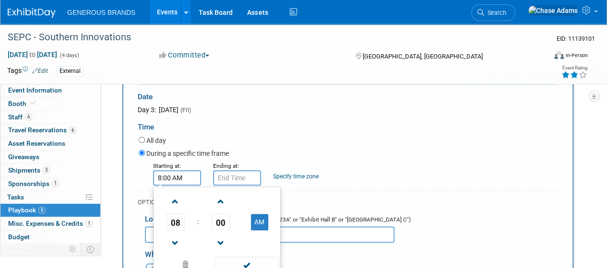
drag, startPoint x: 191, startPoint y: 176, endPoint x: 143, endPoint y: 179, distance: 47.6
click at [143, 179] on div "Starting at: 8:00 AM 08 : 00 AM 12 01 02 03 04 05 06 07 08 09 10 11 00 05 10 15…" at bounding box center [349, 173] width 434 height 25
click at [163, 178] on input "8:00 AM" at bounding box center [177, 177] width 48 height 15
click at [161, 174] on input "8600 AM" at bounding box center [177, 177] width 48 height 15
type input "6:00 AM"
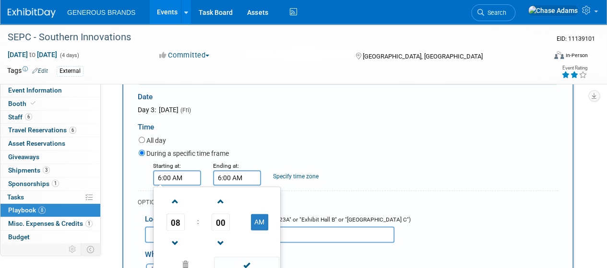
click at [232, 174] on input "6:00 AM" at bounding box center [237, 177] width 48 height 15
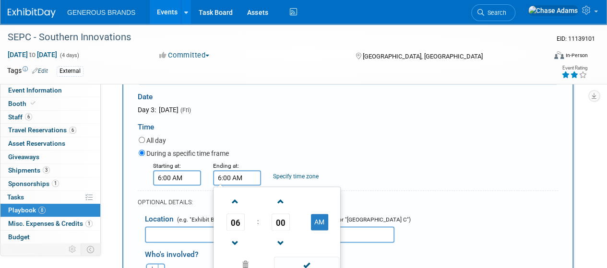
click at [222, 177] on input "6:00 AM" at bounding box center [237, 177] width 48 height 15
type input "11:00 AM"
click at [246, 161] on div "Ending at:" at bounding box center [236, 166] width 46 height 10
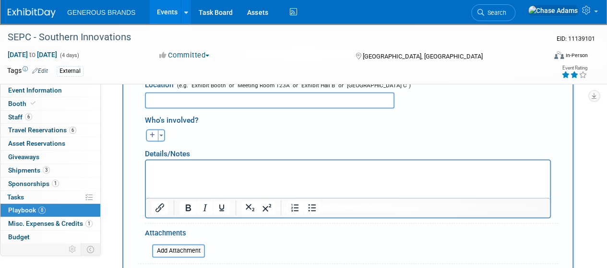
scroll to position [577, 0]
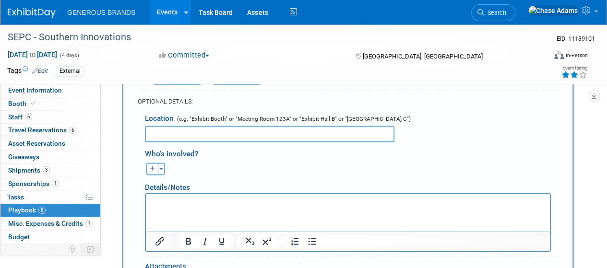
click at [200, 132] on input "text" at bounding box center [270, 134] width 250 height 16
type input "E"
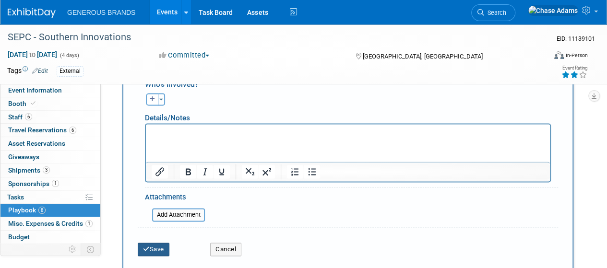
type input "Booth #222"
click at [145, 248] on icon "submit" at bounding box center [146, 249] width 7 height 6
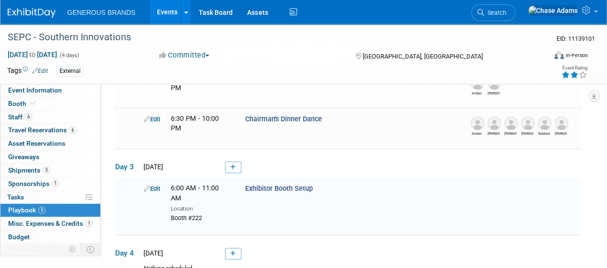
scroll to position [385, 0]
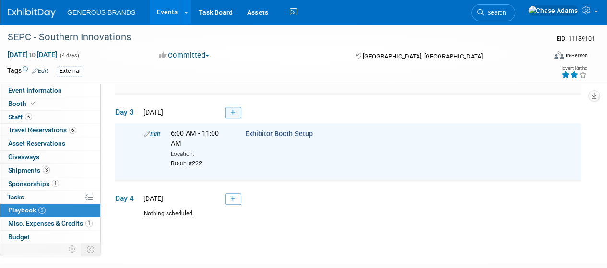
click at [236, 111] on link at bounding box center [233, 113] width 16 height 12
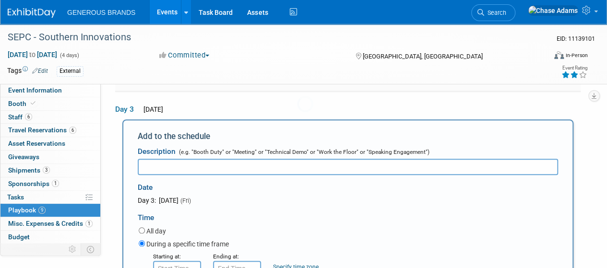
scroll to position [0, 0]
type input "Keynote Brunch"
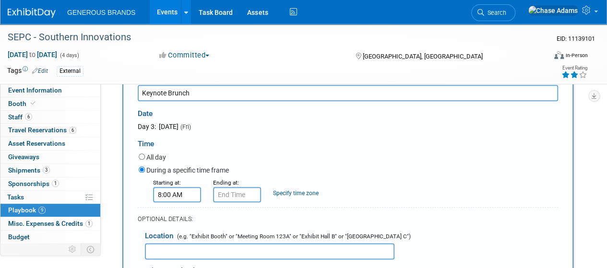
click at [176, 194] on input "8:00 AM" at bounding box center [177, 194] width 48 height 15
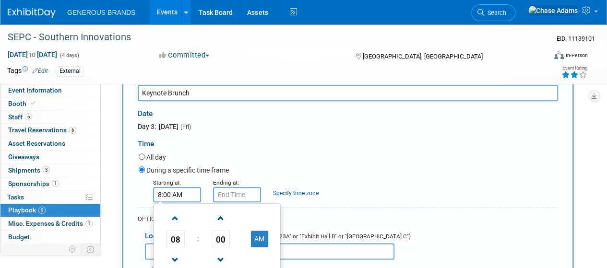
click at [162, 194] on input "8:00 AM" at bounding box center [177, 194] width 48 height 15
type input "9:00 AM"
click at [226, 193] on input "9:00 AM" at bounding box center [237, 194] width 48 height 15
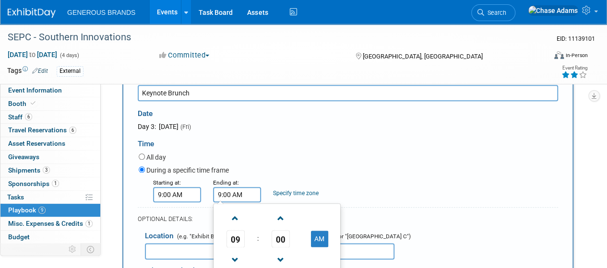
click at [223, 193] on input "9:00 AM" at bounding box center [237, 194] width 48 height 15
click at [236, 191] on input "10300 AM" at bounding box center [237, 194] width 48 height 15
type input "10:30 AM"
click at [268, 170] on div "During a specific time frame" at bounding box center [348, 171] width 419 height 13
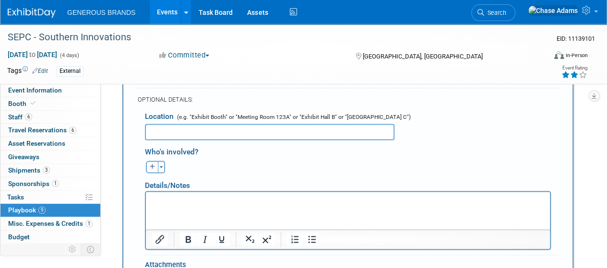
scroll to position [636, 0]
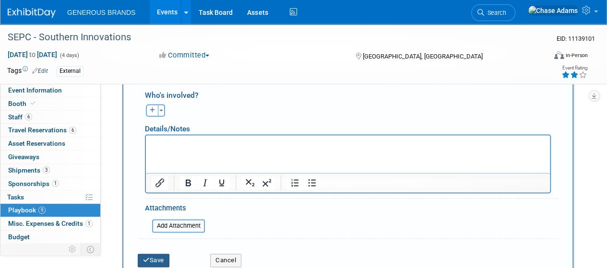
click at [150, 254] on button "Save" at bounding box center [154, 260] width 32 height 13
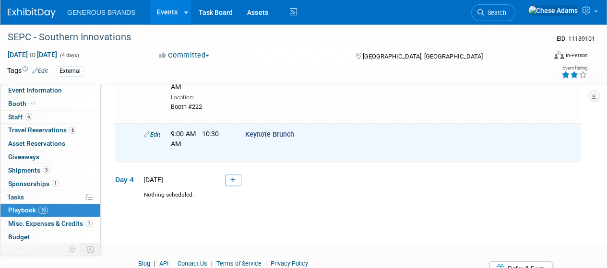
scroll to position [387, 0]
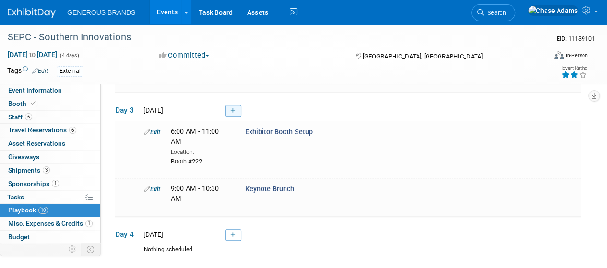
click at [233, 108] on icon at bounding box center [232, 111] width 5 height 6
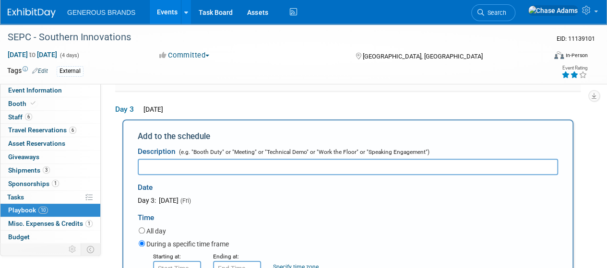
scroll to position [0, 0]
type input "EXPO PRE-ENTRY"
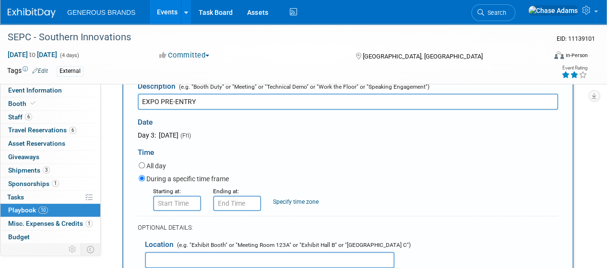
scroll to position [461, 0]
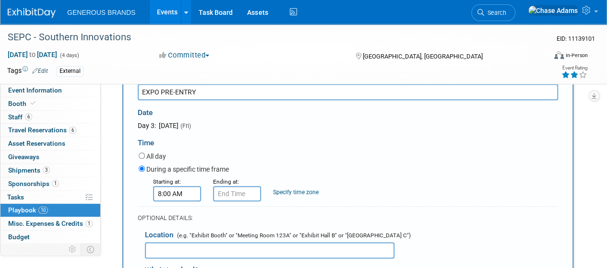
click at [183, 193] on input "8:00 AM" at bounding box center [177, 193] width 48 height 15
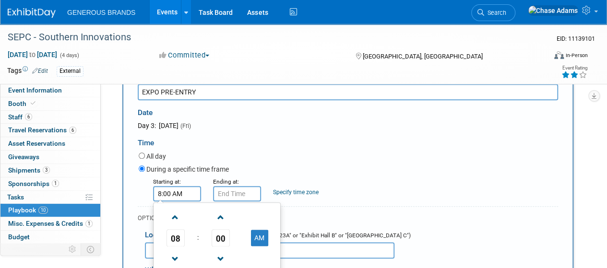
click at [162, 191] on input "8:00 AM" at bounding box center [177, 193] width 48 height 15
type input "11:00 AM"
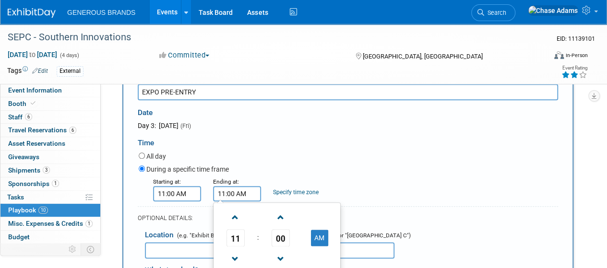
click at [238, 193] on input "11:00 AM" at bounding box center [237, 193] width 48 height 15
click at [225, 190] on input "11:00 AM" at bounding box center [237, 193] width 48 height 15
click at [238, 189] on input "12:00 AM" at bounding box center [237, 193] width 48 height 15
click at [244, 191] on input "12:00PAM" at bounding box center [237, 193] width 48 height 15
type input "12:00 PM"
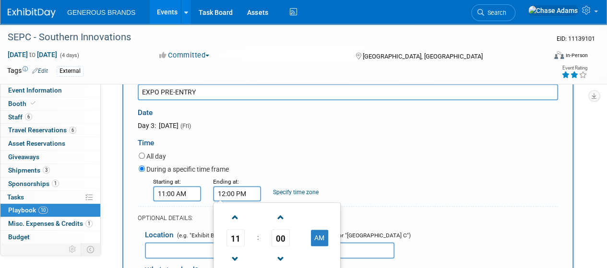
click at [263, 177] on div "Ending at: 12:00 PM 11 : 00 AM 12 01 02 03 04 05 06 07 08 09 10 11 00 05 10 15 …" at bounding box center [236, 189] width 60 height 25
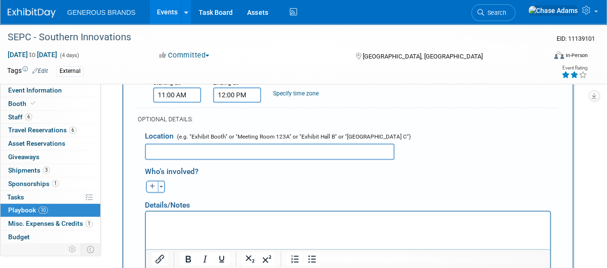
scroll to position [559, 0]
click at [217, 152] on input "text" at bounding box center [270, 152] width 250 height 16
type input "Exposition Floor"
click at [249, 171] on div "Who's involved?" at bounding box center [351, 171] width 413 height 16
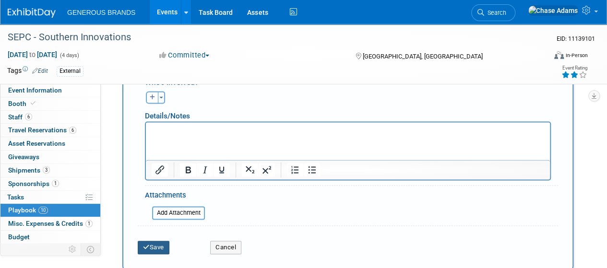
click at [145, 247] on button "Save" at bounding box center [154, 247] width 32 height 13
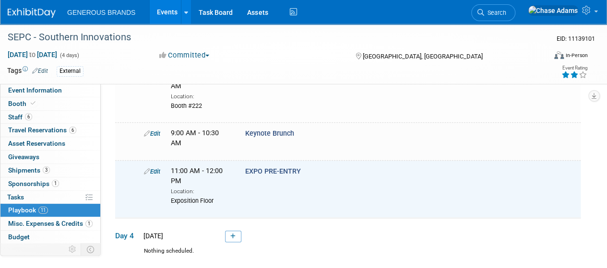
scroll to position [432, 0]
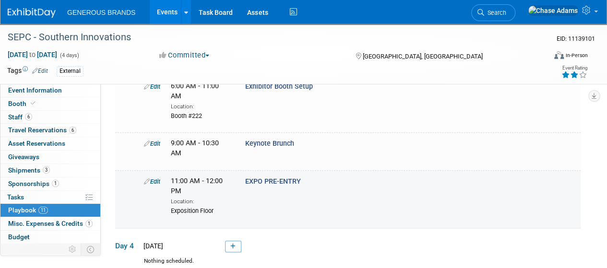
click at [151, 180] on link "Edit" at bounding box center [152, 181] width 16 height 7
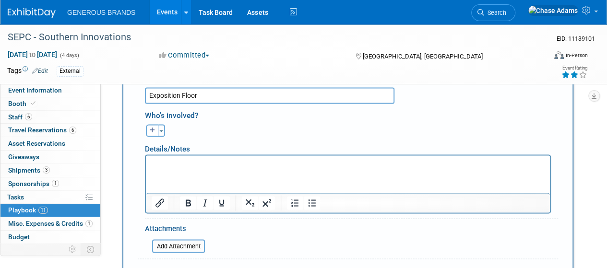
scroll to position [716, 0]
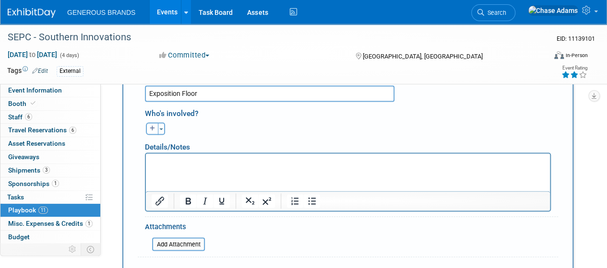
click at [167, 163] on p "Rich Text Area. Press ALT-0 for help." at bounding box center [348, 162] width 393 height 10
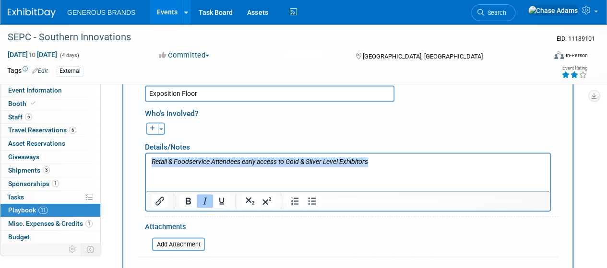
drag, startPoint x: 377, startPoint y: 164, endPoint x: 120, endPoint y: 155, distance: 257.9
click at [146, 155] on html "Retail & Foodservice Attendees early access to Gold & Silver Level Exhibitors" at bounding box center [348, 160] width 404 height 13
click at [205, 198] on icon "Italic" at bounding box center [205, 201] width 4 height 7
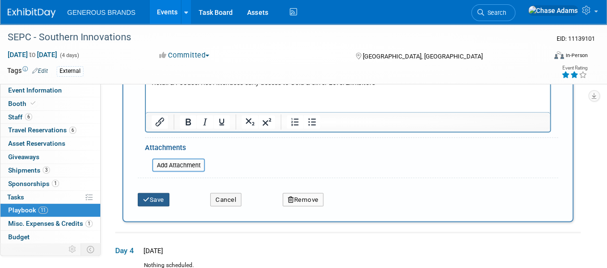
click at [160, 198] on button "Save" at bounding box center [154, 199] width 32 height 13
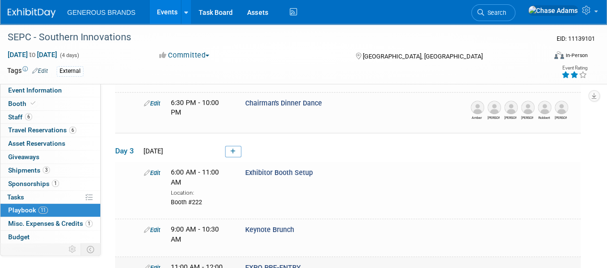
scroll to position [346, 0]
click at [228, 147] on link at bounding box center [233, 152] width 16 height 12
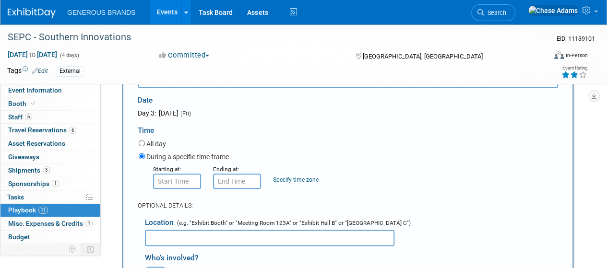
scroll to position [482, 0]
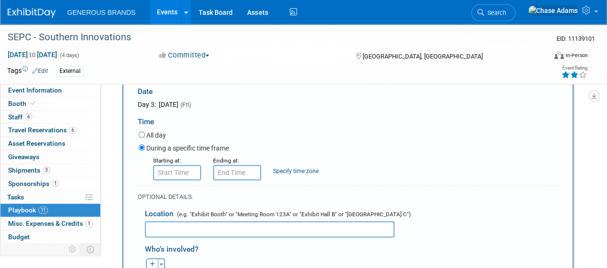
type input "EXPO OPEN"
click at [183, 172] on input "8:00 AM" at bounding box center [177, 172] width 48 height 15
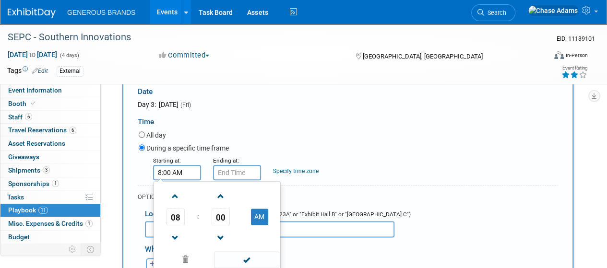
drag, startPoint x: 199, startPoint y: 168, endPoint x: 109, endPoint y: 160, distance: 90.1
click at [109, 160] on div "Event Information Event Info Booth Booth 6 Staff 6 Staff 6 Travel Reservations …" at bounding box center [303, 89] width 607 height 1094
type input "12:00 PM"
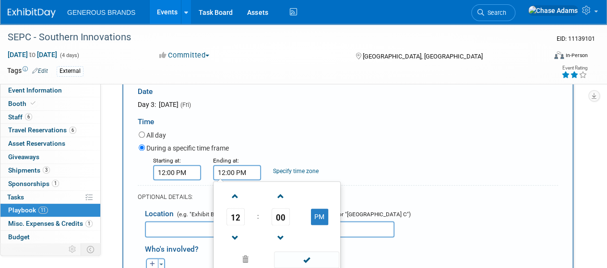
click at [230, 170] on input "12:00 PM" at bounding box center [237, 172] width 48 height 15
type input "6:30 PM"
click at [268, 149] on div "During a specific time frame" at bounding box center [348, 149] width 419 height 13
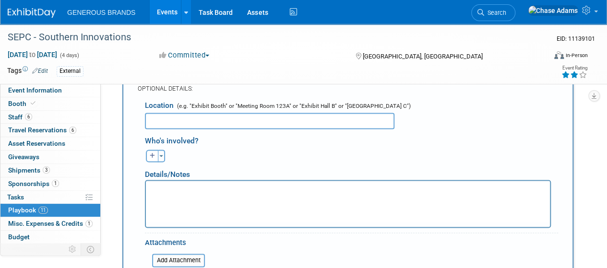
scroll to position [591, 0]
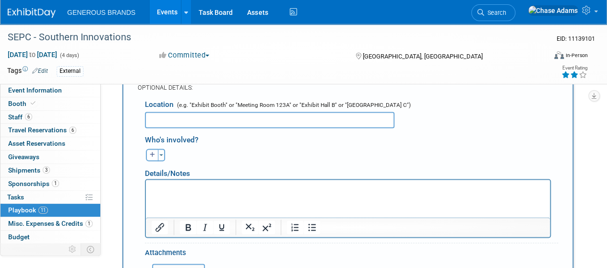
click at [228, 117] on input "text" at bounding box center [270, 120] width 250 height 16
type input "Exposition Floor"
click at [163, 152] on button "Toggle Dropdown" at bounding box center [161, 155] width 7 height 12
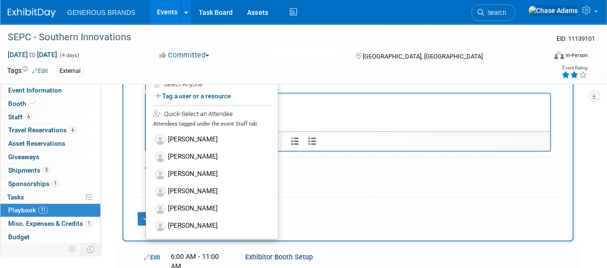
scroll to position [681, 0]
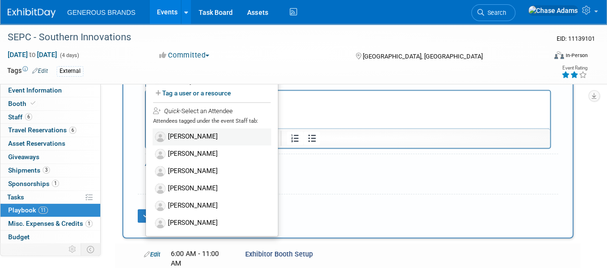
click at [197, 129] on label "[PERSON_NAME]" at bounding box center [212, 136] width 119 height 17
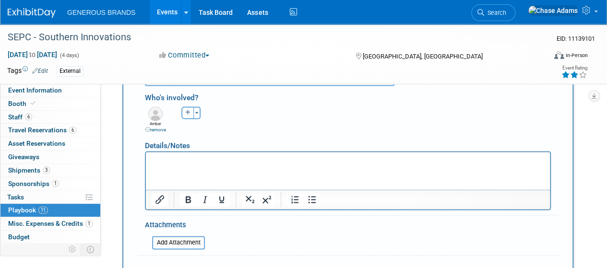
scroll to position [633, 0]
click at [199, 113] on span "button" at bounding box center [197, 114] width 4 height 2
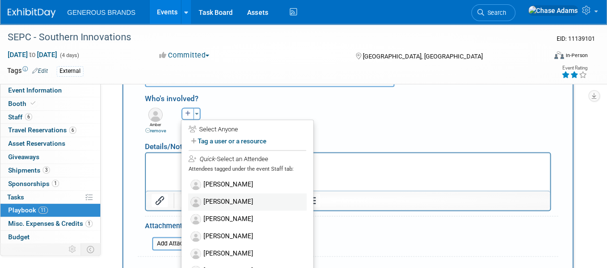
click at [218, 204] on label "[PERSON_NAME]" at bounding box center [247, 201] width 119 height 17
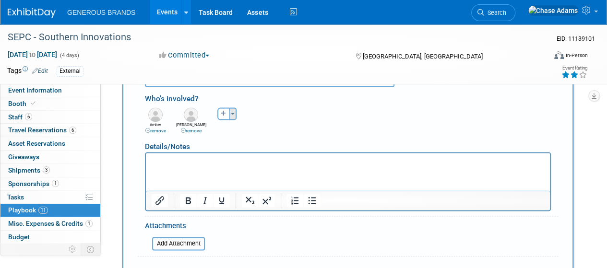
click at [231, 113] on button "Toggle Dropdown" at bounding box center [232, 114] width 7 height 12
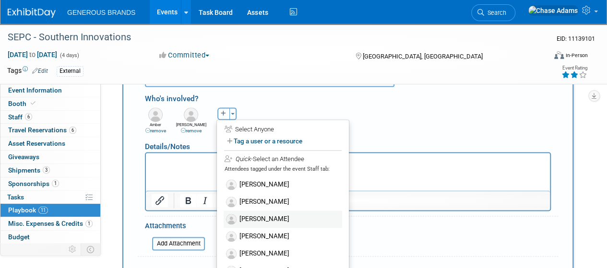
click at [250, 215] on label "[PERSON_NAME]" at bounding box center [283, 219] width 119 height 17
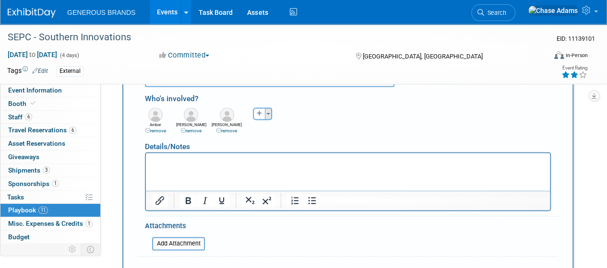
click at [271, 114] on button "Toggle Dropdown" at bounding box center [268, 114] width 7 height 12
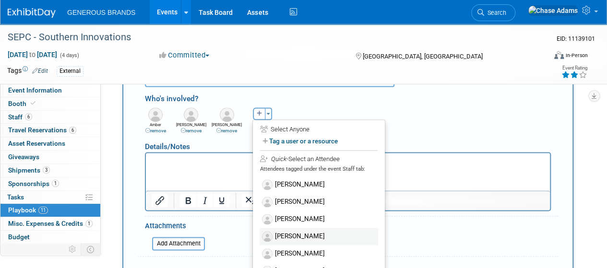
click at [286, 229] on label "[PERSON_NAME]" at bounding box center [319, 236] width 119 height 17
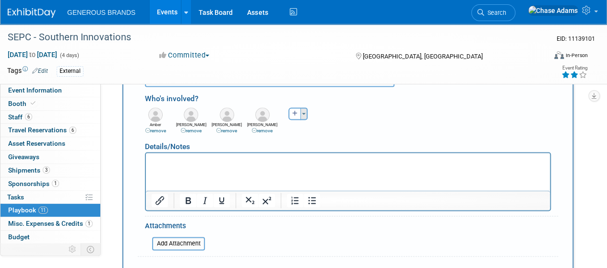
click at [303, 112] on button "Toggle Dropdown" at bounding box center [303, 114] width 7 height 12
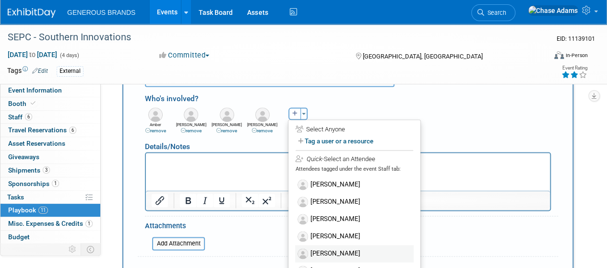
click at [328, 245] on label "[PERSON_NAME]" at bounding box center [354, 253] width 119 height 17
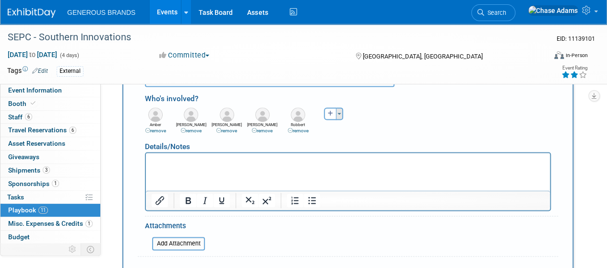
click at [343, 112] on button "Toggle Dropdown" at bounding box center [339, 114] width 7 height 12
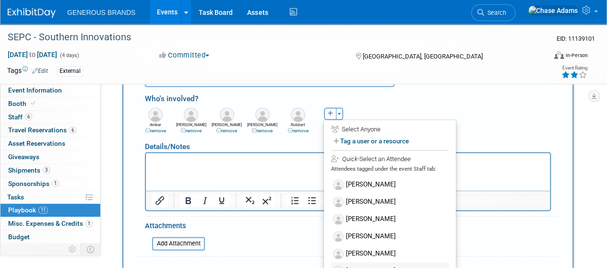
click at [363, 263] on label "[PERSON_NAME]" at bounding box center [390, 271] width 119 height 17
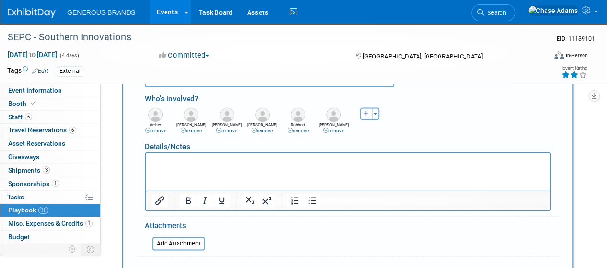
click at [234, 163] on p "Rich Text Area. Press ALT-0 for help." at bounding box center [348, 162] width 393 height 10
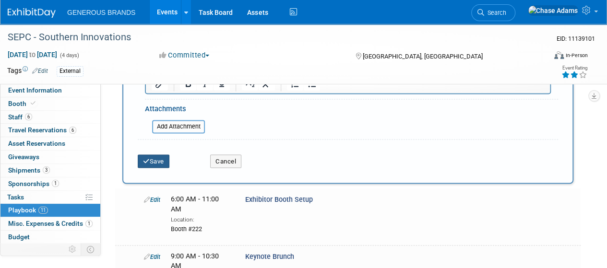
click at [155, 162] on button "Save" at bounding box center [154, 161] width 32 height 13
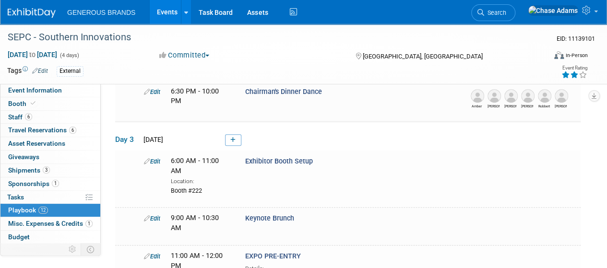
scroll to position [352, 0]
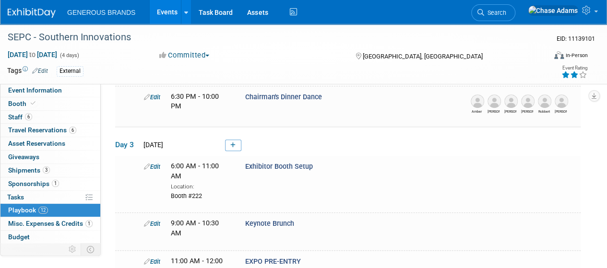
click at [233, 132] on td "Day 3 [DATE]" at bounding box center [348, 141] width 466 height 29
click at [233, 140] on link at bounding box center [233, 146] width 16 height 12
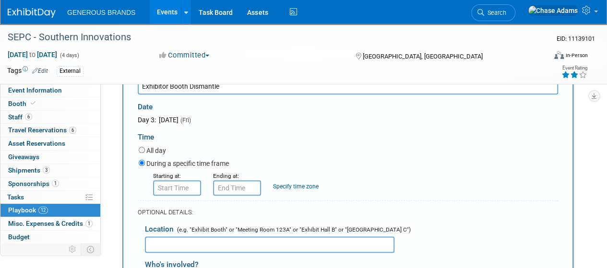
scroll to position [479, 0]
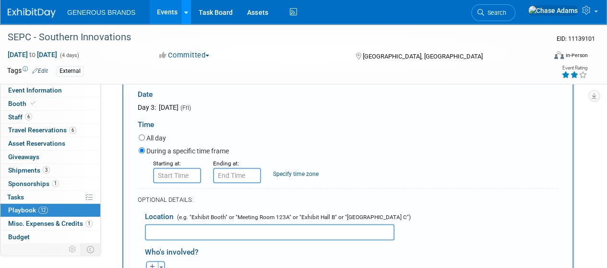
type input "Exhibitor Booth Dismantle"
click at [183, 180] on input "8:00 AM" at bounding box center [177, 175] width 48 height 15
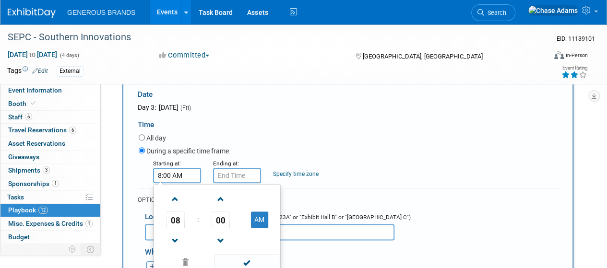
drag, startPoint x: 187, startPoint y: 175, endPoint x: 114, endPoint y: 177, distance: 73.0
click at [114, 177] on div "Event Information Event Info Booth Booth 6 Staff 6 Staff 6 Travel Reservations …" at bounding box center [303, 120] width 607 height 1151
type input "8:00 AM"
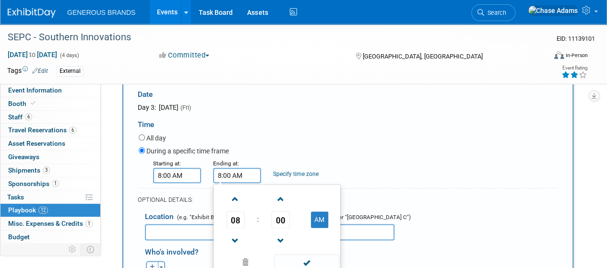
click at [185, 174] on input "8:00 AM" at bounding box center [177, 175] width 48 height 15
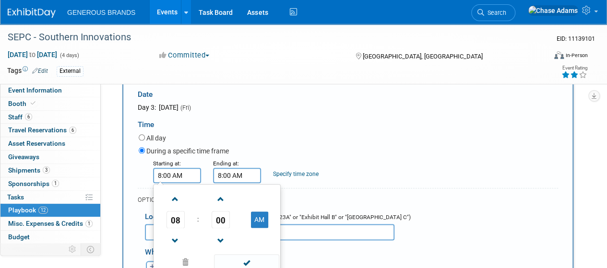
click at [178, 173] on input "8:00 AM" at bounding box center [177, 175] width 48 height 15
click at [167, 173] on input "8:00 PM" at bounding box center [177, 175] width 48 height 15
type input "6:30 PM"
click at [250, 173] on input "8:00 AM" at bounding box center [237, 175] width 48 height 15
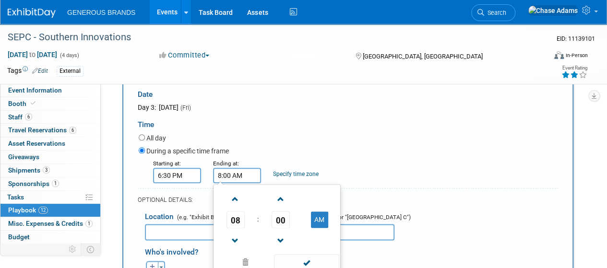
click at [225, 172] on input "8:00 AM" at bounding box center [237, 175] width 48 height 15
click at [230, 172] on input "8300 AM" at bounding box center [237, 175] width 48 height 15
click at [238, 174] on input "830 AM" at bounding box center [237, 175] width 48 height 15
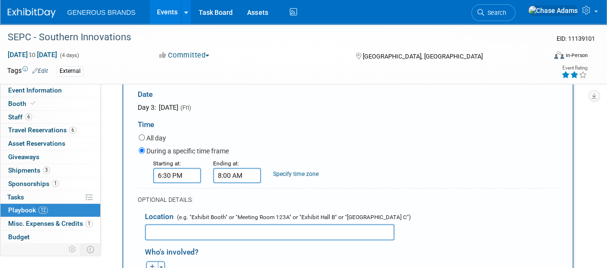
click at [253, 162] on div "Ending at:" at bounding box center [236, 163] width 46 height 10
click at [236, 172] on input "8:00 AM" at bounding box center [237, 175] width 48 height 15
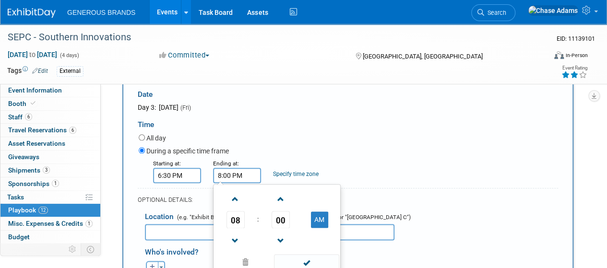
click at [250, 158] on div "Ending at:" at bounding box center [236, 163] width 46 height 10
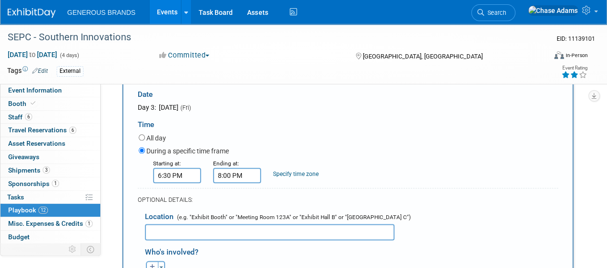
click at [227, 174] on input "8:00 PM" at bounding box center [237, 175] width 48 height 15
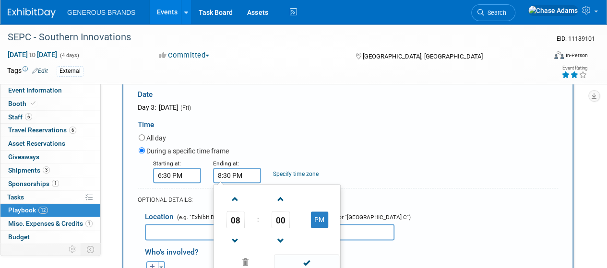
type input "8:30 PM"
click at [269, 161] on div "Specify time zone Time zone:" at bounding box center [296, 168] width 60 height 20
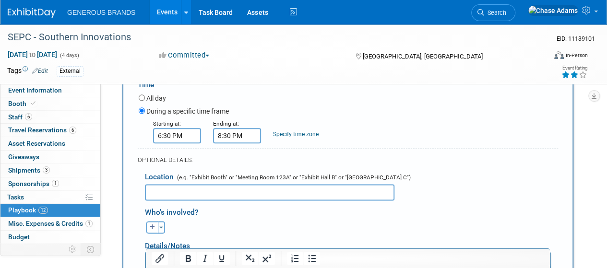
scroll to position [523, 0]
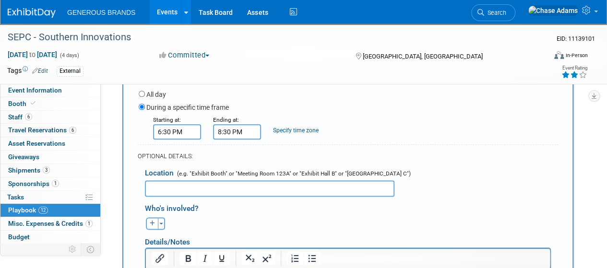
click at [234, 184] on input "text" at bounding box center [270, 188] width 250 height 16
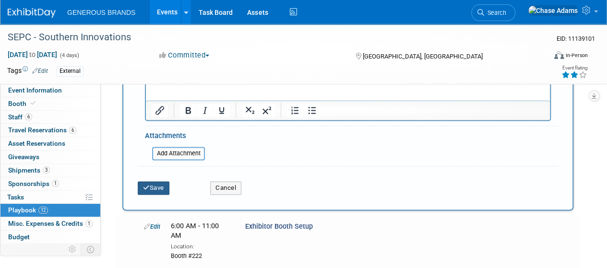
type input "Booth #222"
click at [159, 183] on button "Save" at bounding box center [154, 187] width 32 height 13
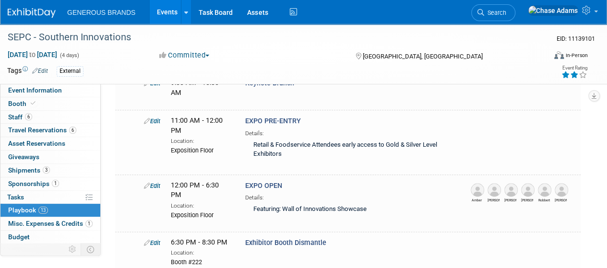
scroll to position [598, 0]
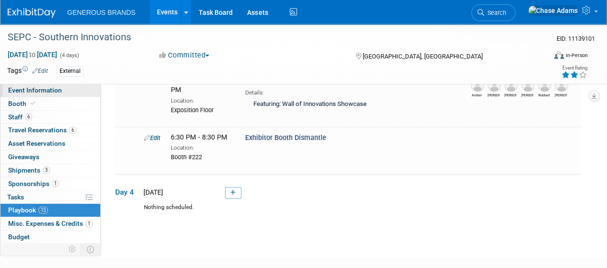
click at [41, 87] on span "Event Information" at bounding box center [35, 90] width 54 height 8
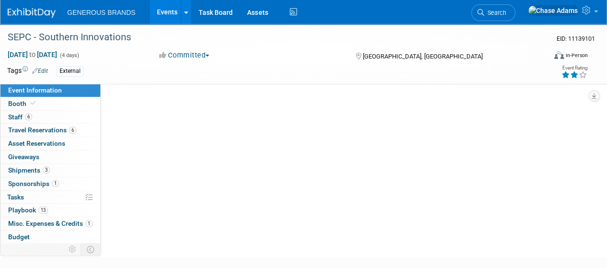
scroll to position [0, 0]
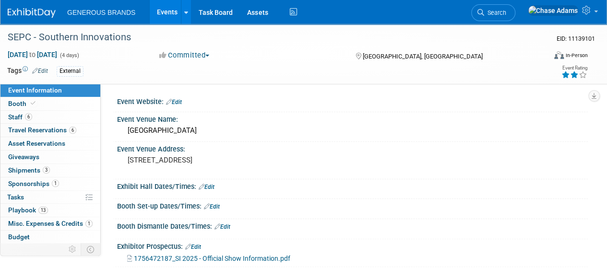
click at [210, 187] on link "Edit" at bounding box center [207, 187] width 16 height 7
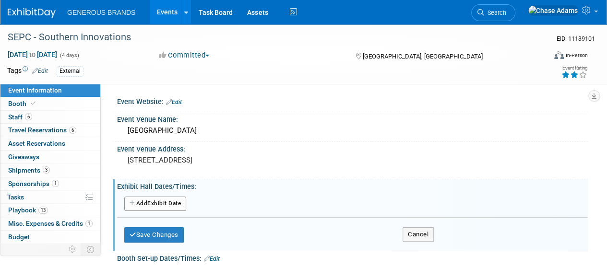
click at [161, 205] on button "Add Another Exhibit Date" at bounding box center [155, 204] width 62 height 14
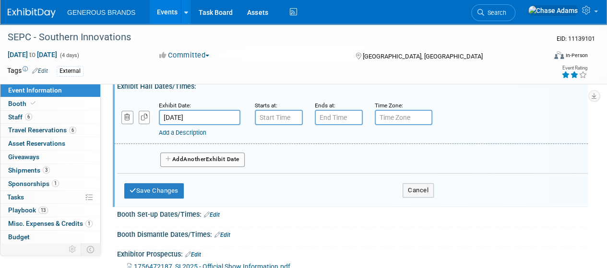
scroll to position [101, 0]
click at [195, 116] on input "[DATE]" at bounding box center [200, 116] width 82 height 15
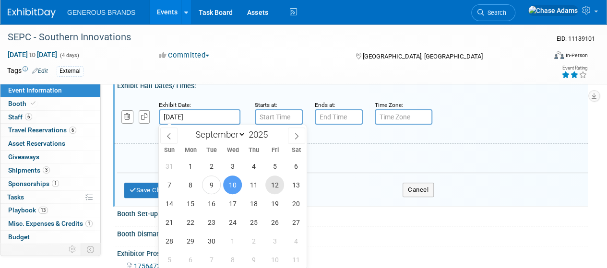
click at [275, 186] on span "12" at bounding box center [274, 185] width 19 height 19
type input "[DATE]"
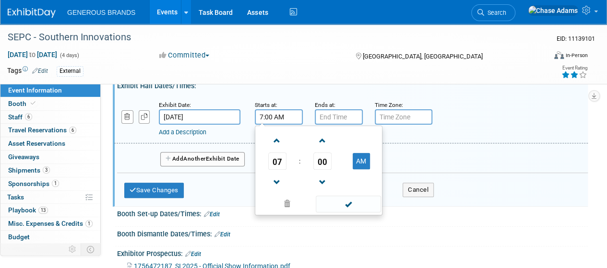
click at [285, 120] on input "7:00 AM" at bounding box center [279, 116] width 48 height 15
click at [263, 116] on input "7:00 AM" at bounding box center [279, 116] width 48 height 15
type input "11:00 AM"
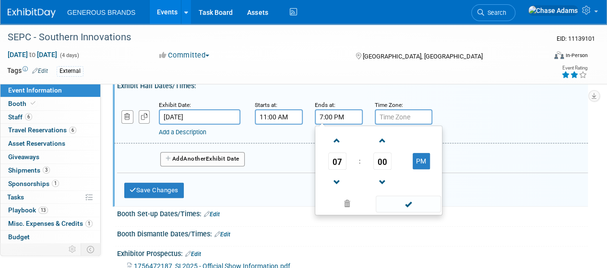
click at [340, 120] on input "7:00 PM" at bounding box center [339, 116] width 48 height 15
click at [323, 115] on input "7:00 PM" at bounding box center [339, 116] width 48 height 15
type input "12:00 PM"
click at [191, 131] on link "Add a Description" at bounding box center [183, 132] width 48 height 7
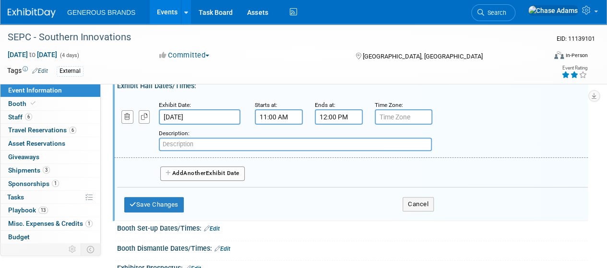
paste input "xposition Pre-Entry (Retail & Foodservice Attendees early access to Gold &"
click at [162, 146] on input "xposition Pre-Entry (Retail & Foodservice Attendees early access to Gold &" at bounding box center [295, 144] width 273 height 13
drag, startPoint x: 189, startPoint y: 143, endPoint x: 143, endPoint y: 145, distance: 46.1
click at [143, 145] on div "Add a Description Description: xposition Pre-Entry (Retail & Foodservice Attend…" at bounding box center [310, 138] width 407 height 26
click at [349, 145] on input "Pre-Entry (Retail & Foodservice Attendees early access to Gold &" at bounding box center [295, 144] width 273 height 13
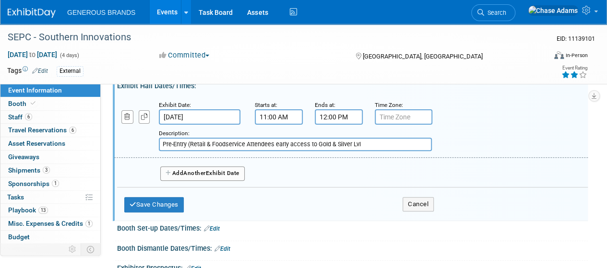
click at [191, 142] on input "Pre-Entry (Retail & Foodservice Attendees early access to Gold & Silver Lvl" at bounding box center [295, 144] width 273 height 13
type input "Pre-Entry -Retail & Foodservice Attendees early access to Gold & Silver Lvl"
click at [332, 158] on div "Add Another Exhibit Date" at bounding box center [352, 170] width 471 height 25
click at [223, 177] on button "Add Another Exhibit Date" at bounding box center [202, 174] width 84 height 14
select select "8"
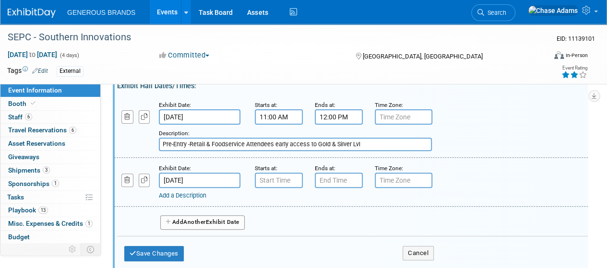
click at [199, 180] on input "[DATE]" at bounding box center [200, 180] width 82 height 15
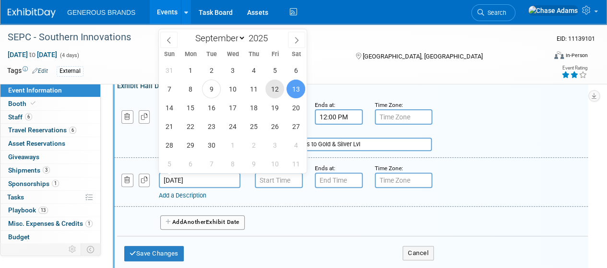
click at [281, 84] on span "12" at bounding box center [274, 89] width 19 height 19
type input "[DATE]"
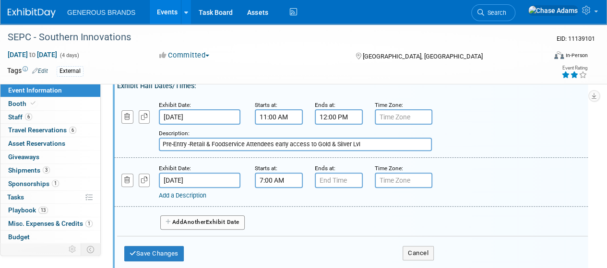
click at [282, 181] on input "7:00 AM" at bounding box center [279, 180] width 48 height 15
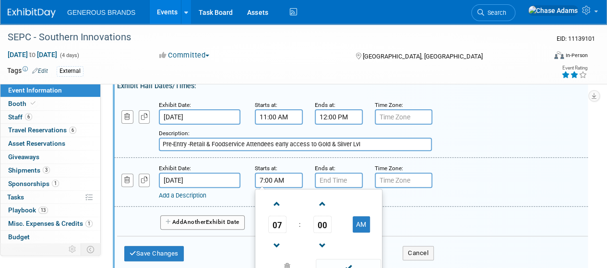
drag, startPoint x: 289, startPoint y: 178, endPoint x: 230, endPoint y: 171, distance: 59.5
click at [230, 171] on div "Exhibit Date: [DATE] Starts at: 7:00 AM 07 : 00 AM 12 01 02 03 04 05 06 07 08 0…" at bounding box center [351, 182] width 474 height 49
type input "12:00 PM"
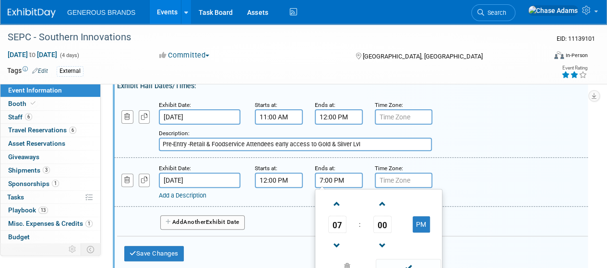
drag, startPoint x: 346, startPoint y: 177, endPoint x: 281, endPoint y: 175, distance: 64.3
click at [281, 175] on div "Exhibit Date: [DATE] Starts at: 12:00 PM Ends at: 7:00 PM 07 : 00 PM 12 01 02 0…" at bounding box center [351, 182] width 474 height 49
click at [330, 181] on input "7:00 PM" at bounding box center [339, 180] width 48 height 15
type input "6:30 PM"
click at [301, 194] on div "Add a Description" at bounding box center [333, 195] width 348 height 9
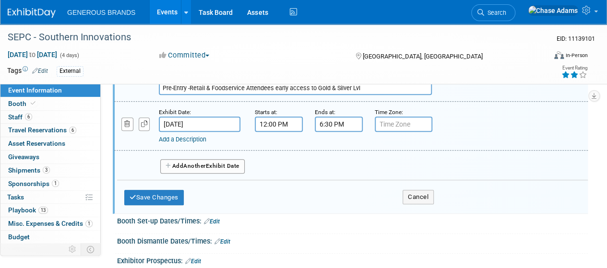
scroll to position [163, 0]
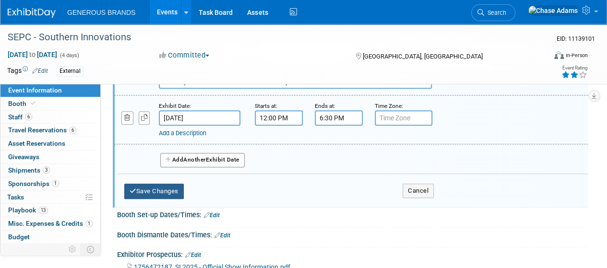
click at [174, 192] on button "Save Changes" at bounding box center [154, 191] width 60 height 15
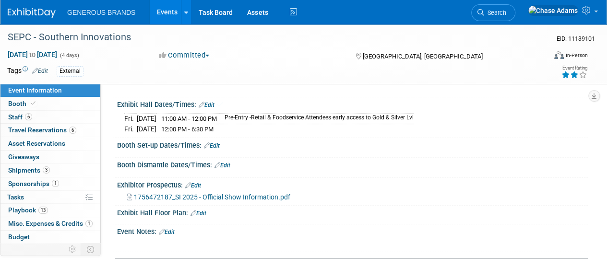
scroll to position [67, 0]
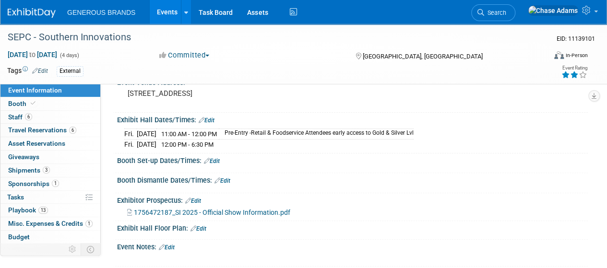
click at [219, 154] on div "Booth Set-up Dates/Times: Edit" at bounding box center [352, 160] width 471 height 12
click at [216, 160] on link "Edit" at bounding box center [212, 161] width 16 height 7
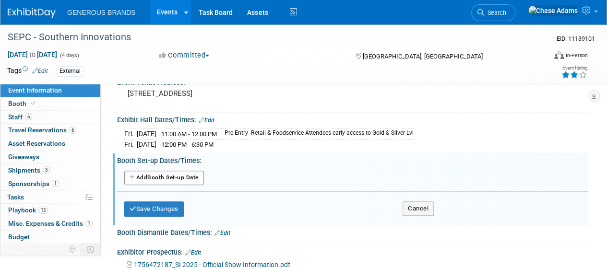
click at [189, 176] on button "Add Another Booth Set-up Date" at bounding box center [164, 178] width 80 height 14
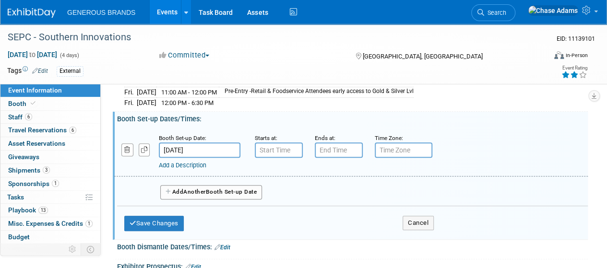
scroll to position [109, 0]
click at [198, 142] on input "[DATE]" at bounding box center [200, 149] width 82 height 15
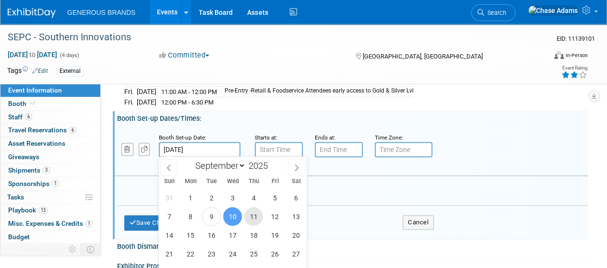
click at [257, 215] on span "11" at bounding box center [253, 216] width 19 height 19
type input "[DATE]"
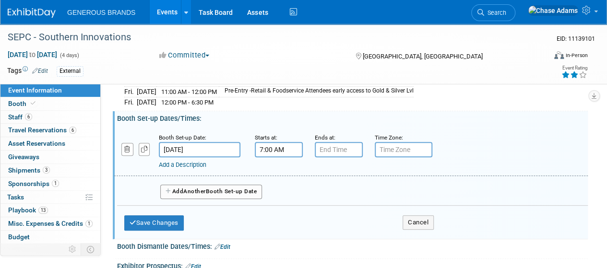
click at [276, 153] on input "7:00 AM" at bounding box center [279, 149] width 48 height 15
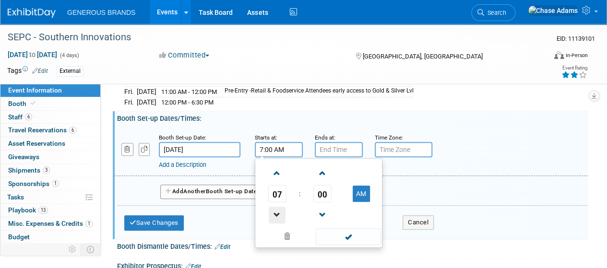
click at [281, 215] on span at bounding box center [277, 215] width 17 height 17
type input "3:00 AM"
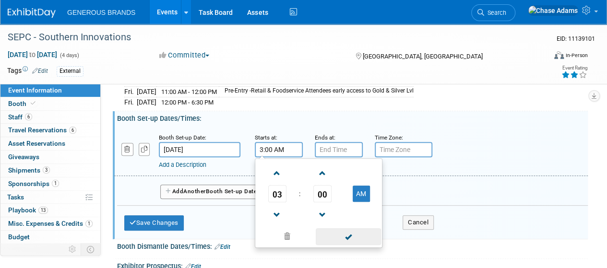
click at [344, 231] on span at bounding box center [348, 236] width 65 height 17
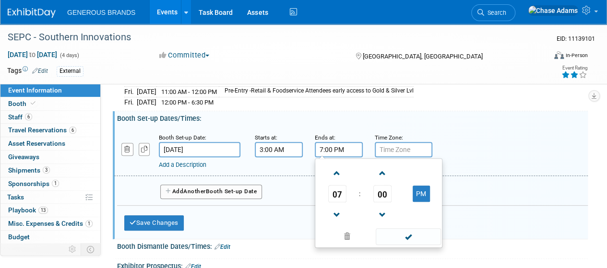
click at [345, 148] on input "7:00 PM" at bounding box center [339, 149] width 48 height 15
click at [338, 212] on span at bounding box center [337, 215] width 17 height 17
click at [382, 190] on span "00" at bounding box center [382, 193] width 18 height 17
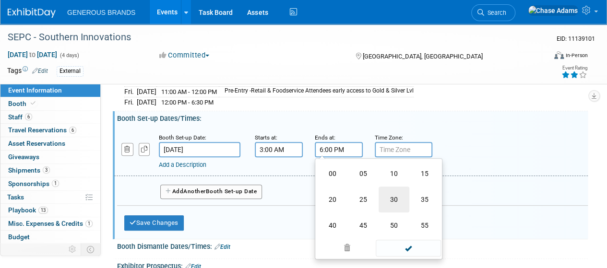
click at [394, 198] on td "30" at bounding box center [394, 200] width 31 height 26
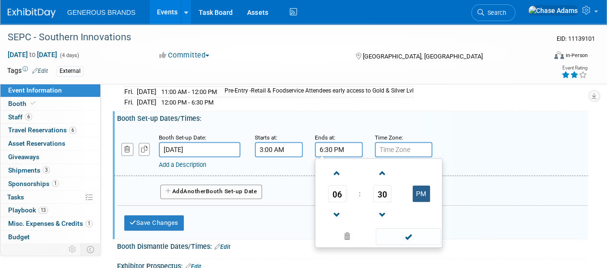
click at [418, 191] on button "PM" at bounding box center [421, 194] width 17 height 16
click at [418, 191] on button "AM" at bounding box center [421, 194] width 17 height 16
type input "6:30 PM"
click at [405, 232] on span at bounding box center [408, 236] width 65 height 17
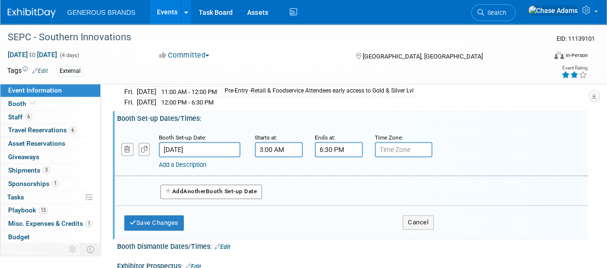
click at [227, 190] on button "Add Another Booth Set-up Date" at bounding box center [211, 192] width 102 height 14
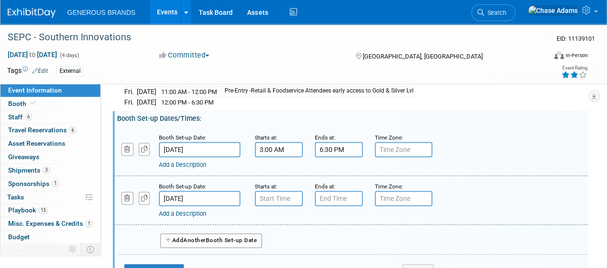
click at [276, 149] on input "3:00 AM" at bounding box center [279, 149] width 48 height 15
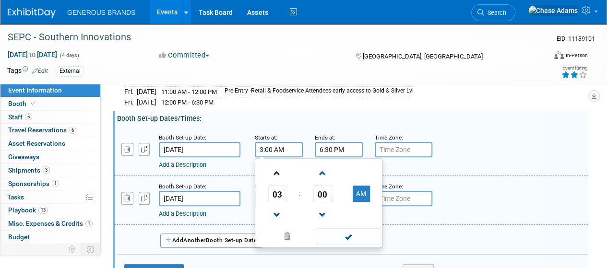
click at [276, 165] on span at bounding box center [277, 173] width 17 height 17
click at [323, 198] on span "00" at bounding box center [322, 193] width 18 height 17
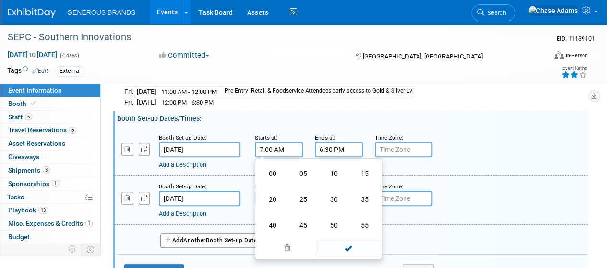
click at [323, 198] on td "30" at bounding box center [334, 200] width 31 height 26
type input "7:30 AM"
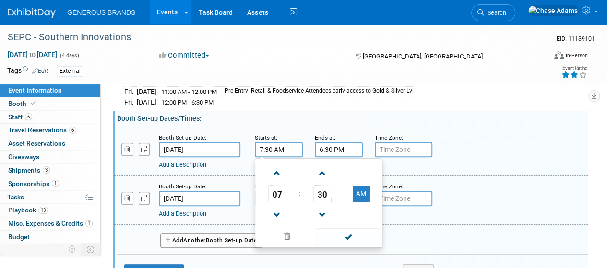
click at [323, 147] on input "6:30 PM" at bounding box center [339, 149] width 48 height 15
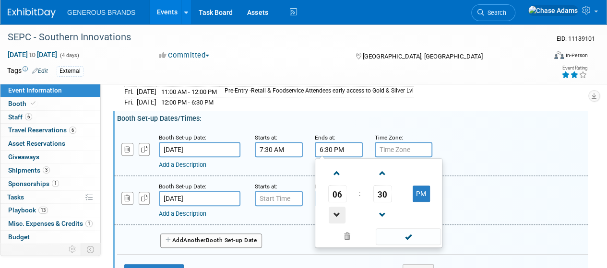
click at [333, 211] on span at bounding box center [337, 215] width 17 height 17
click at [388, 230] on span at bounding box center [408, 236] width 65 height 17
click at [343, 142] on input "5:30 PM" at bounding box center [339, 149] width 48 height 15
click at [387, 194] on span "30" at bounding box center [382, 193] width 18 height 17
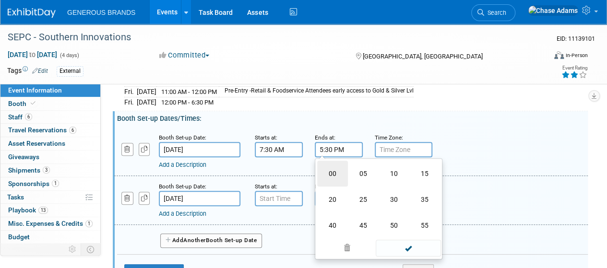
click at [344, 172] on td "00" at bounding box center [332, 174] width 31 height 26
type input "5:00 PM"
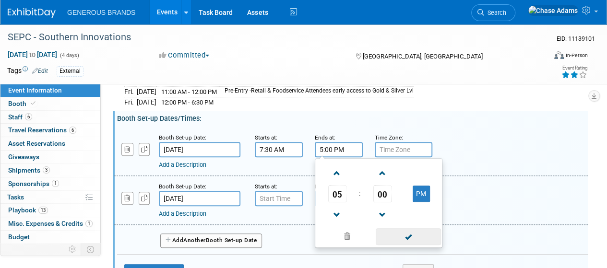
click at [417, 233] on span at bounding box center [408, 236] width 65 height 17
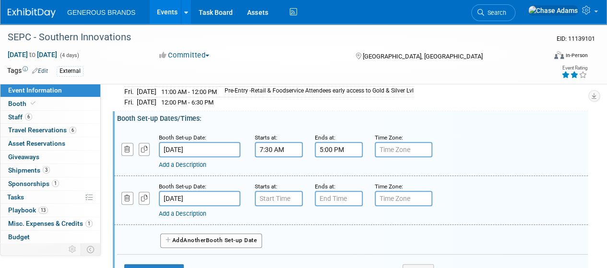
click at [206, 241] on span "Another" at bounding box center [194, 240] width 23 height 7
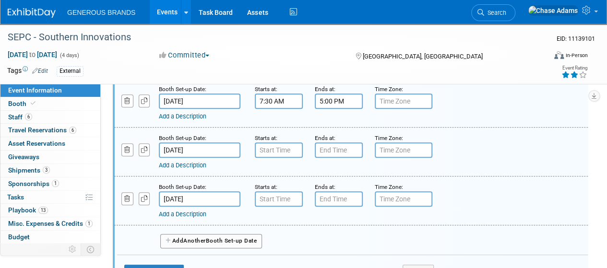
scroll to position [158, 0]
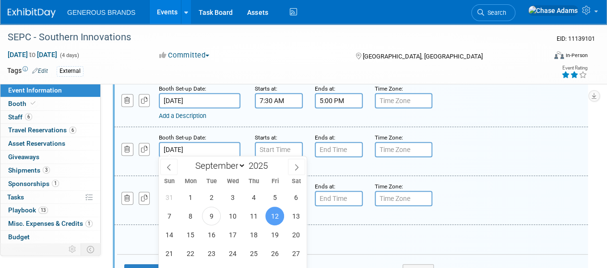
click at [187, 152] on input "[DATE]" at bounding box center [200, 149] width 82 height 15
click at [236, 216] on span "10" at bounding box center [232, 216] width 19 height 19
type input "[DATE]"
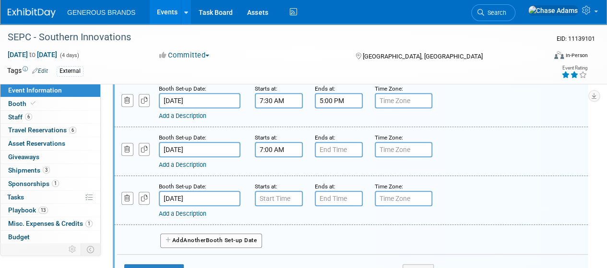
click at [280, 146] on input "7:00 AM" at bounding box center [279, 149] width 48 height 15
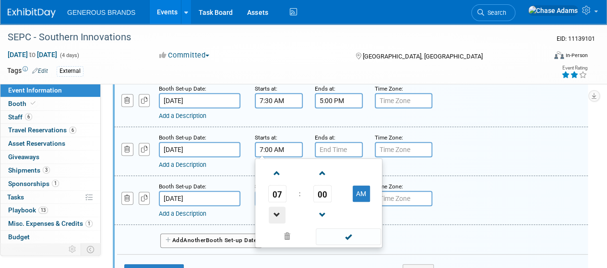
click at [279, 207] on span at bounding box center [277, 215] width 17 height 17
type input "3:00 AM"
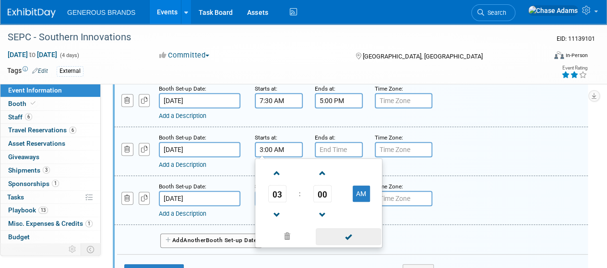
click at [356, 232] on span at bounding box center [348, 236] width 65 height 17
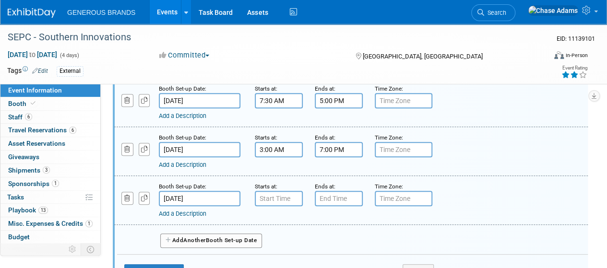
click at [348, 149] on input "7:00 PM" at bounding box center [339, 149] width 48 height 15
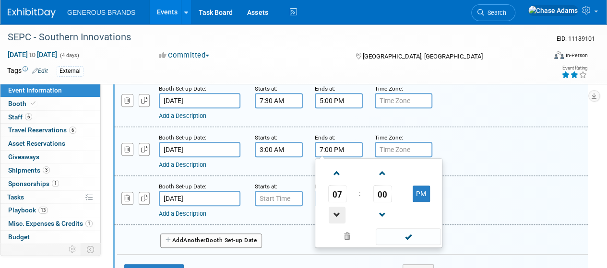
click at [338, 212] on span at bounding box center [337, 215] width 17 height 17
click at [383, 190] on span "00" at bounding box center [382, 193] width 18 height 17
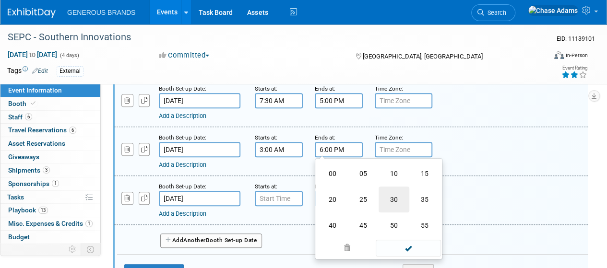
click at [395, 196] on td "30" at bounding box center [394, 200] width 31 height 26
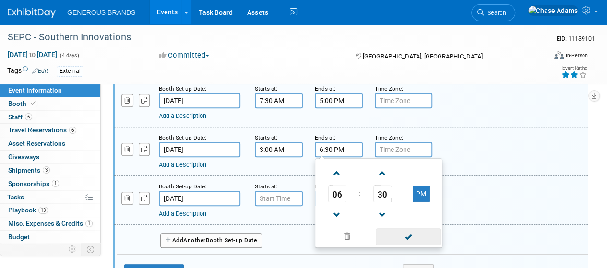
click at [421, 236] on span at bounding box center [408, 236] width 65 height 17
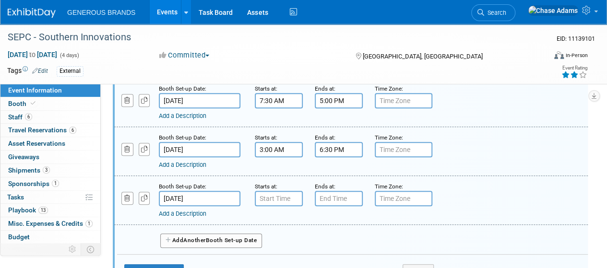
click at [332, 142] on input "6:30 PM" at bounding box center [339, 149] width 48 height 15
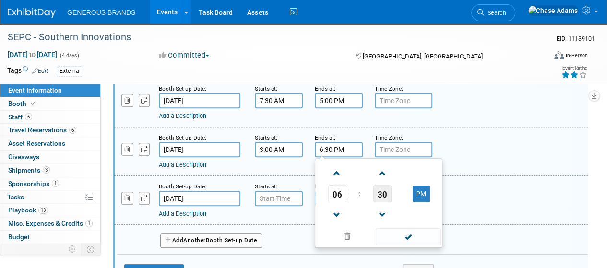
click at [382, 193] on span "30" at bounding box center [382, 193] width 18 height 17
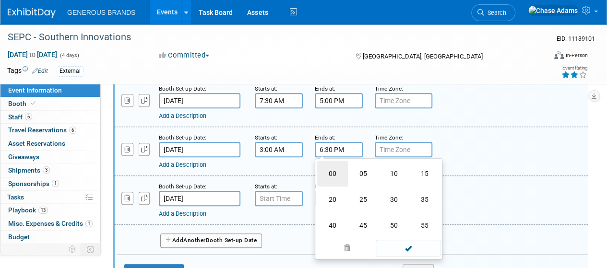
click at [332, 171] on td "00" at bounding box center [332, 174] width 31 height 26
type input "6:00 PM"
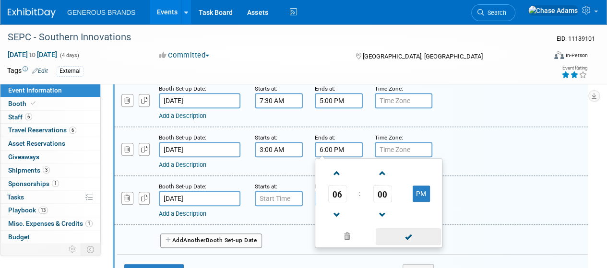
click at [406, 231] on span at bounding box center [408, 236] width 65 height 17
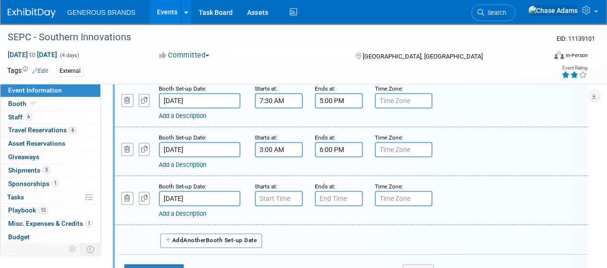
click at [211, 200] on input "[DATE]" at bounding box center [200, 198] width 82 height 15
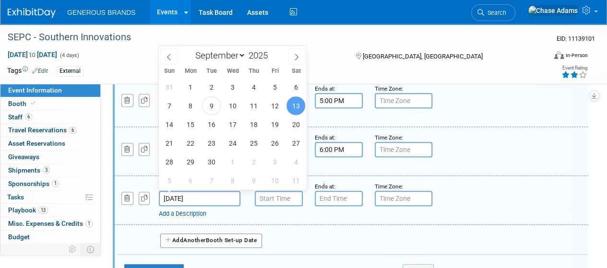
click at [285, 109] on div "31 1 2 3 4 5 6 7 8 9 10 11 12 13 14 15 16 17 18 19 20 21 22 23 24 25 26 27 28 2…" at bounding box center [233, 134] width 148 height 112
click at [276, 106] on span "12" at bounding box center [274, 105] width 19 height 19
type input "[DATE]"
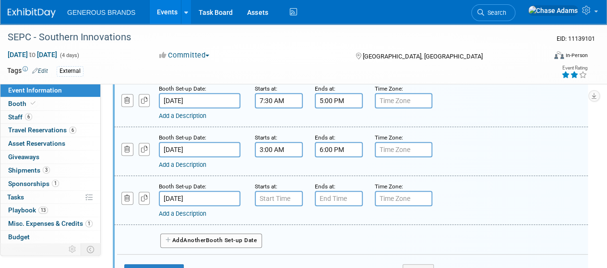
click at [179, 199] on input "[DATE]" at bounding box center [200, 198] width 82 height 15
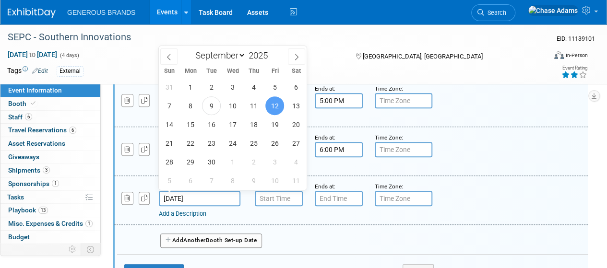
click at [272, 105] on span "12" at bounding box center [274, 105] width 19 height 19
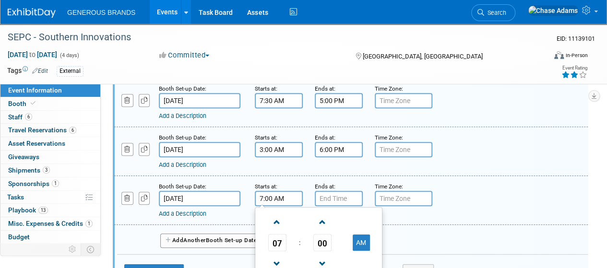
click at [294, 200] on input "7:00 AM" at bounding box center [279, 198] width 48 height 15
click at [281, 258] on span at bounding box center [277, 264] width 17 height 17
type input "6:00 AM"
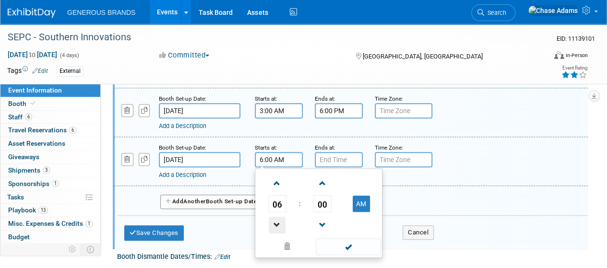
scroll to position [207, 0]
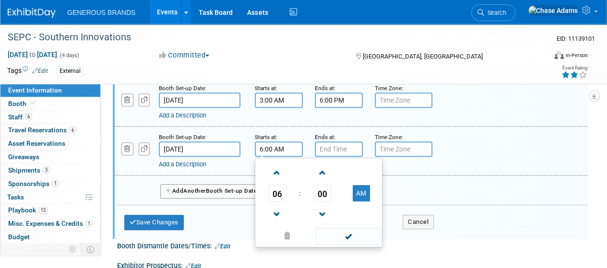
click at [336, 227] on td at bounding box center [347, 236] width 65 height 19
click at [352, 238] on span at bounding box center [348, 236] width 65 height 17
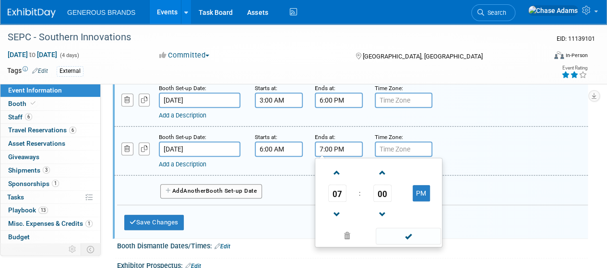
click at [345, 143] on input "7:00 PM" at bounding box center [339, 149] width 48 height 15
click at [336, 167] on span at bounding box center [337, 173] width 17 height 17
click at [339, 168] on span at bounding box center [337, 173] width 17 height 17
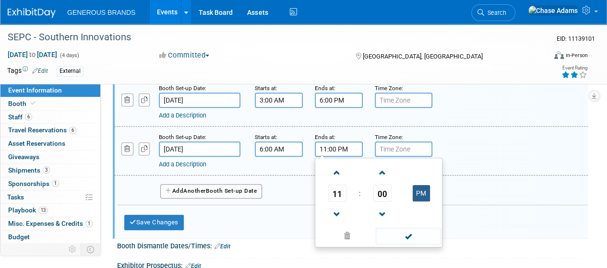
click at [427, 185] on button "PM" at bounding box center [421, 193] width 17 height 16
type input "11:00 AM"
click at [418, 234] on span at bounding box center [408, 236] width 65 height 17
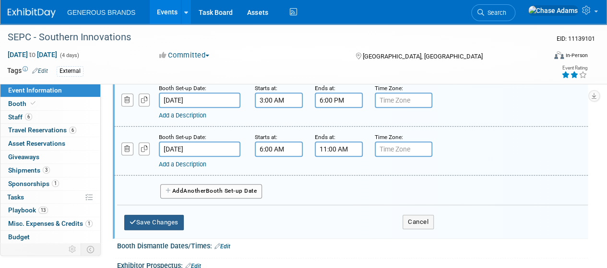
click at [171, 218] on button "Save Changes" at bounding box center [154, 222] width 60 height 15
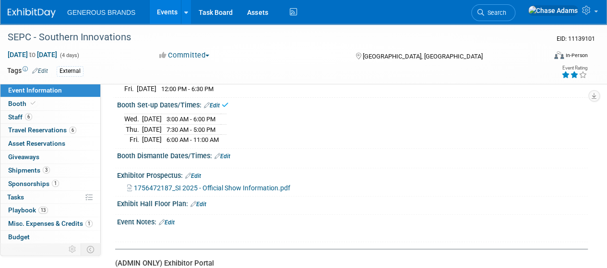
scroll to position [119, 0]
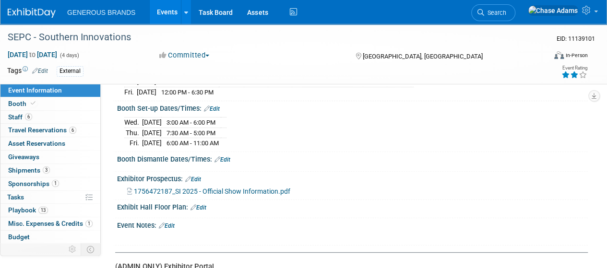
click at [230, 157] on link "Edit" at bounding box center [223, 159] width 16 height 7
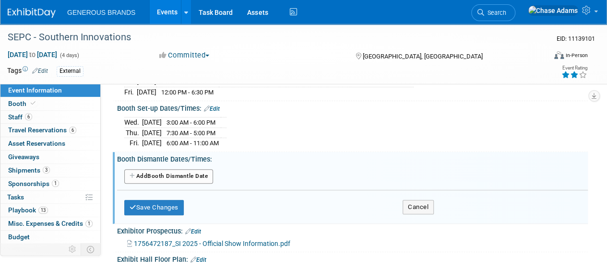
click at [191, 171] on button "Add Another Booth Dismantle Date" at bounding box center [168, 176] width 89 height 14
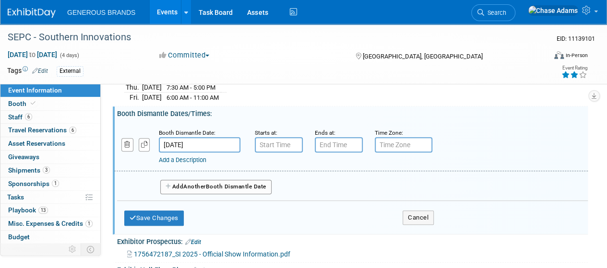
scroll to position [167, 0]
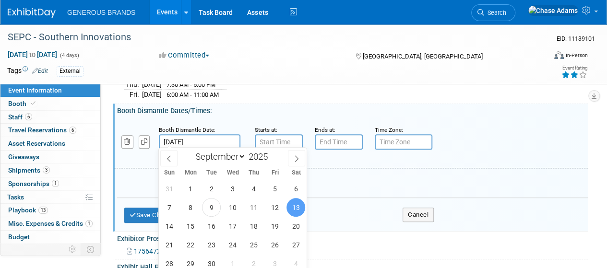
click at [203, 138] on input "[DATE]" at bounding box center [200, 141] width 82 height 15
click at [274, 214] on span "12" at bounding box center [274, 207] width 19 height 19
type input "[DATE]"
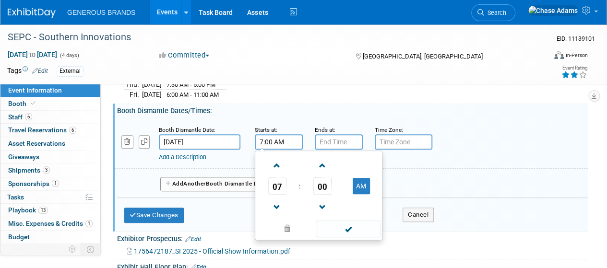
click at [276, 142] on input "7:00 AM" at bounding box center [279, 141] width 48 height 15
click at [282, 201] on span at bounding box center [277, 207] width 17 height 17
click at [314, 187] on span "00" at bounding box center [322, 186] width 18 height 17
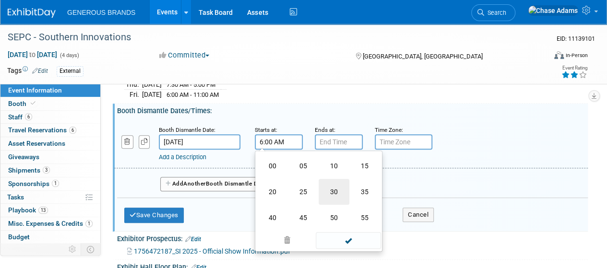
click at [334, 188] on td "30" at bounding box center [334, 192] width 31 height 26
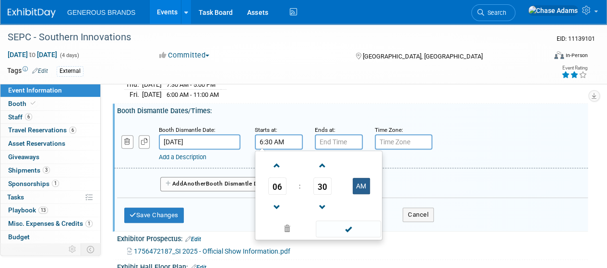
click at [369, 189] on button "AM" at bounding box center [361, 186] width 17 height 16
type input "6:30 PM"
click at [363, 221] on span at bounding box center [348, 229] width 65 height 17
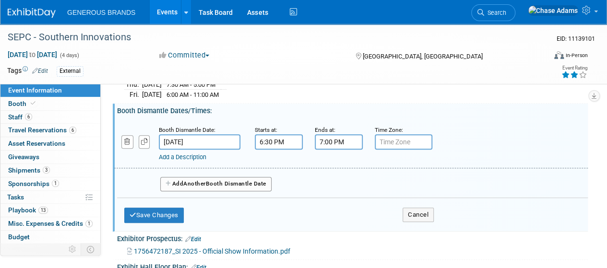
click at [343, 134] on input "7:00 PM" at bounding box center [339, 141] width 48 height 15
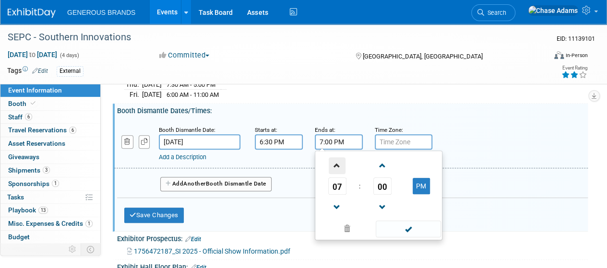
click at [339, 162] on span at bounding box center [337, 165] width 17 height 17
click at [385, 185] on span "00" at bounding box center [382, 186] width 18 height 17
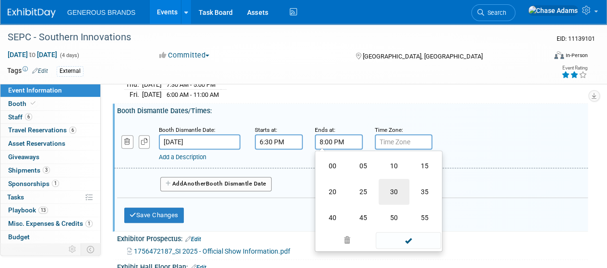
click at [400, 196] on td "30" at bounding box center [394, 192] width 31 height 26
type input "8:30 PM"
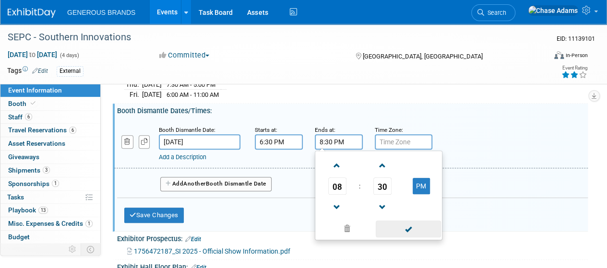
click at [416, 225] on span at bounding box center [408, 229] width 65 height 17
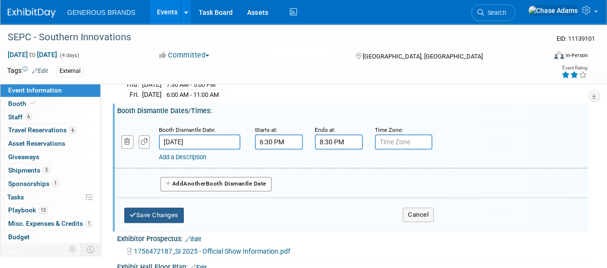
click at [165, 208] on button "Save Changes" at bounding box center [154, 215] width 60 height 15
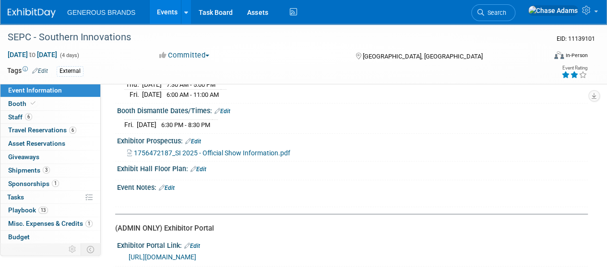
click at [203, 166] on link "Edit" at bounding box center [199, 169] width 16 height 7
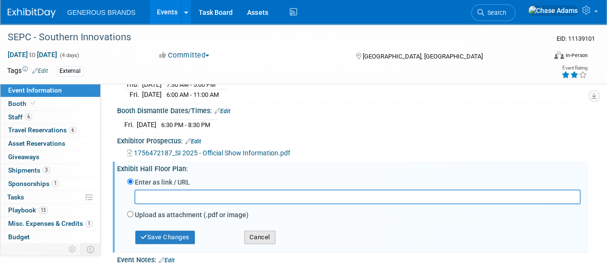
click at [255, 231] on button "Cancel" at bounding box center [259, 237] width 31 height 13
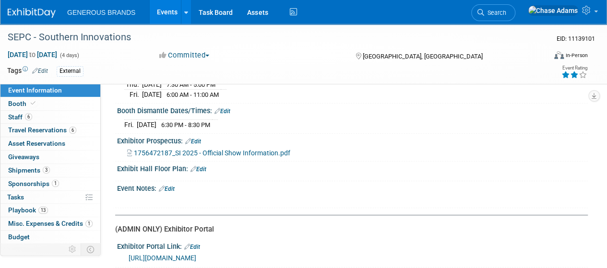
click at [168, 186] on link "Edit" at bounding box center [167, 189] width 16 height 7
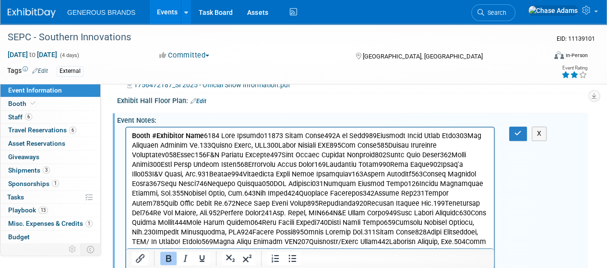
scroll to position [235, 0]
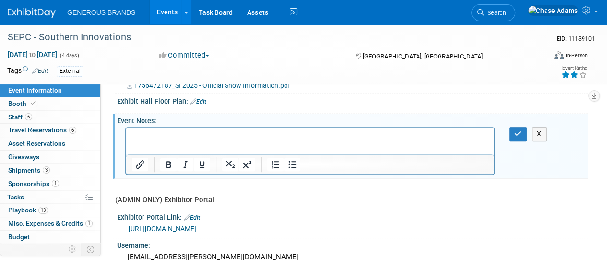
drag, startPoint x: 257, startPoint y: 249, endPoint x: 349, endPoint y: 140, distance: 143.1
click at [349, 140] on p "Rich Text Area. Press ALT-0 for help." at bounding box center [310, 137] width 357 height 10
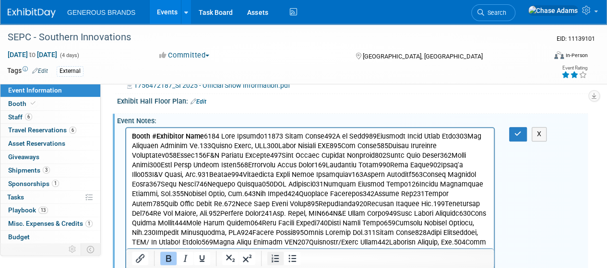
click at [272, 262] on icon "Numbered list" at bounding box center [275, 259] width 7 height 8
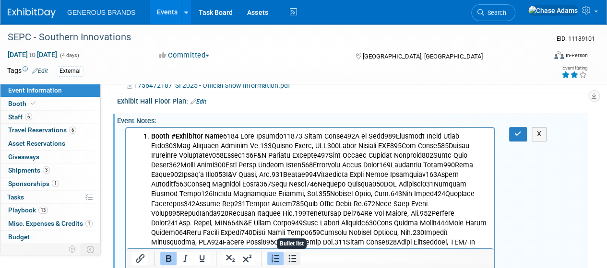
click at [292, 256] on icon "Bullet list" at bounding box center [293, 258] width 8 height 7
click at [174, 261] on icon "Bold" at bounding box center [169, 259] width 12 height 12
click at [538, 136] on button "X" at bounding box center [539, 134] width 15 height 14
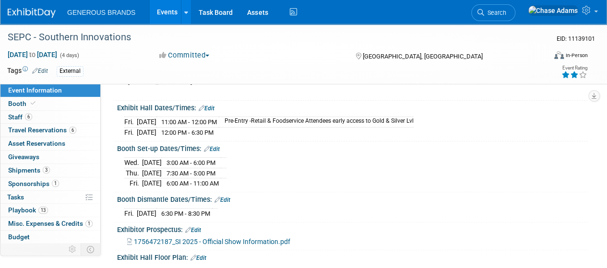
scroll to position [0, 0]
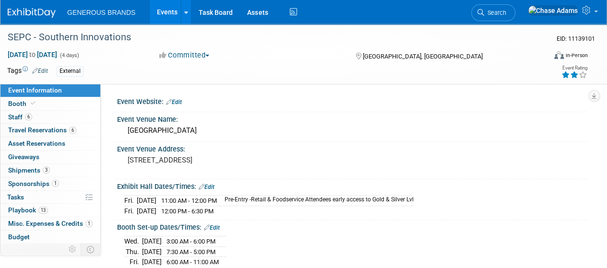
click at [186, 100] on div "Event Website: Edit" at bounding box center [352, 101] width 471 height 12
click at [178, 104] on link "Edit" at bounding box center [174, 102] width 16 height 7
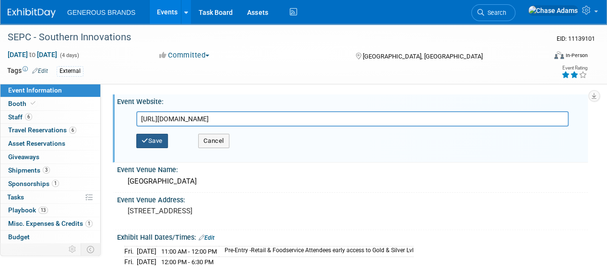
type input "[URL][DOMAIN_NAME]"
click at [158, 141] on button "Save" at bounding box center [152, 141] width 32 height 14
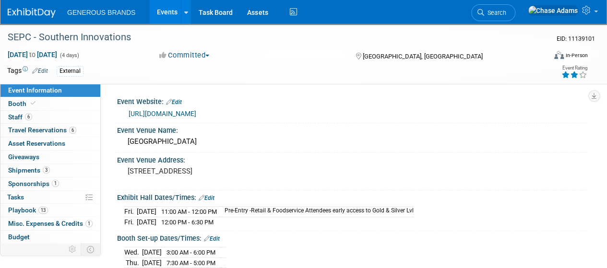
click at [60, 95] on link "Event Information" at bounding box center [50, 90] width 100 height 13
click at [58, 103] on link "Booth" at bounding box center [50, 103] width 100 height 13
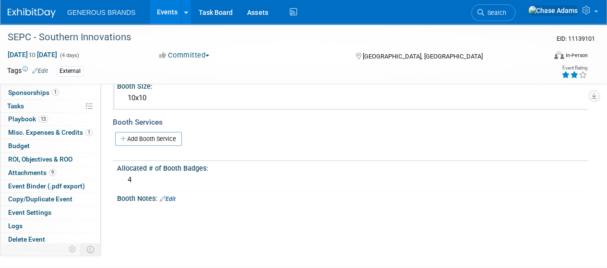
scroll to position [107, 0]
click at [171, 197] on link "Edit" at bounding box center [168, 198] width 16 height 7
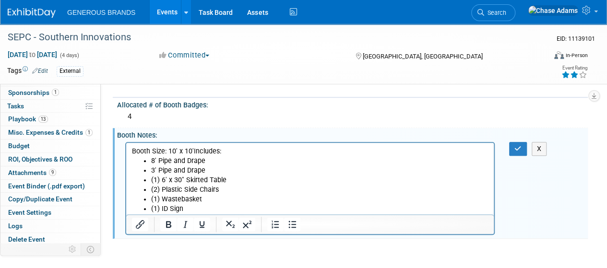
scroll to position [196, 0]
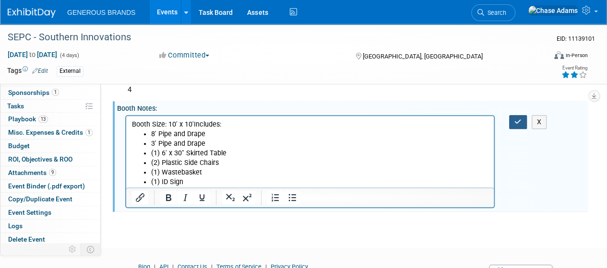
click at [516, 122] on icon "button" at bounding box center [517, 122] width 7 height 7
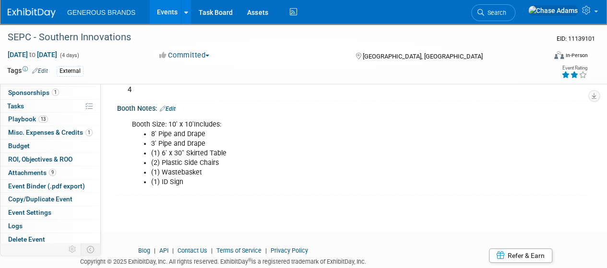
click at [179, 194] on div "Booth Notes: Edit Booth Size: 10' x 10'Includes: 8' Pipe and Drape 3' Pipe and …" at bounding box center [350, 148] width 475 height 95
click at [170, 108] on link "Edit" at bounding box center [168, 109] width 16 height 7
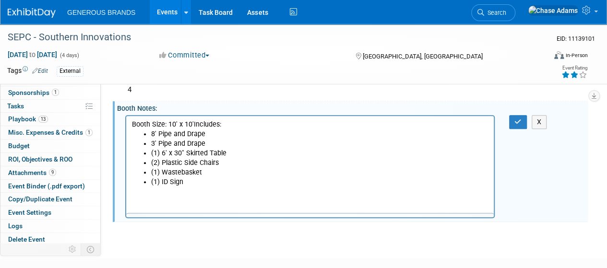
scroll to position [0, 0]
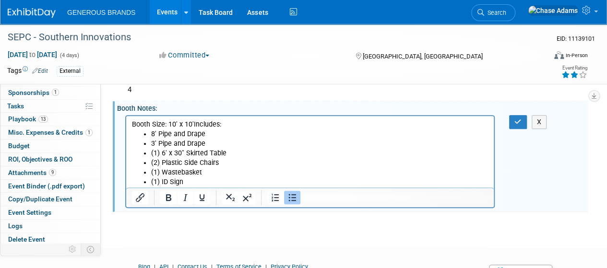
click at [195, 182] on li "(1) ID Sign" at bounding box center [319, 182] width 337 height 10
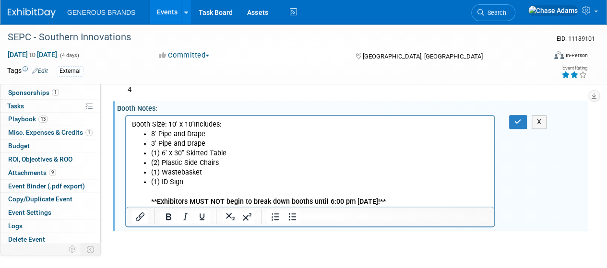
click at [150, 202] on ul "(1) ID Sign **Exhibitors MUST NOT begin to break down booths until 6:00 pm [DAT…" at bounding box center [310, 191] width 357 height 29
click at [289, 215] on icon "Bullet list" at bounding box center [293, 217] width 12 height 12
click at [132, 181] on p "(1) ID Sign" at bounding box center [310, 186] width 357 height 19
click at [291, 215] on icon "Bullet list" at bounding box center [293, 217] width 12 height 12
click at [524, 127] on button "button" at bounding box center [518, 122] width 18 height 14
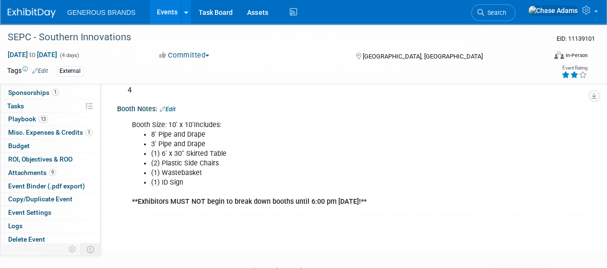
scroll to position [198, 0]
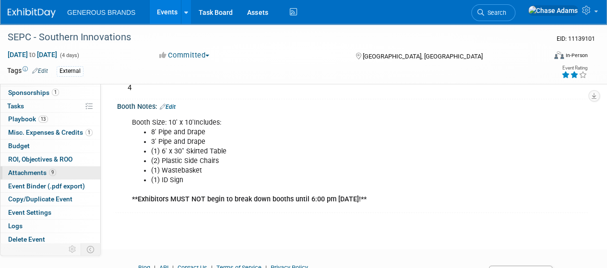
click at [30, 169] on span "Attachments 9" at bounding box center [32, 173] width 48 height 8
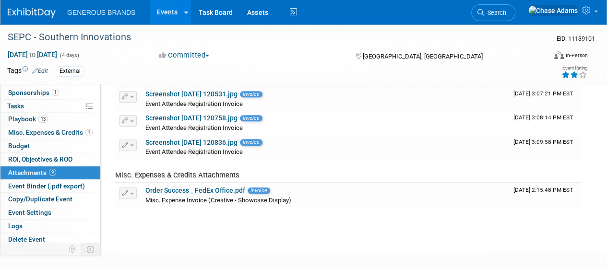
scroll to position [227, 0]
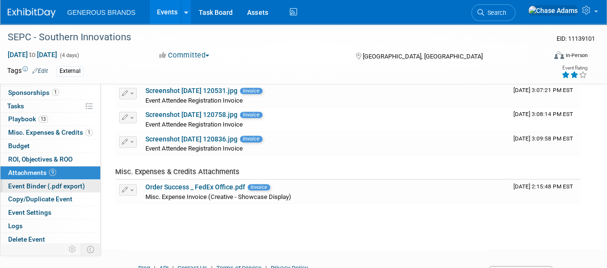
click at [51, 186] on span "Event Binder (.pdf export)" at bounding box center [46, 186] width 77 height 8
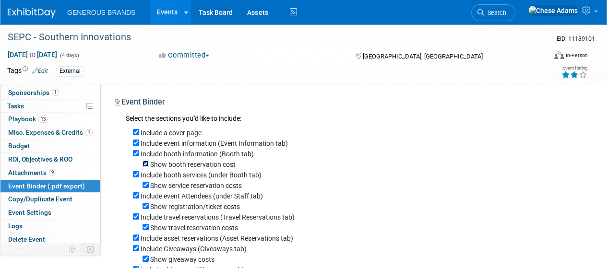
click at [147, 166] on input "Show booth reservation cost" at bounding box center [146, 164] width 6 height 6
checkbox input "false"
click at [146, 185] on input "Show service reservation costs" at bounding box center [146, 185] width 6 height 6
checkbox input "false"
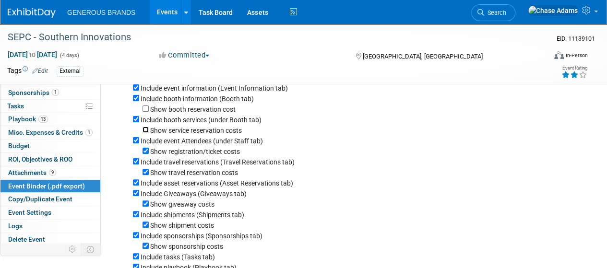
scroll to position [58, 0]
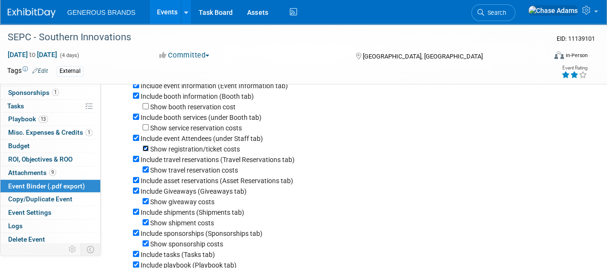
click at [144, 147] on input "Show registration/ticket costs" at bounding box center [146, 148] width 6 height 6
checkbox input "false"
click at [144, 171] on input "Show travel reservation costs" at bounding box center [146, 170] width 6 height 6
checkbox input "false"
click at [136, 162] on input "Include travel reservations (Travel Reservations tab)" at bounding box center [136, 159] width 6 height 6
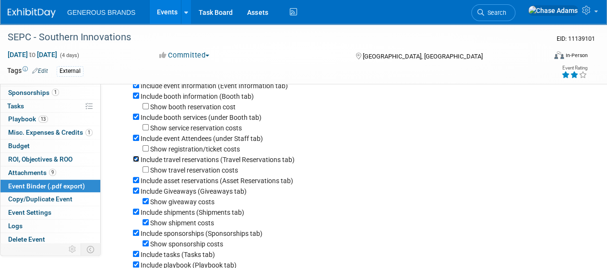
checkbox input "false"
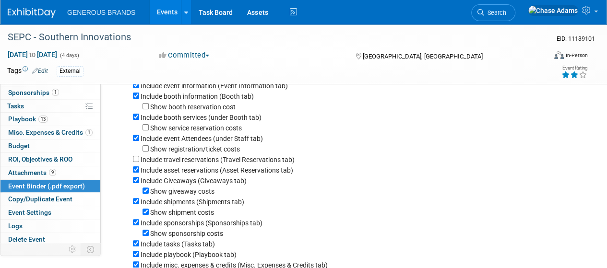
click at [140, 172] on div "Include asset reservations (Asset Reservations tab)" at bounding box center [357, 170] width 448 height 11
click at [135, 171] on input "Include asset reservations (Asset Reservations tab)" at bounding box center [136, 170] width 6 height 6
checkbox input "false"
click at [136, 182] on input "Include Giveaways (Giveaways tab)" at bounding box center [136, 180] width 6 height 6
checkbox input "false"
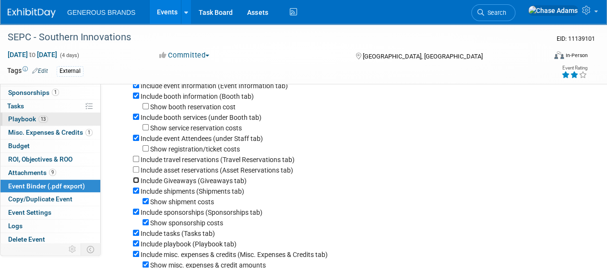
scroll to position [6, 0]
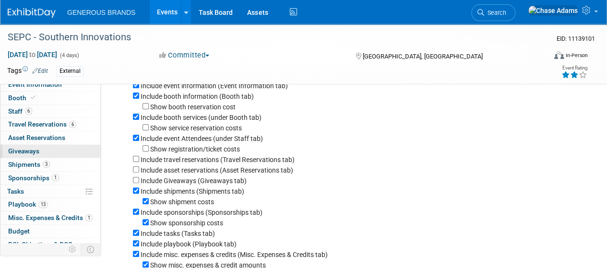
click at [37, 154] on span "Giveaways 0" at bounding box center [23, 151] width 31 height 8
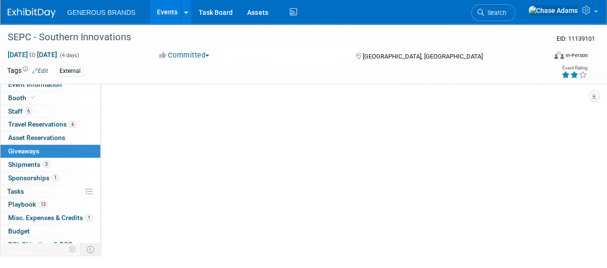
scroll to position [0, 0]
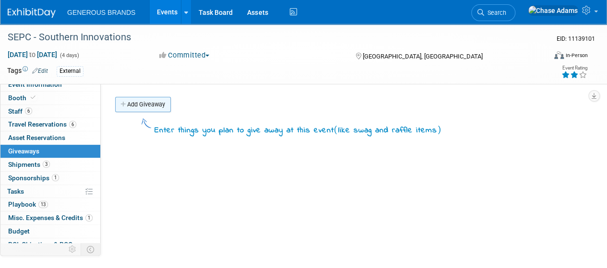
click at [152, 108] on link "Add Giveaway" at bounding box center [143, 104] width 56 height 15
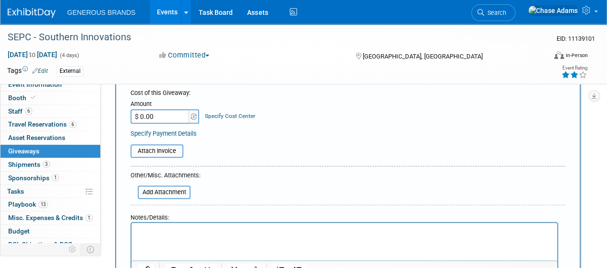
scroll to position [136, 0]
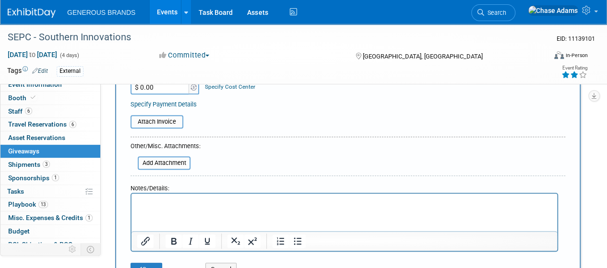
type input "Priority Sampling"
click at [160, 199] on p "Rich Text Area. Press ALT-0 for help." at bounding box center [344, 203] width 415 height 10
drag, startPoint x: 192, startPoint y: 202, endPoint x: 123, endPoint y: 206, distance: 69.8
click at [132, 206] on html "Priority Sampling" at bounding box center [345, 200] width 426 height 13
click at [176, 239] on icon "Bold" at bounding box center [174, 242] width 12 height 12
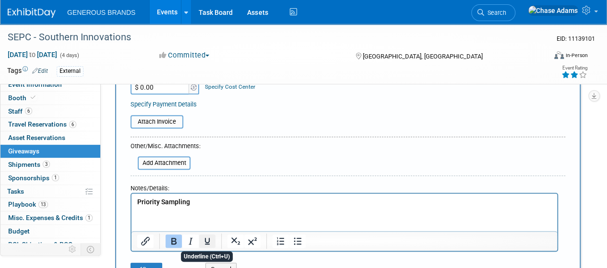
click at [209, 245] on icon "Underline" at bounding box center [208, 242] width 12 height 12
click at [162, 207] on html "Priority Sampling" at bounding box center [345, 200] width 426 height 13
click at [208, 196] on html "Priority Sampling" at bounding box center [345, 200] width 426 height 13
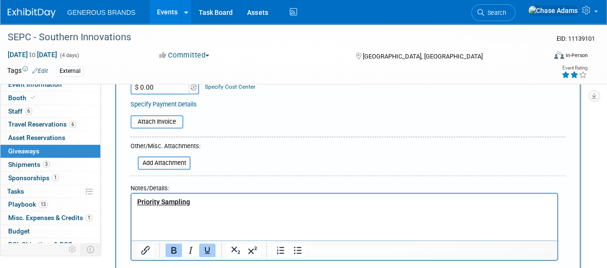
click at [209, 245] on icon "Underline" at bounding box center [208, 251] width 12 height 12
click at [181, 250] on button "Bold" at bounding box center [174, 250] width 16 height 13
click at [293, 250] on icon "Bullet list" at bounding box center [298, 251] width 12 height 12
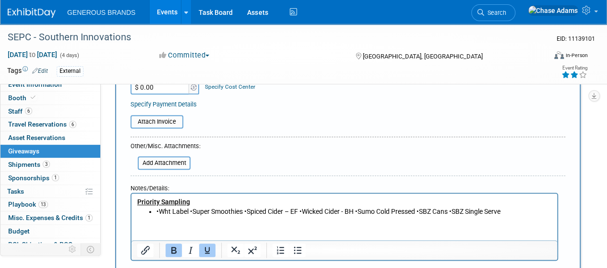
click at [192, 211] on li "•Wht Label •Super Smoothies •Spiced Cider – EF •Wicked Cider - BH •Sumo Cold Pr…" at bounding box center [353, 212] width 395 height 10
click at [160, 211] on li "•Wht LabelSuper Smoothies •Spiced Cider – EF •Wicked Cider - BH •Sumo Cold Pres…" at bounding box center [353, 212] width 395 height 10
click at [187, 213] on li "Wht LabelSuper Smoothies •Spiced Cider – EF •Wicked Cider - BH •Sumo Cold Press…" at bounding box center [353, 212] width 395 height 10
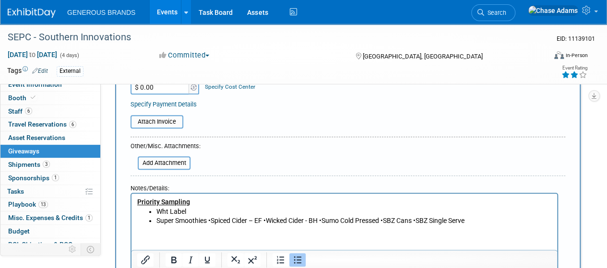
click at [214, 223] on li "Super Smoothies •Spiced Cider – EF •Wicked Cider - BH •Sumo Cold Pressed •SBZ C…" at bounding box center [353, 221] width 395 height 10
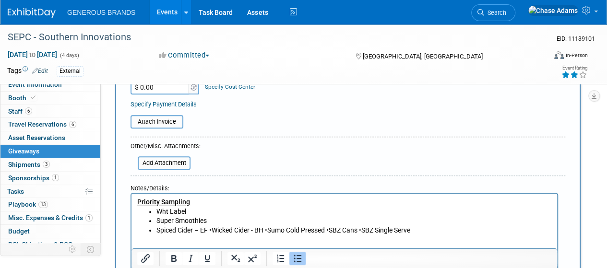
click at [214, 228] on li "Spiced Cider – EF •Wicked Cider - BH •Sumo Cold Pressed •SBZ Cans •SBZ Single S…" at bounding box center [353, 231] width 395 height 10
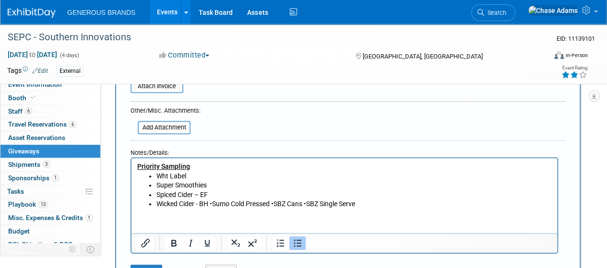
scroll to position [173, 0]
click at [214, 202] on li "Wicked Cider - BH •Sumo Cold Pressed •SBZ Cans •SBZ Single Serve" at bounding box center [353, 204] width 395 height 10
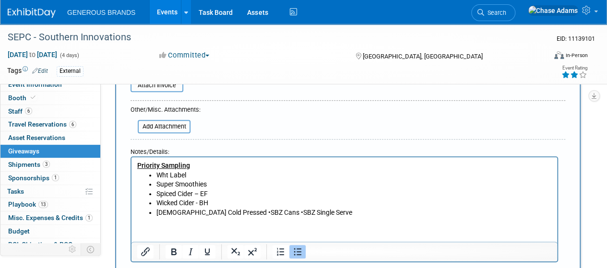
click at [218, 212] on li "[DEMOGRAPHIC_DATA] Cold Pressed •SBZ Cans •SBZ Single Serve" at bounding box center [353, 213] width 395 height 10
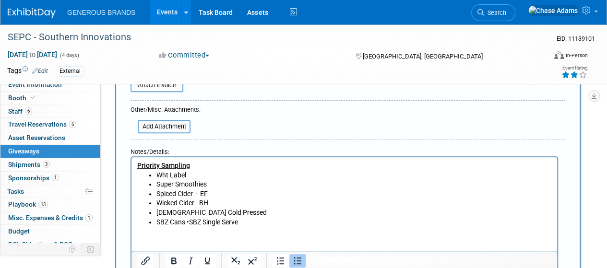
click at [191, 222] on li "SBZ Cans •SBZ Single Serve" at bounding box center [353, 223] width 395 height 10
click at [236, 231] on li "SBZ Single Serve" at bounding box center [353, 232] width 395 height 10
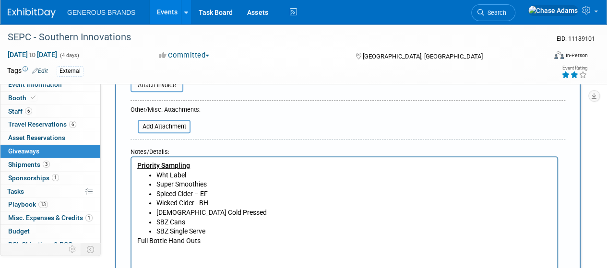
scroll to position [231, 0]
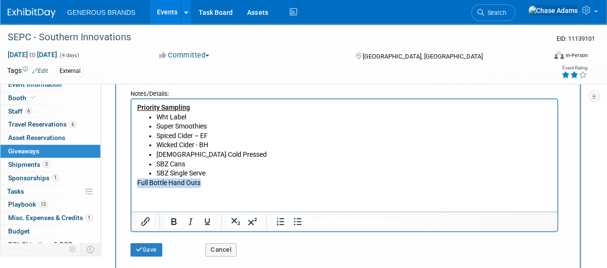
drag, startPoint x: 207, startPoint y: 180, endPoint x: 130, endPoint y: 179, distance: 77.8
click at [132, 179] on html "Priority Sampling Wht Label Super Smoothies Spiced Cider – EF Wicked Cider - BH…" at bounding box center [345, 143] width 426 height 88
click at [172, 222] on icon "Bold" at bounding box center [173, 221] width 5 height 7
click at [206, 220] on icon "Underline" at bounding box center [208, 222] width 12 height 12
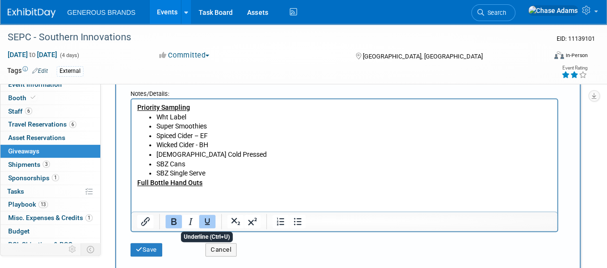
click at [150, 188] on html "Priority Sampling Wht Label Super Smoothies Spiced Cider – EF Wicked Cider - BH…" at bounding box center [345, 143] width 426 height 88
click at [204, 184] on p "Full Bottle Hand Outs" at bounding box center [344, 184] width 415 height 10
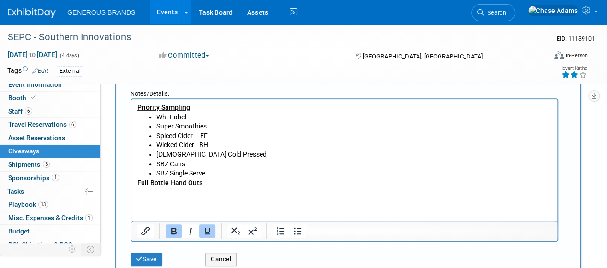
click at [209, 227] on icon "Underline" at bounding box center [208, 232] width 12 height 12
click at [174, 229] on icon "Bold" at bounding box center [174, 232] width 12 height 12
click at [297, 234] on icon "Bullet list" at bounding box center [298, 231] width 8 height 7
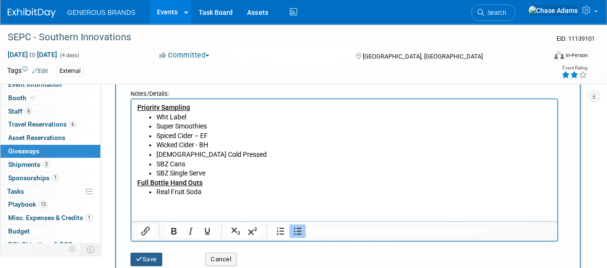
click at [141, 260] on icon "submit" at bounding box center [139, 259] width 7 height 6
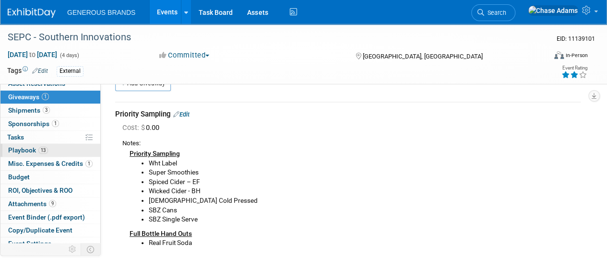
scroll to position [60, 0]
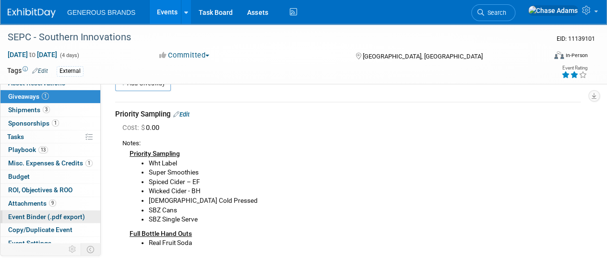
click at [39, 211] on link "Event Binder (.pdf export)" at bounding box center [50, 217] width 100 height 13
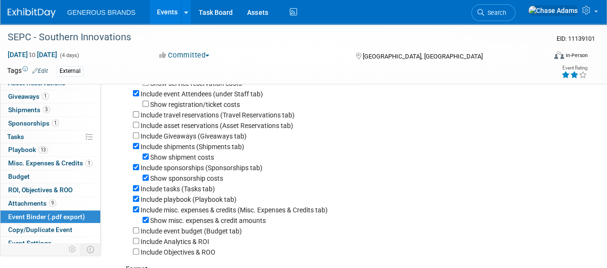
scroll to position [103, 0]
click at [146, 157] on input "Show shipment costs" at bounding box center [146, 156] width 6 height 6
checkbox input "false"
click at [145, 180] on input "Show sponsorship costs" at bounding box center [146, 177] width 6 height 6
checkbox input "false"
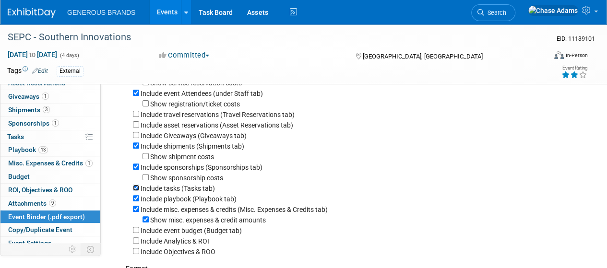
click at [134, 191] on input "Include tasks (Tasks tab)" at bounding box center [136, 188] width 6 height 6
checkbox input "false"
click at [145, 219] on input "Show misc. expenses & credit amounts" at bounding box center [146, 219] width 6 height 6
checkbox input "false"
click at [137, 211] on input "Include misc. expenses & credits (Misc. Expenses & Credits tab)" at bounding box center [136, 209] width 6 height 6
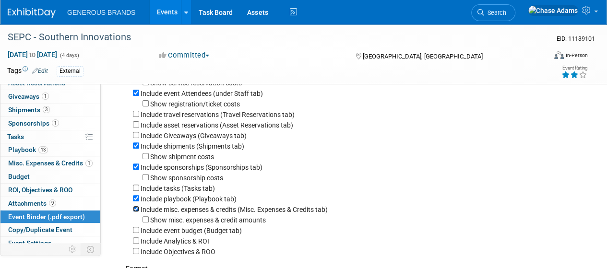
checkbox input "false"
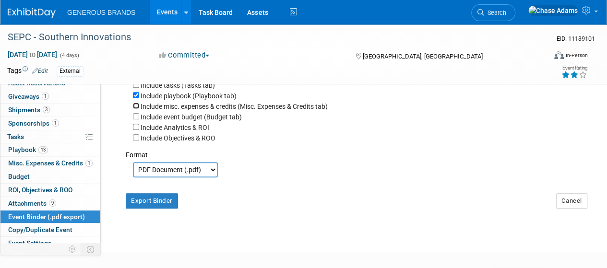
scroll to position [206, 0]
click at [153, 202] on button "Export Binder" at bounding box center [152, 200] width 52 height 15
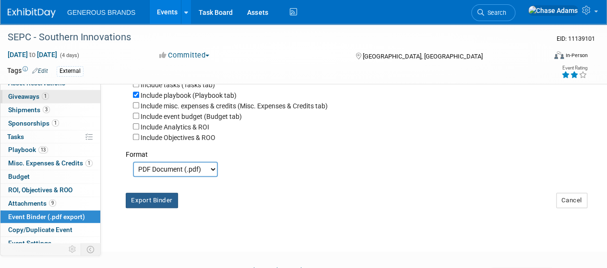
scroll to position [0, 0]
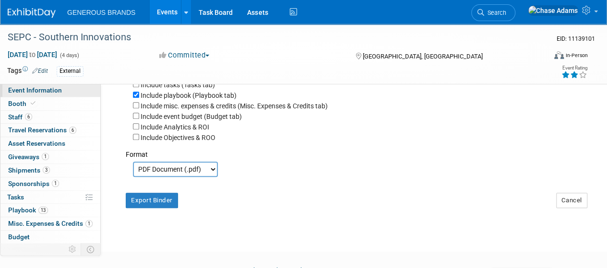
click at [44, 89] on span "Event Information" at bounding box center [35, 90] width 54 height 8
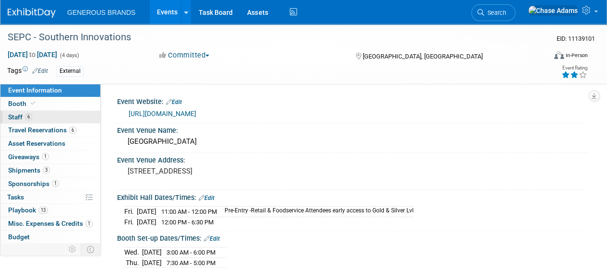
click at [56, 116] on link "6 Staff 6" at bounding box center [50, 117] width 100 height 13
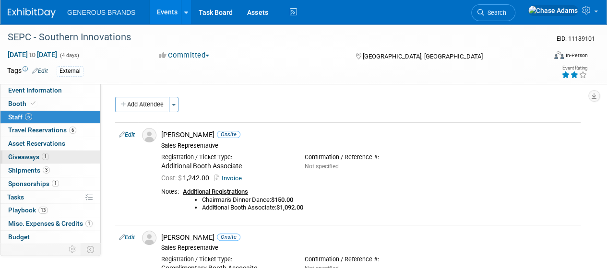
click at [25, 161] on link "1 Giveaways 1" at bounding box center [50, 157] width 100 height 13
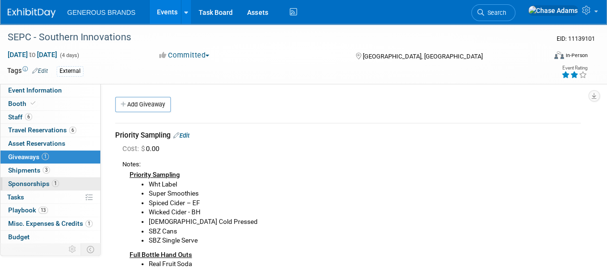
click at [39, 181] on span "Sponsorships 1" at bounding box center [33, 184] width 51 height 8
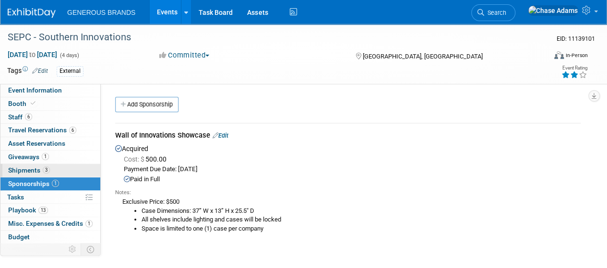
click at [30, 170] on span "Shipments 3" at bounding box center [29, 171] width 42 height 8
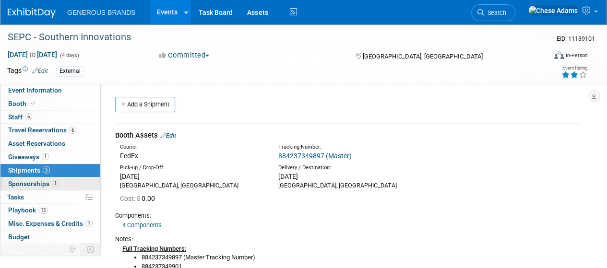
click at [32, 183] on span "Sponsorships 1" at bounding box center [33, 184] width 51 height 8
